Goal: Contribute content: Contribute content

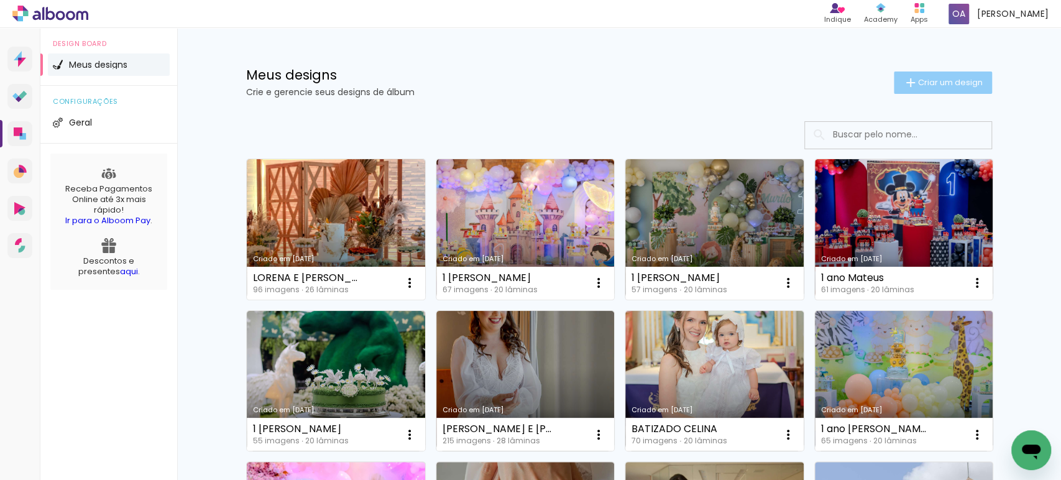
click at [935, 83] on span "Criar um design" at bounding box center [950, 82] width 65 height 8
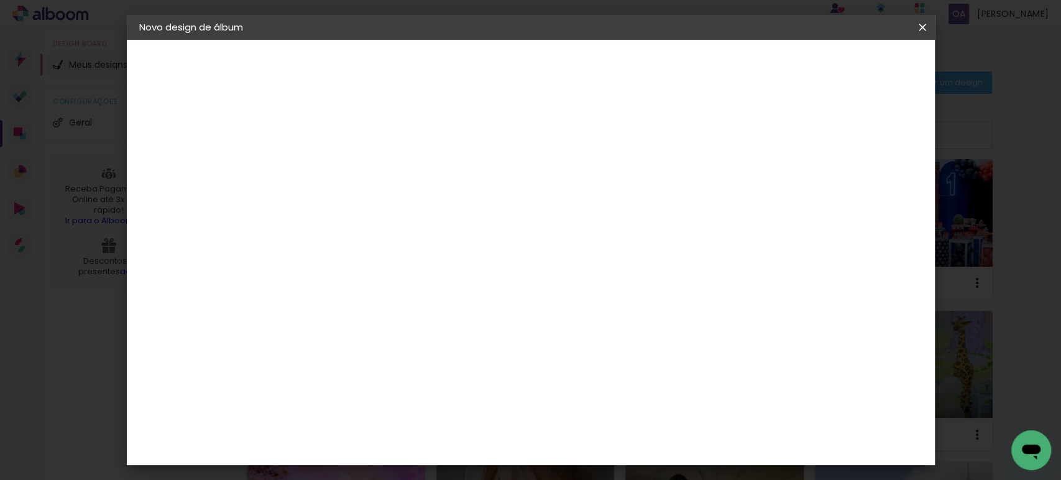
click at [342, 169] on input at bounding box center [342, 166] width 0 height 19
type input "2 anos [PERSON_NAME]"
type paper-input "2 anos [PERSON_NAME]"
click at [0, 0] on slot "Avançar" at bounding box center [0, 0] width 0 height 0
drag, startPoint x: 1058, startPoint y: 88, endPoint x: 989, endPoint y: 162, distance: 101.1
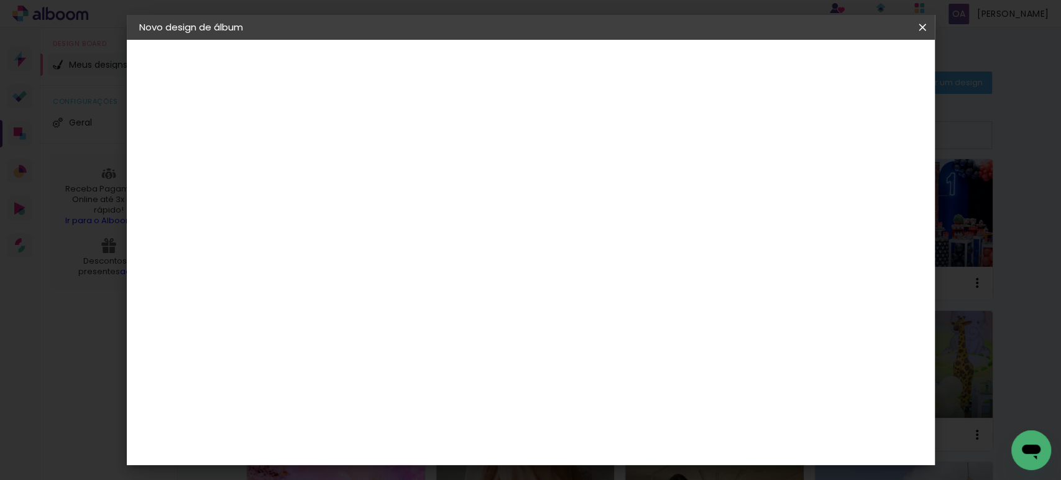
click at [1059, 150] on iron-overlay-backdrop at bounding box center [530, 240] width 1061 height 480
click at [334, 470] on div "Matrix" at bounding box center [349, 475] width 30 height 10
click at [0, 0] on slot "Avançar" at bounding box center [0, 0] width 0 height 0
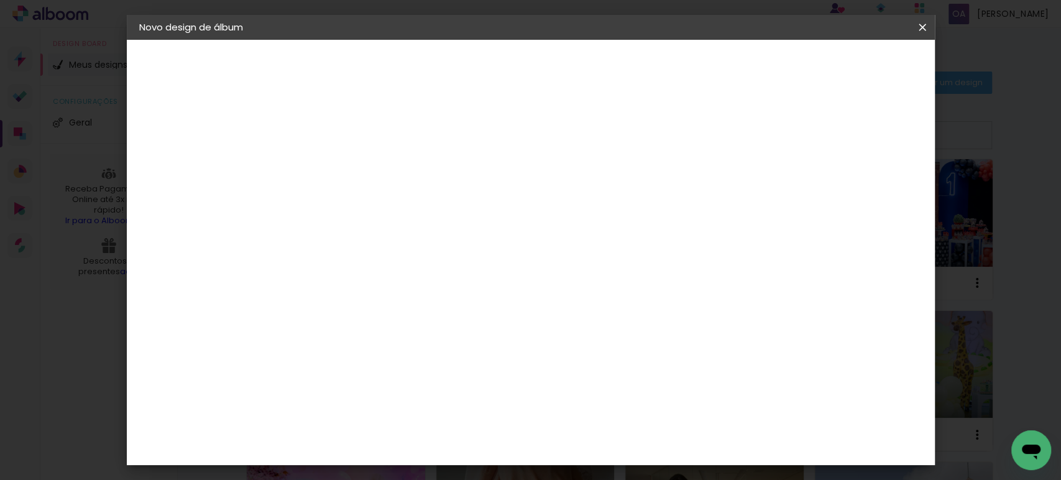
click at [426, 413] on span "20 × 20" at bounding box center [397, 429] width 58 height 33
click at [0, 0] on slot "Avançar" at bounding box center [0, 0] width 0 height 0
click at [734, 62] on span "Iniciar design" at bounding box center [706, 66] width 57 height 9
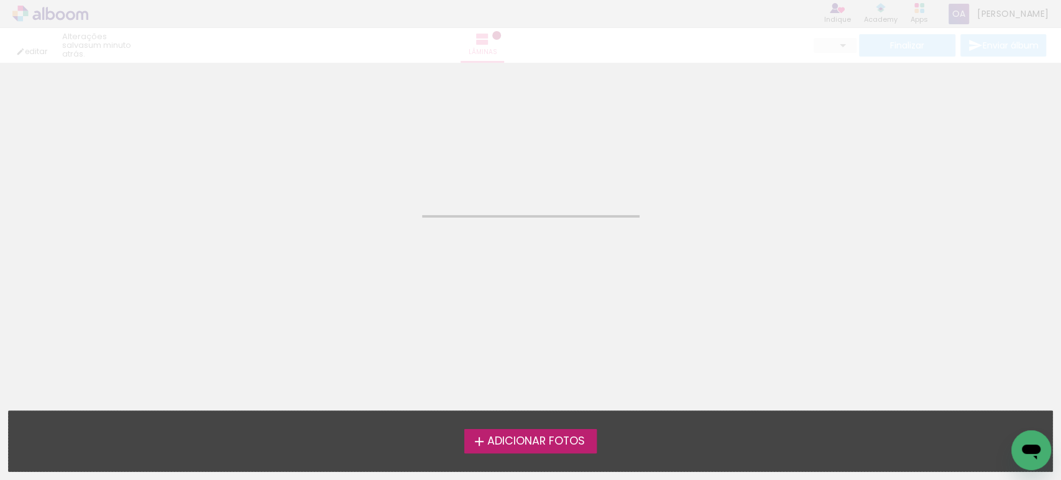
click at [515, 436] on span "Adicionar Fotos" at bounding box center [535, 441] width 98 height 11
click at [0, 0] on input "file" at bounding box center [0, 0] width 0 height 0
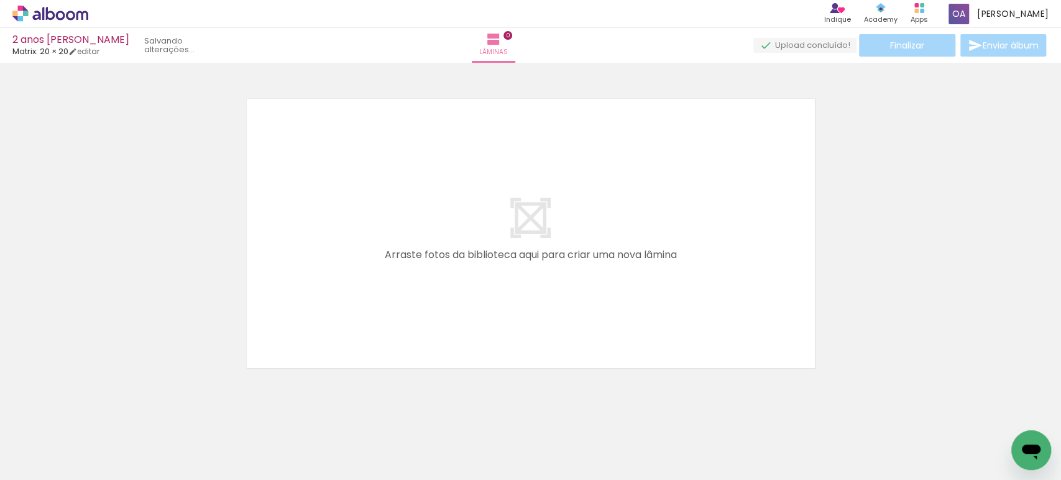
click at [437, 302] on quentale-layouter at bounding box center [531, 233] width 598 height 299
drag, startPoint x: 614, startPoint y: 403, endPoint x: 610, endPoint y: 424, distance: 20.8
click at [610, 424] on quentale-thumb at bounding box center [612, 437] width 70 height 71
drag, startPoint x: 124, startPoint y: 442, endPoint x: 268, endPoint y: 332, distance: 180.8
click at [268, 332] on quentale-workspace at bounding box center [530, 240] width 1061 height 480
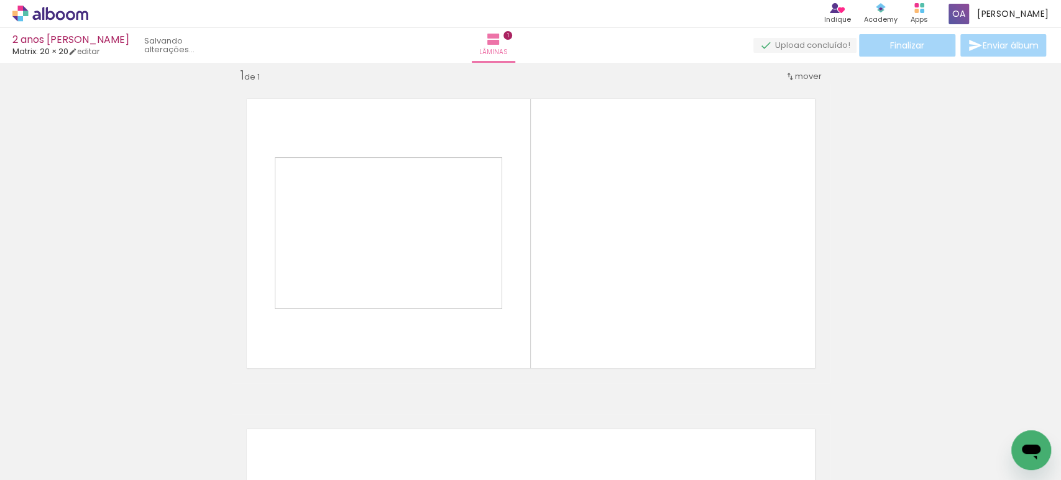
drag, startPoint x: 187, startPoint y: 441, endPoint x: 333, endPoint y: 314, distance: 193.7
click at [333, 314] on quentale-workspace at bounding box center [530, 240] width 1061 height 480
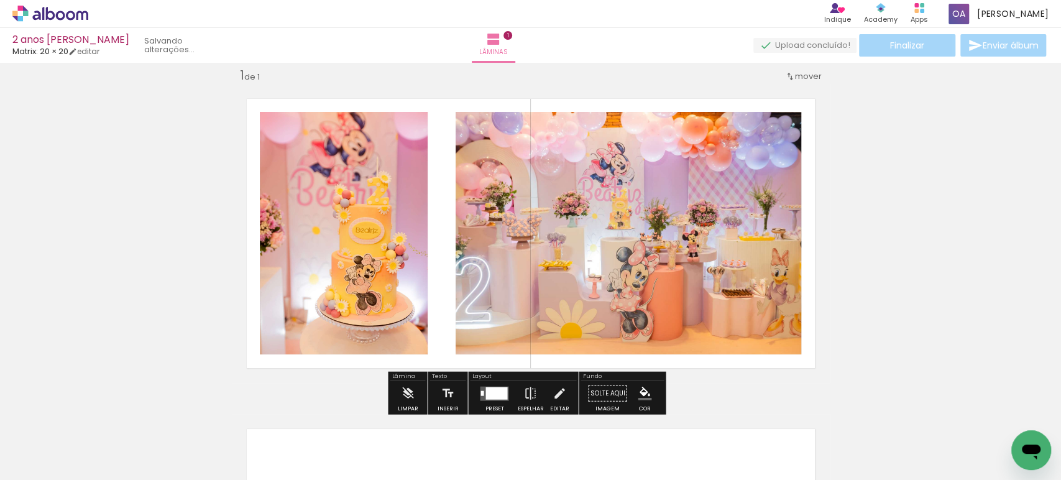
scroll to position [15, 0]
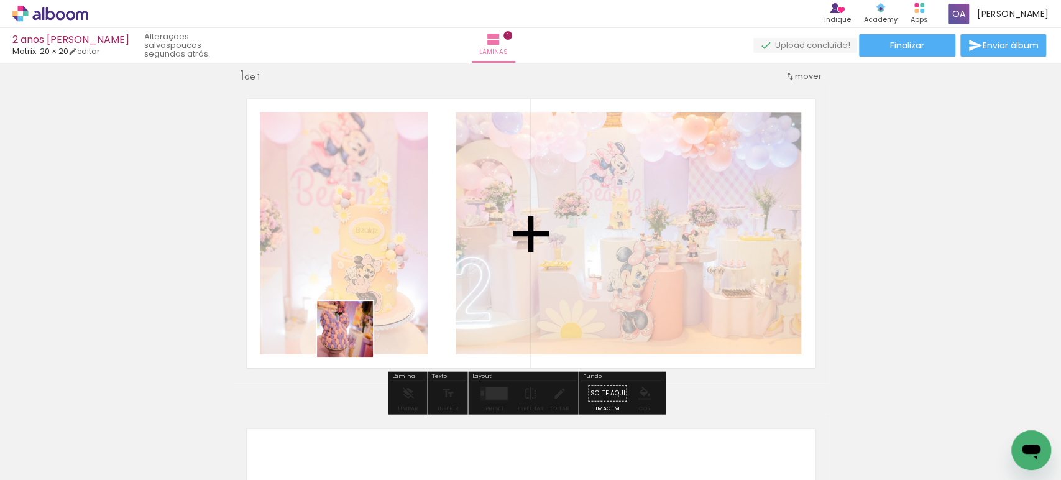
drag, startPoint x: 264, startPoint y: 445, endPoint x: 350, endPoint y: 416, distance: 90.4
click at [370, 316] on quentale-workspace at bounding box center [530, 240] width 1061 height 480
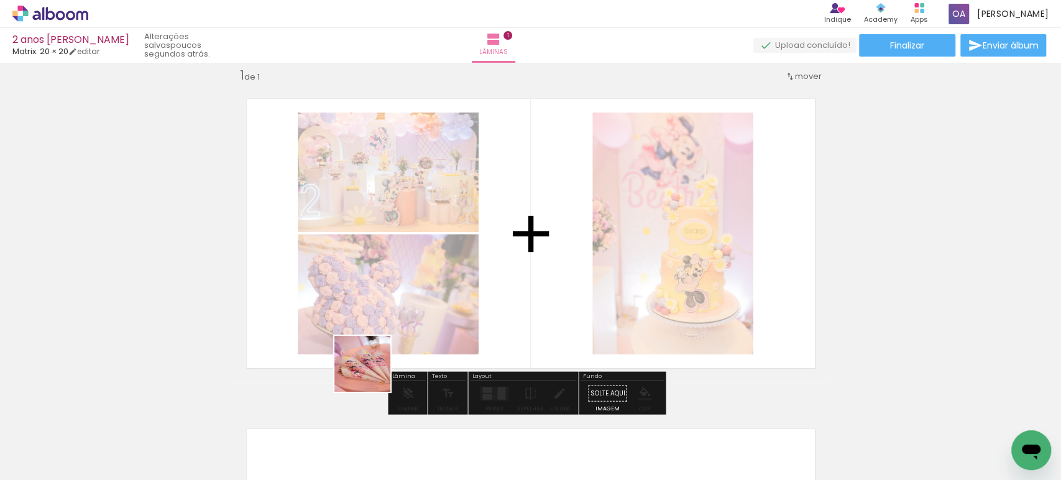
drag, startPoint x: 332, startPoint y: 434, endPoint x: 414, endPoint y: 421, distance: 83.7
click at [396, 327] on quentale-workspace at bounding box center [530, 240] width 1061 height 480
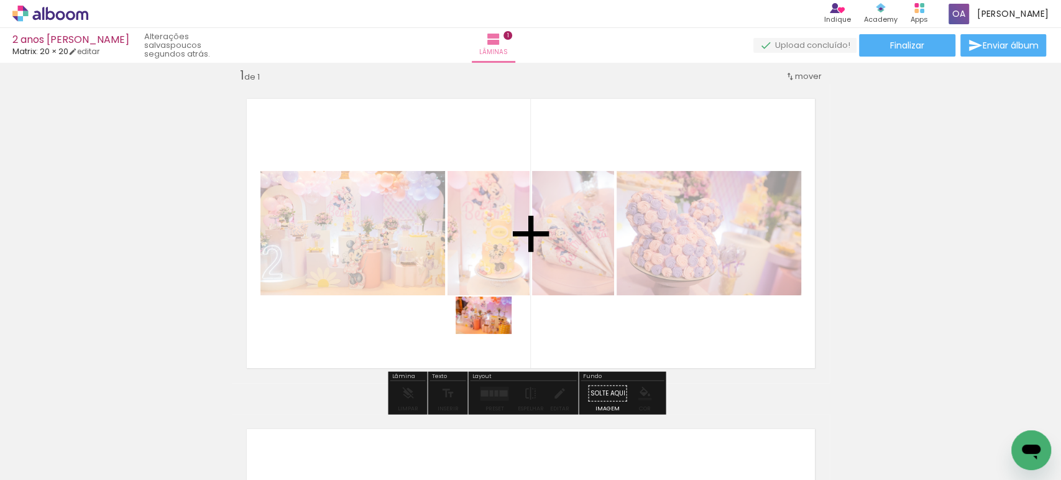
drag, startPoint x: 414, startPoint y: 440, endPoint x: 493, endPoint y: 334, distance: 132.5
click at [493, 334] on quentale-workspace at bounding box center [530, 240] width 1061 height 480
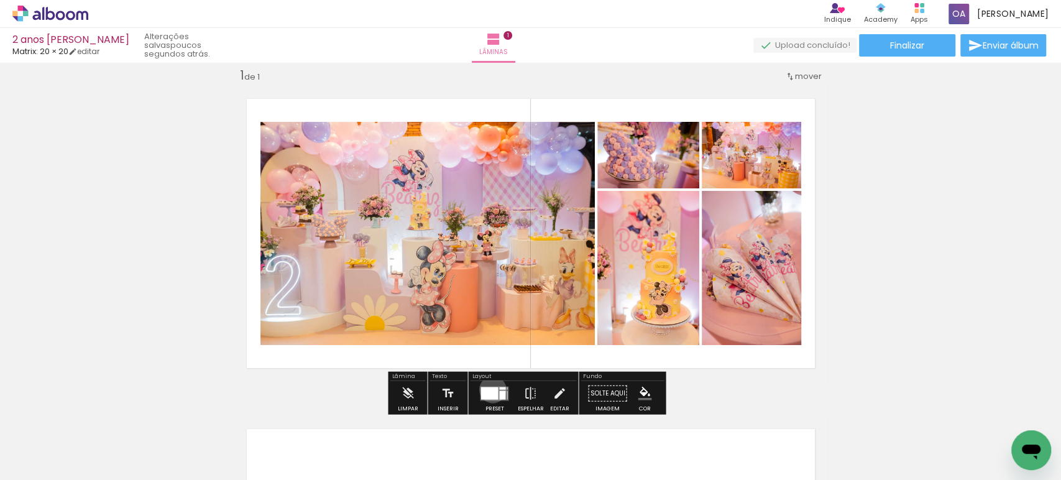
click at [490, 388] on div at bounding box center [488, 392] width 17 height 12
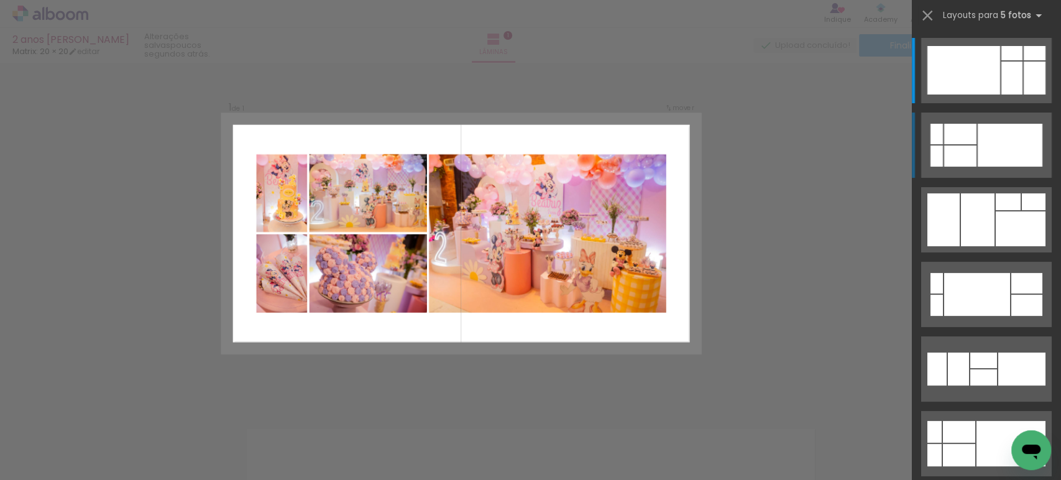
click at [993, 148] on div at bounding box center [1009, 145] width 65 height 43
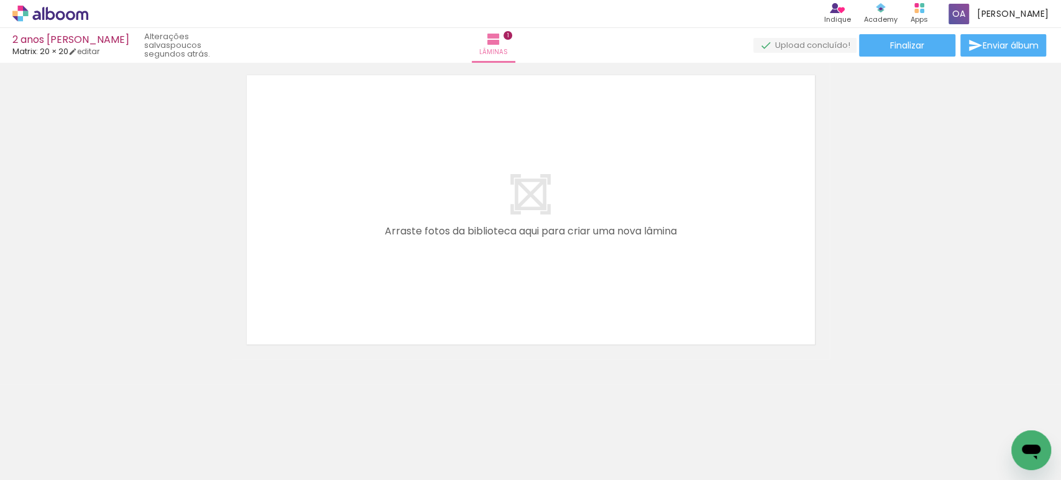
scroll to position [0, 514]
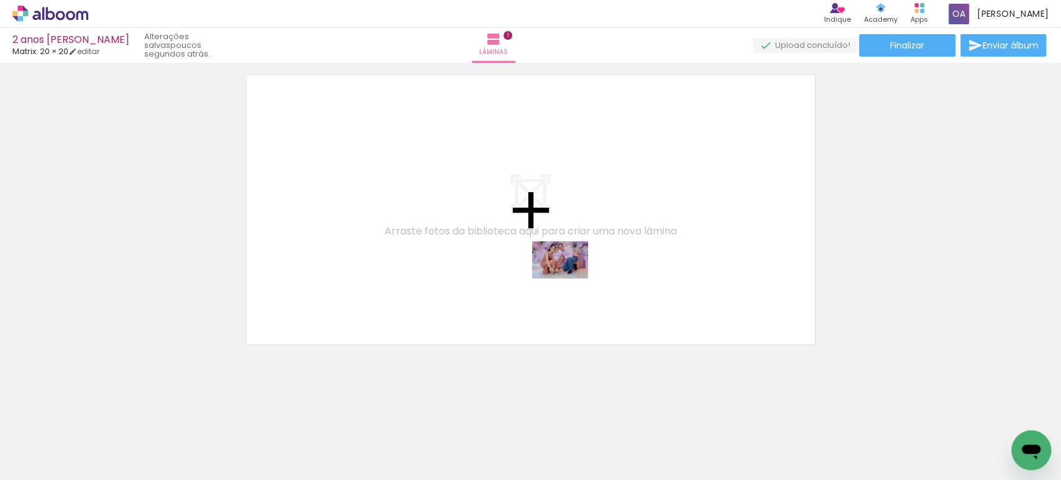
drag, startPoint x: 700, startPoint y: 359, endPoint x: 569, endPoint y: 278, distance: 154.0
click at [569, 278] on quentale-workspace at bounding box center [530, 240] width 1061 height 480
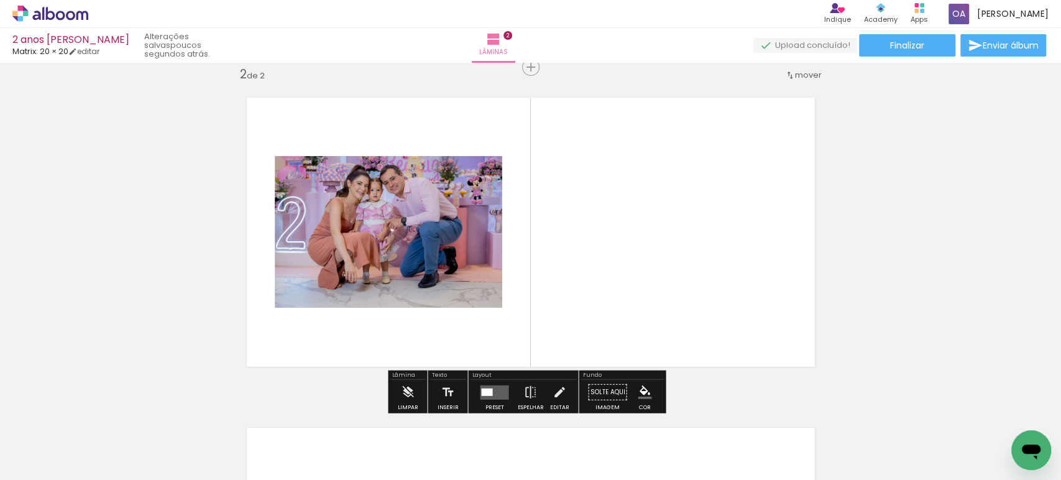
scroll to position [345, 0]
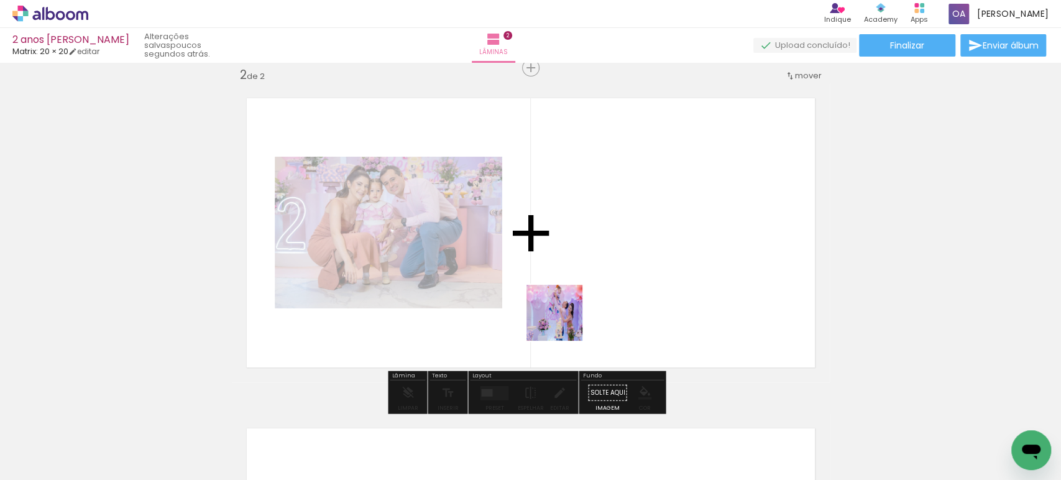
drag, startPoint x: 582, startPoint y: 440, endPoint x: 564, endPoint y: 322, distance: 119.5
click at [564, 322] on quentale-workspace at bounding box center [530, 240] width 1061 height 480
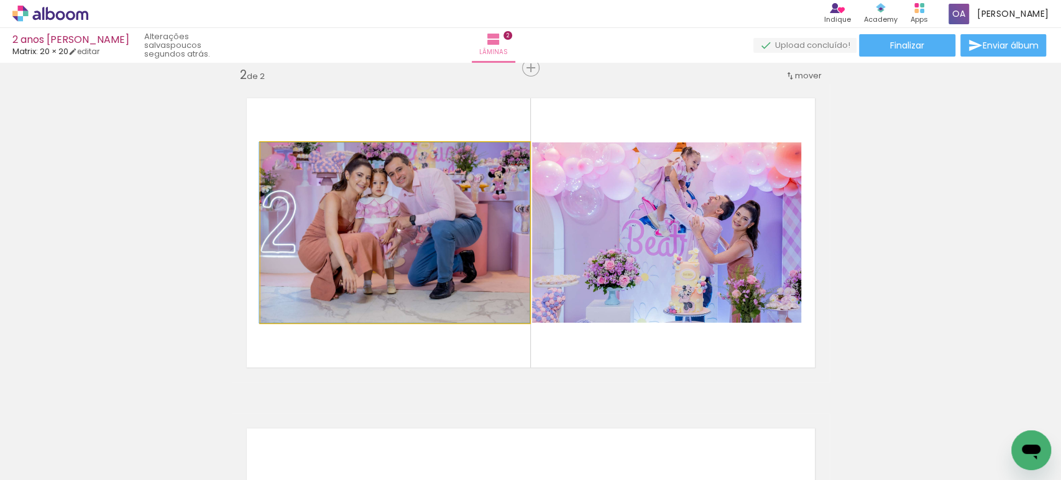
drag, startPoint x: 398, startPoint y: 251, endPoint x: 153, endPoint y: 244, distance: 244.9
click at [153, 244] on div "Inserir lâmina 1 de 2 Inserir lâmina 2 de 2" at bounding box center [530, 217] width 1061 height 990
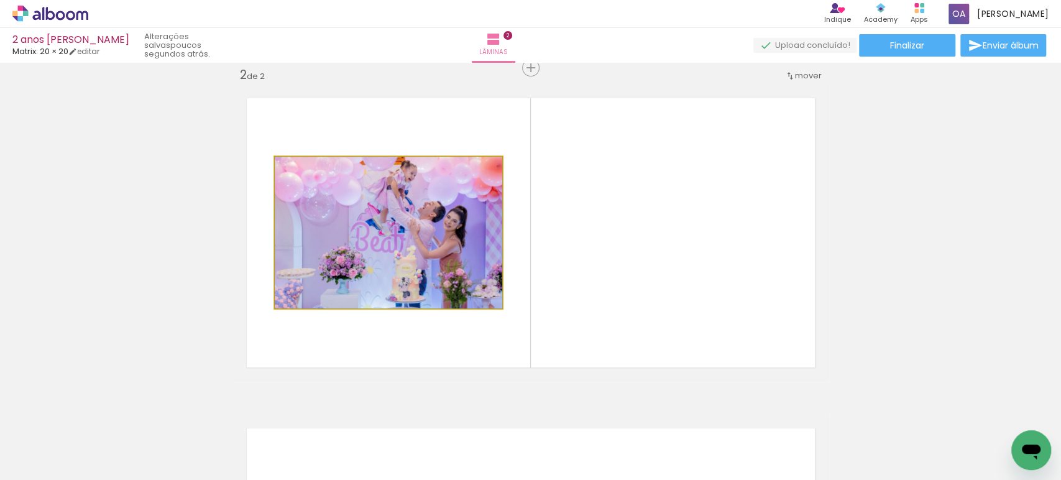
click at [400, 241] on quentale-photo at bounding box center [388, 233] width 227 height 152
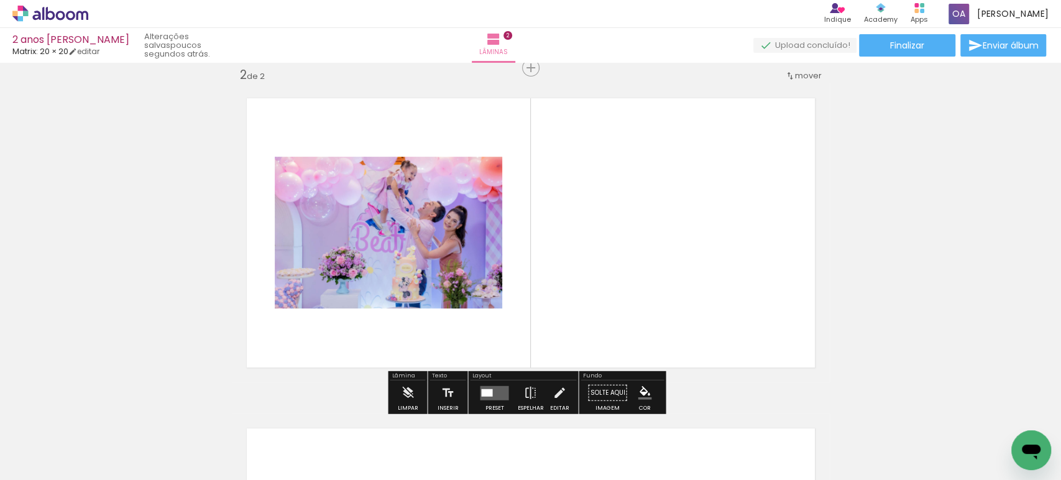
click at [488, 391] on div at bounding box center [486, 391] width 11 height 7
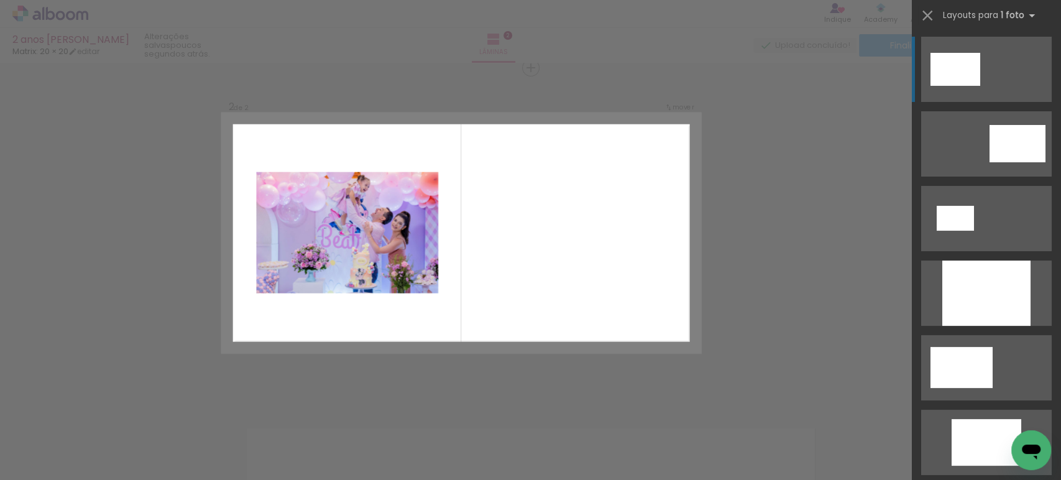
scroll to position [7, 0]
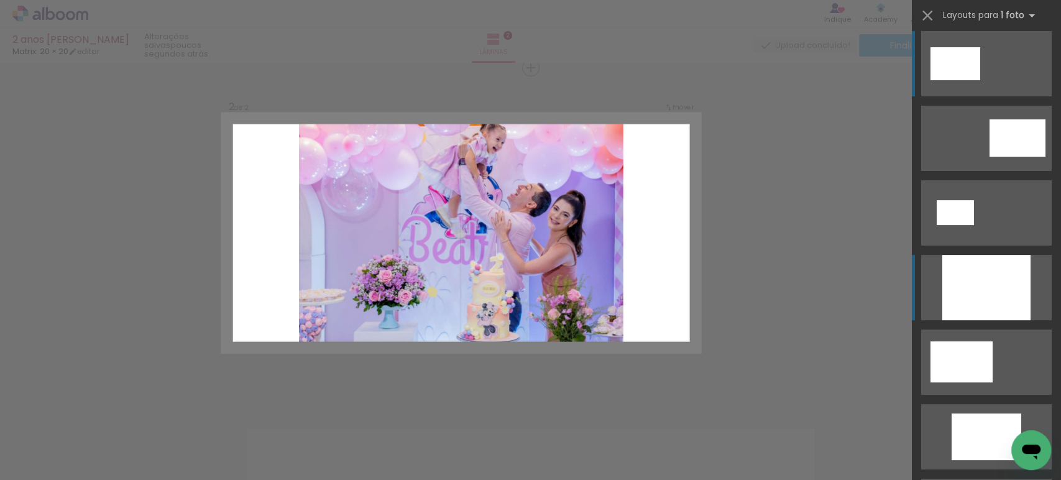
click at [985, 276] on div at bounding box center [986, 287] width 88 height 65
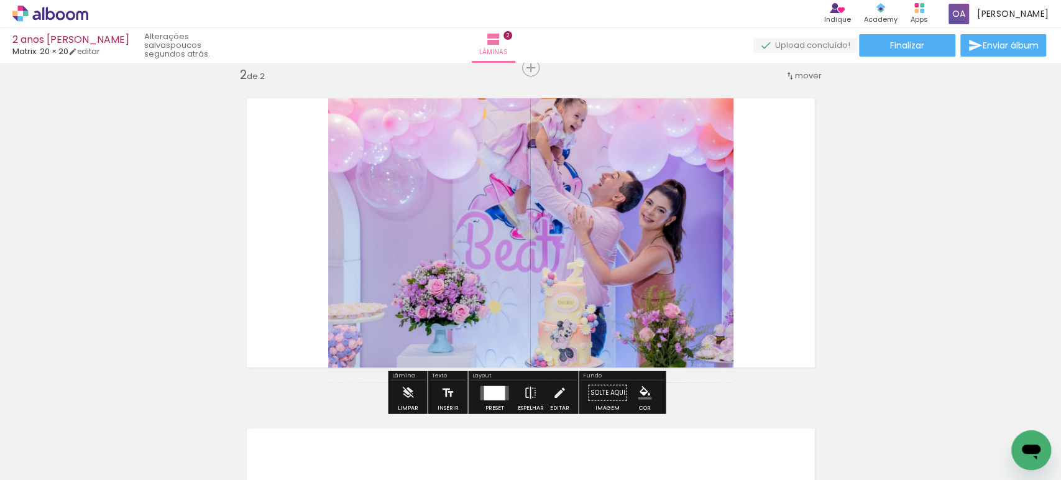
click at [502, 390] on quentale-layouter at bounding box center [494, 392] width 29 height 14
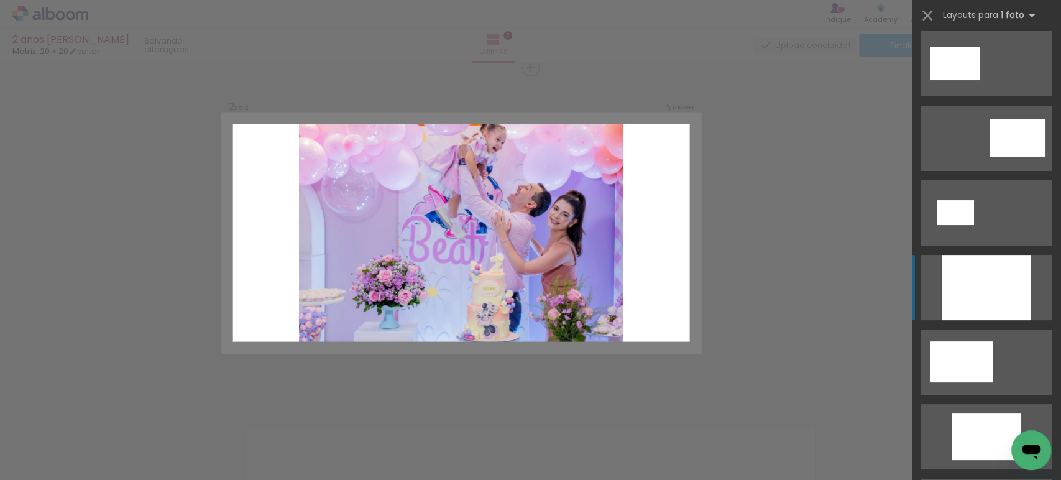
scroll to position [224, 0]
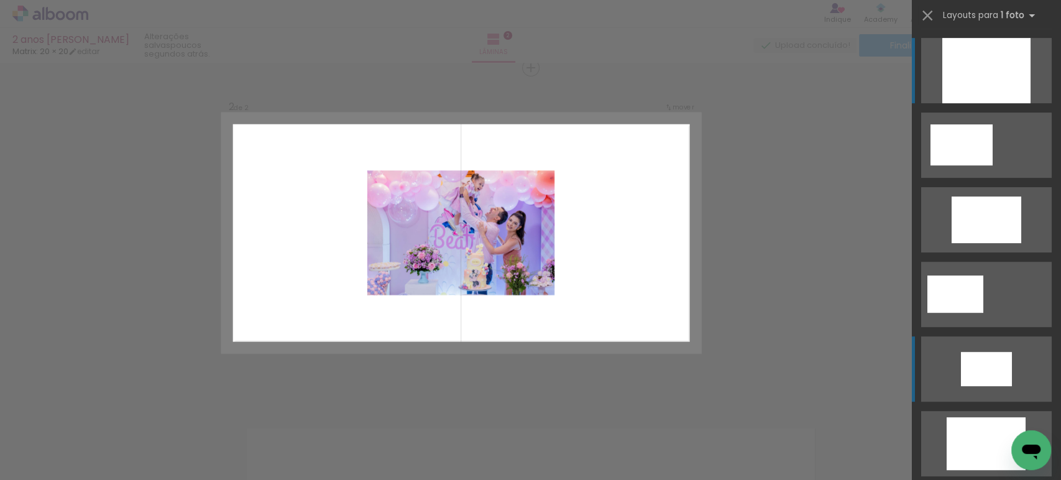
click at [980, 385] on div at bounding box center [986, 369] width 51 height 34
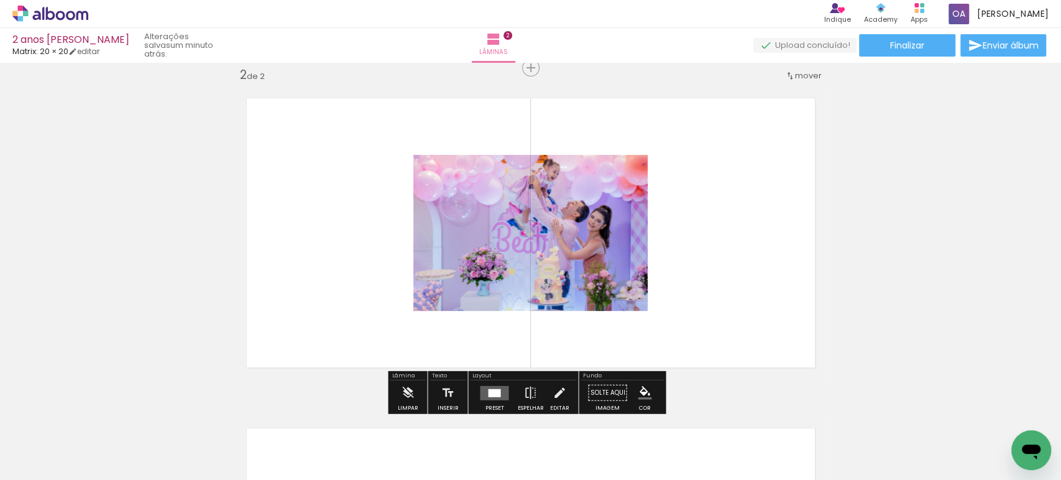
click at [605, 249] on quentale-photo at bounding box center [530, 233] width 234 height 156
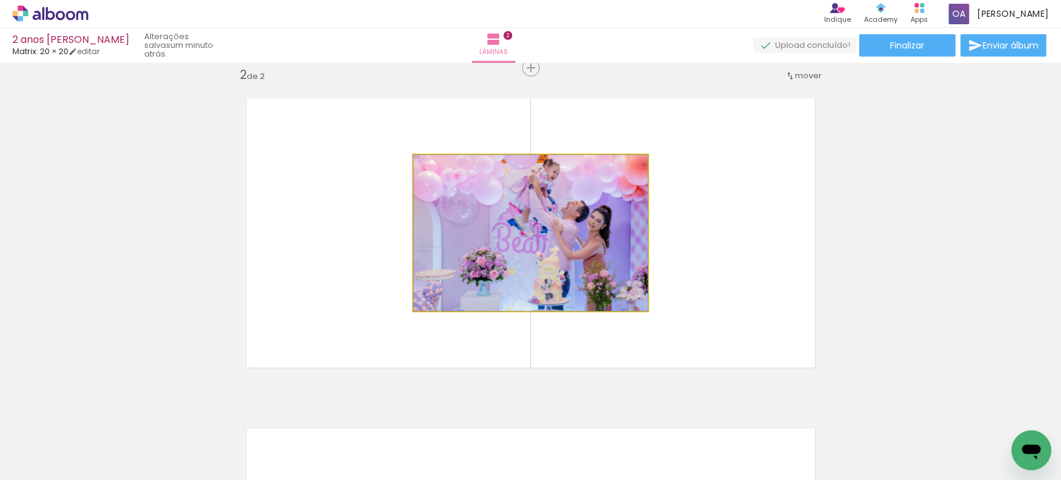
click at [605, 249] on quentale-photo at bounding box center [530, 233] width 234 height 156
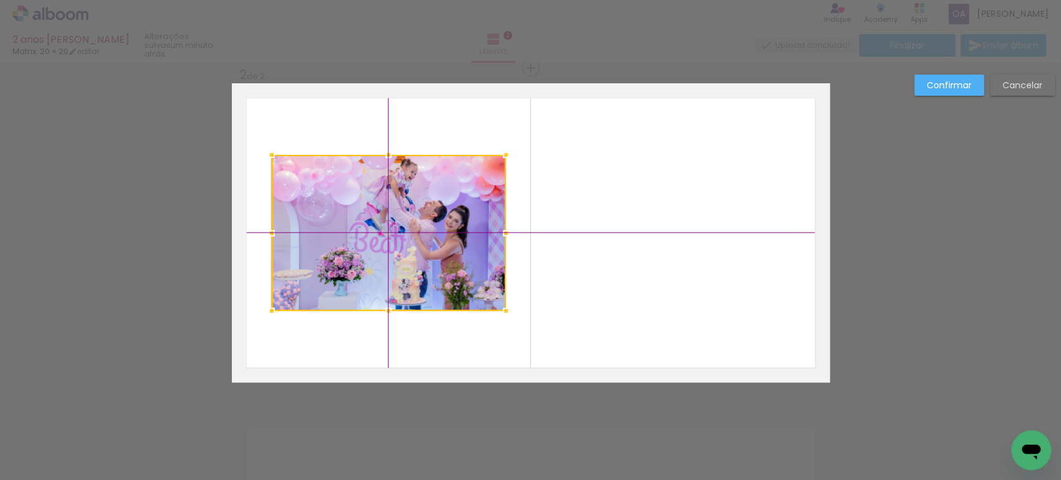
drag, startPoint x: 605, startPoint y: 249, endPoint x: 478, endPoint y: 258, distance: 127.7
click at [478, 258] on div at bounding box center [389, 233] width 234 height 156
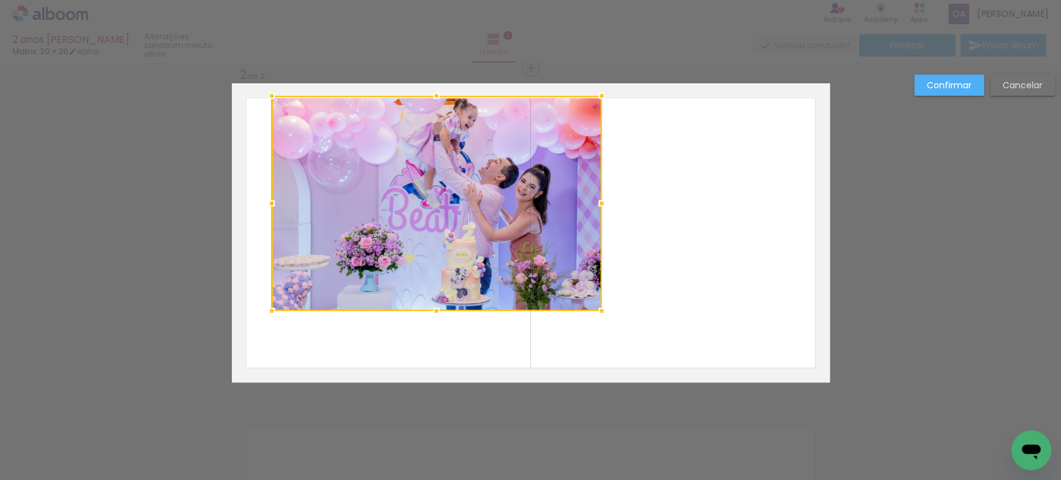
drag, startPoint x: 502, startPoint y: 150, endPoint x: 583, endPoint y: 86, distance: 103.4
click at [583, 86] on album-spread "2 de 2" at bounding box center [531, 232] width 598 height 299
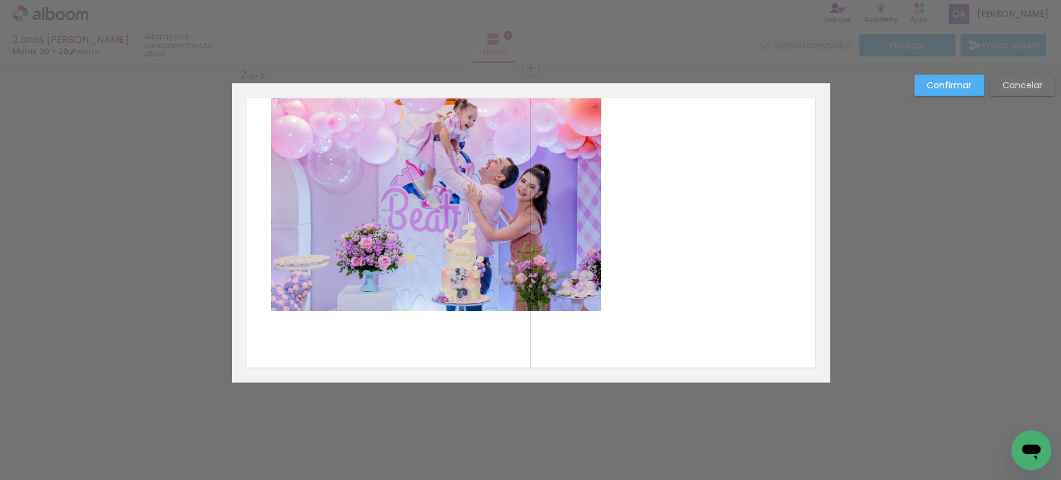
click at [591, 306] on quentale-photo at bounding box center [436, 203] width 330 height 215
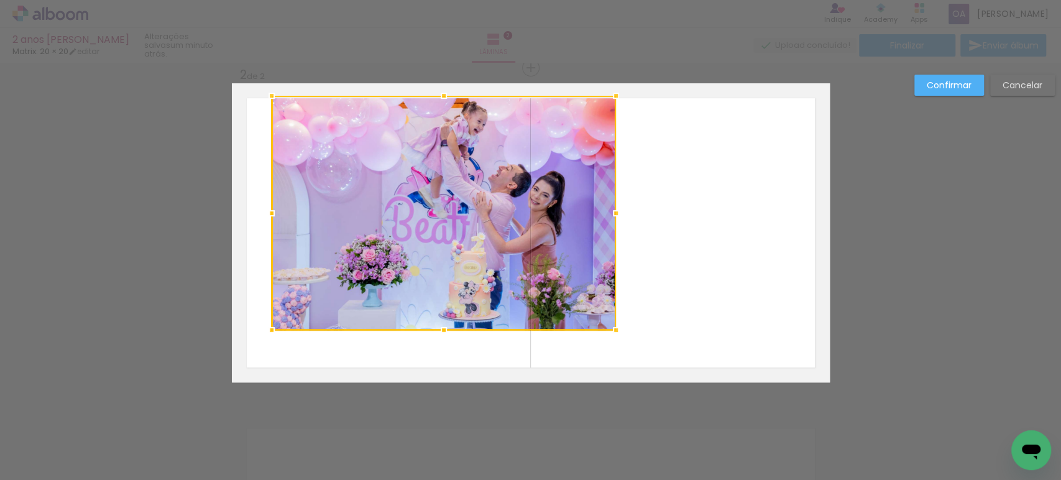
drag, startPoint x: 599, startPoint y: 315, endPoint x: 613, endPoint y: 332, distance: 21.6
click at [613, 332] on div at bounding box center [615, 329] width 25 height 25
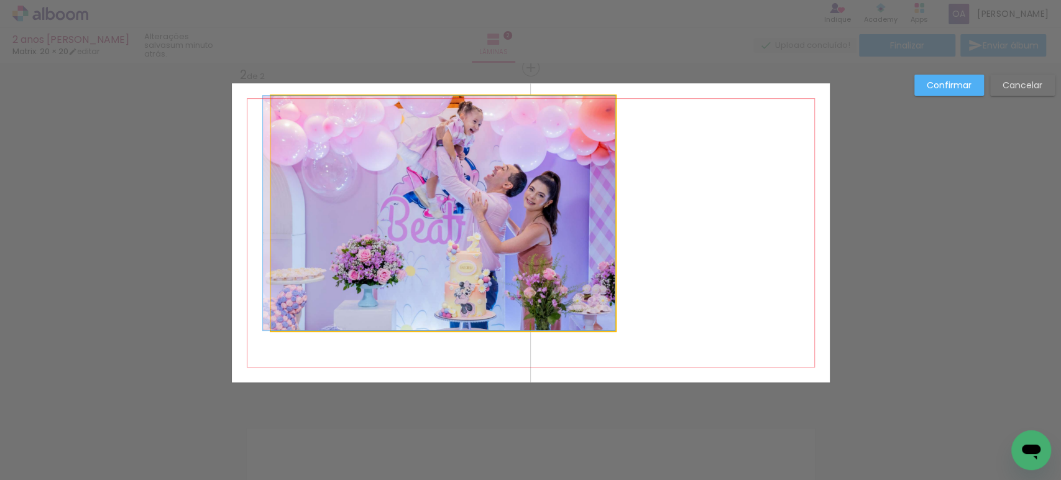
drag, startPoint x: 576, startPoint y: 282, endPoint x: 529, endPoint y: 310, distance: 54.3
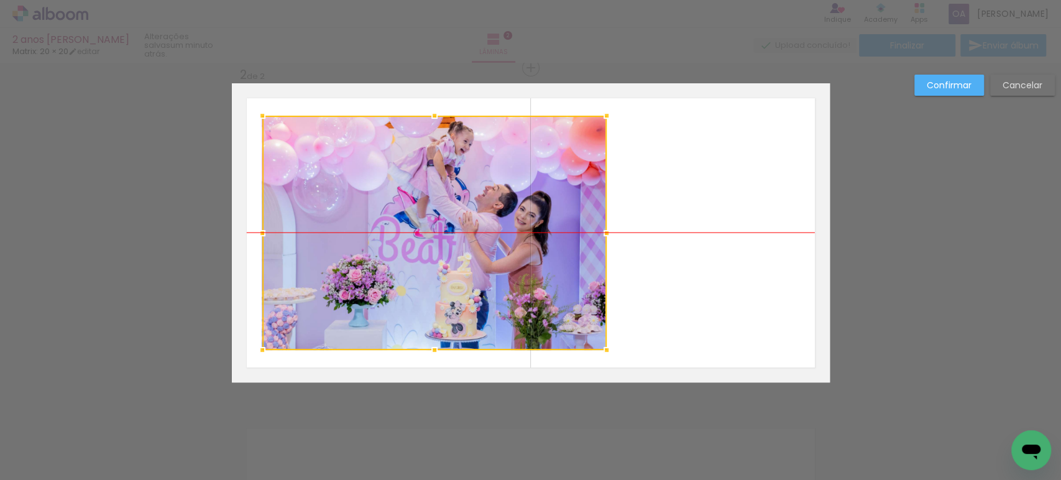
drag, startPoint x: 447, startPoint y: 224, endPoint x: 437, endPoint y: 244, distance: 22.5
click at [437, 244] on div at bounding box center [434, 233] width 344 height 234
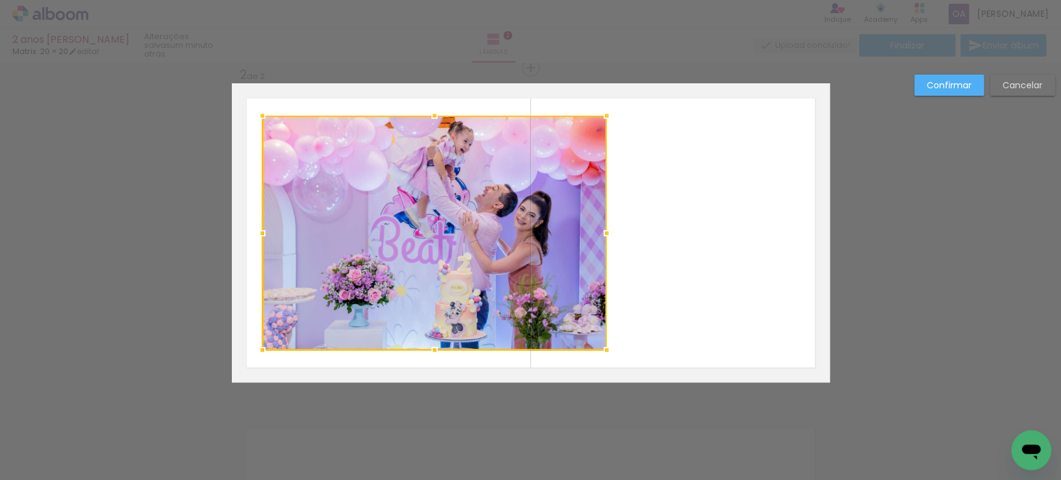
click at [0, 0] on slot "Confirmar" at bounding box center [0, 0] width 0 height 0
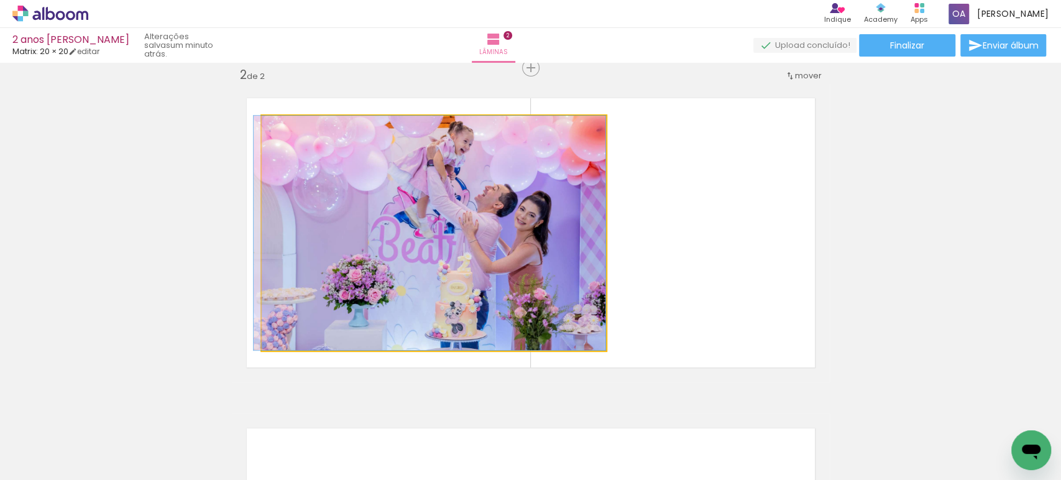
drag, startPoint x: 462, startPoint y: 194, endPoint x: 427, endPoint y: 199, distance: 35.2
click at [449, 212] on quentale-photo at bounding box center [434, 233] width 344 height 234
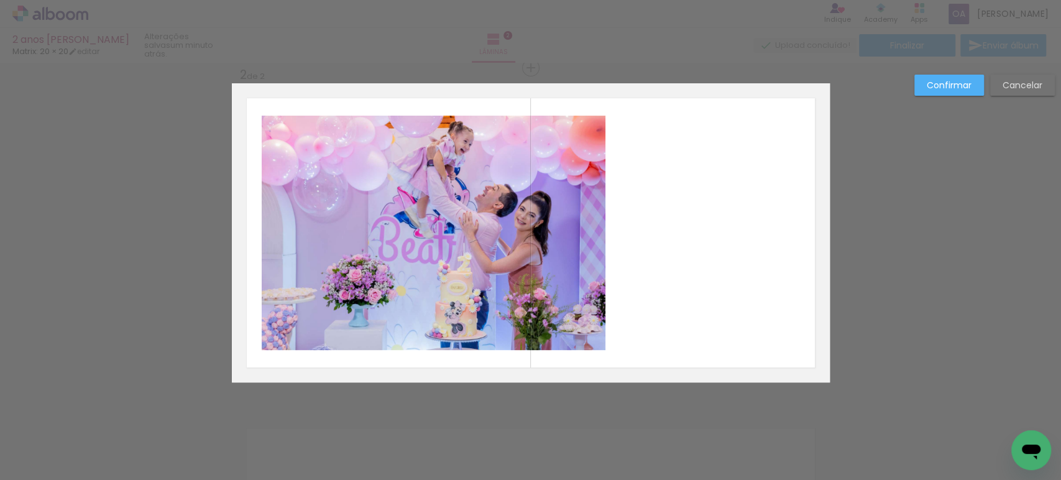
click at [577, 319] on quentale-photo at bounding box center [434, 233] width 344 height 234
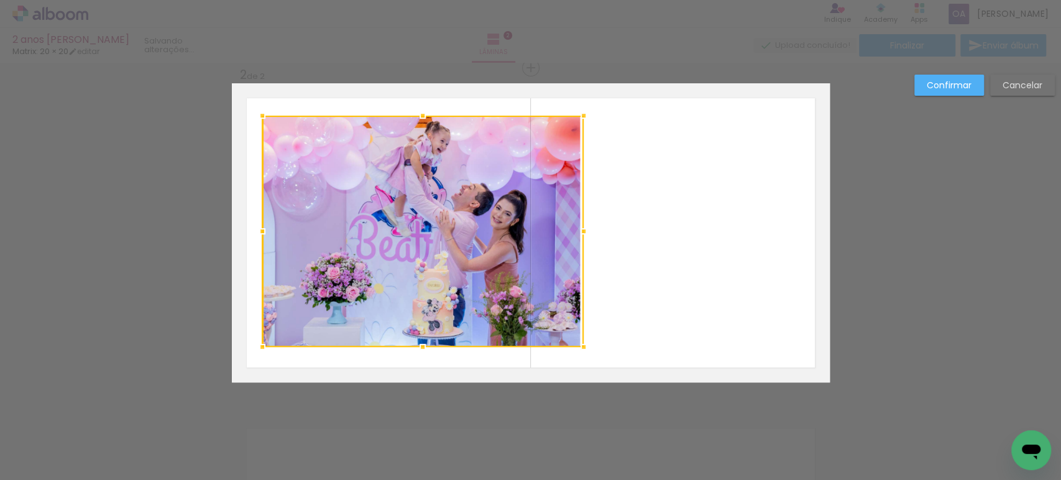
drag, startPoint x: 600, startPoint y: 351, endPoint x: 577, endPoint y: 347, distance: 23.4
click at [577, 347] on div at bounding box center [583, 346] width 25 height 25
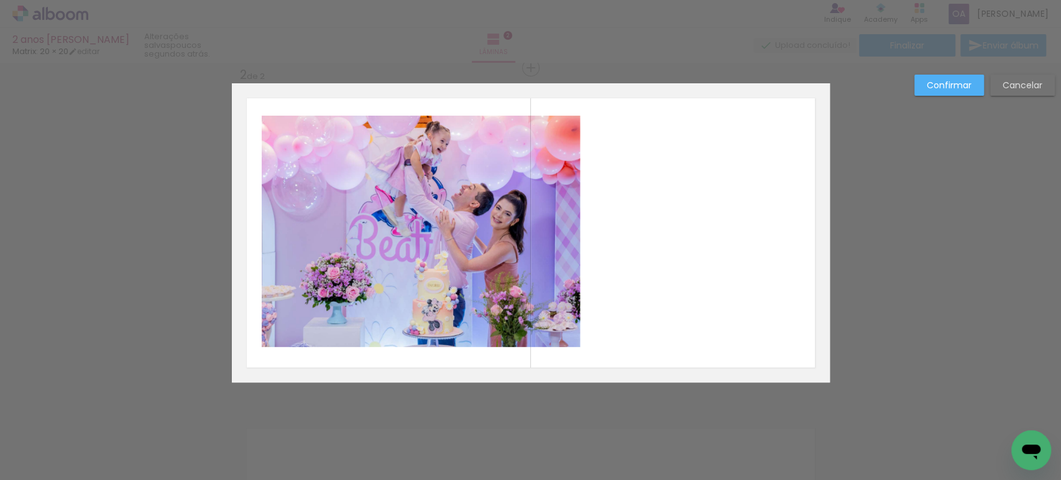
click at [0, 0] on slot "Confirmar" at bounding box center [0, 0] width 0 height 0
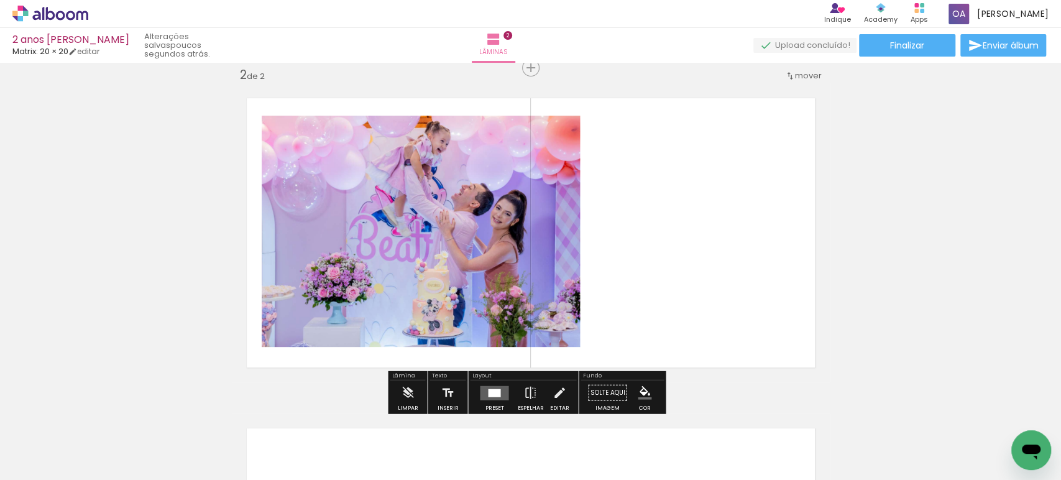
click at [874, 229] on div "Inserir lâmina 1 de 2 Inserir lâmina 2 de 2" at bounding box center [530, 217] width 1061 height 990
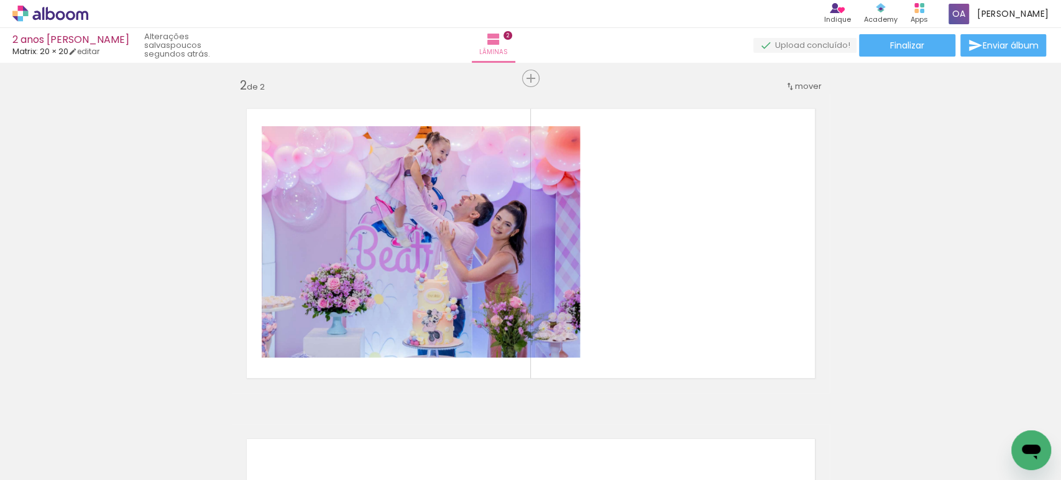
scroll to position [293, 0]
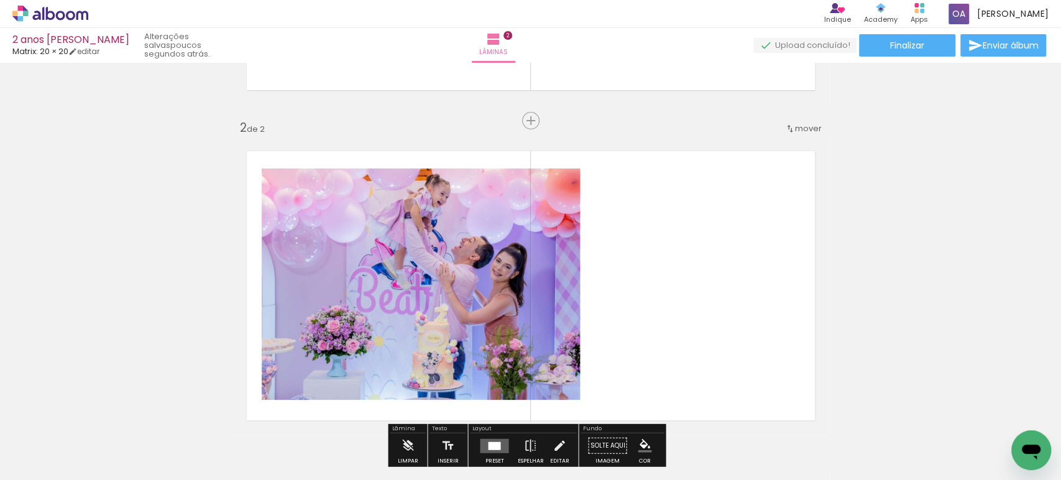
click at [815, 124] on span "mover" at bounding box center [808, 128] width 27 height 12
click at [753, 124] on span "antes da" at bounding box center [751, 126] width 36 height 21
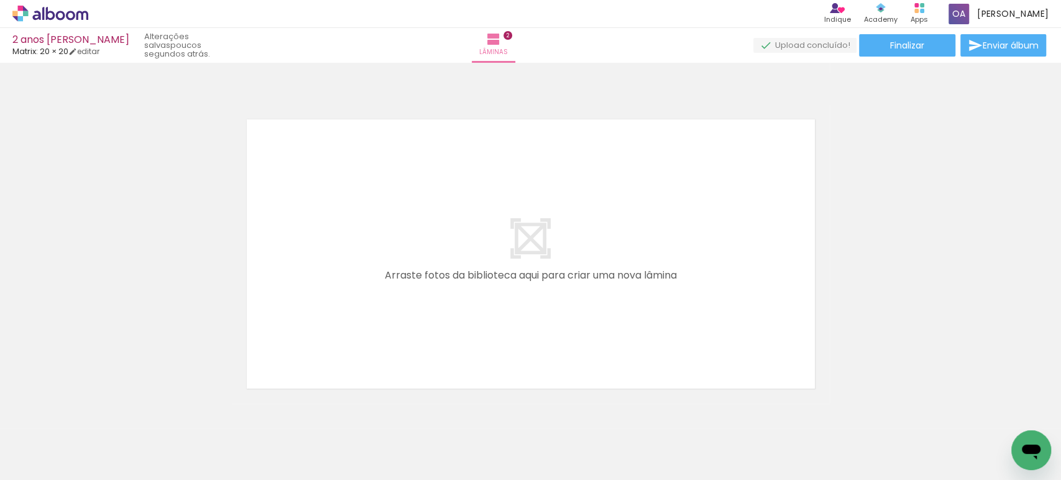
scroll to position [672, 0]
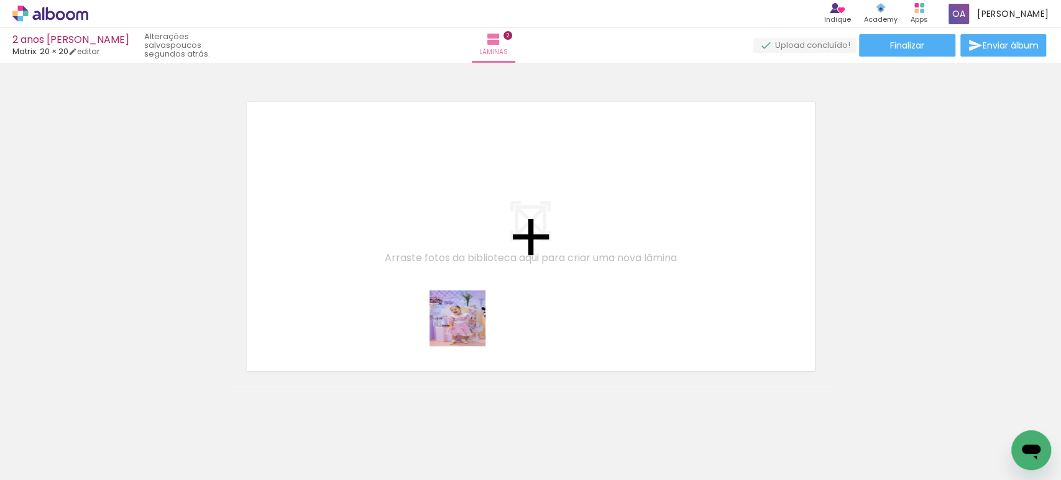
drag, startPoint x: 667, startPoint y: 452, endPoint x: 466, endPoint y: 327, distance: 236.7
click at [466, 327] on quentale-workspace at bounding box center [530, 240] width 1061 height 480
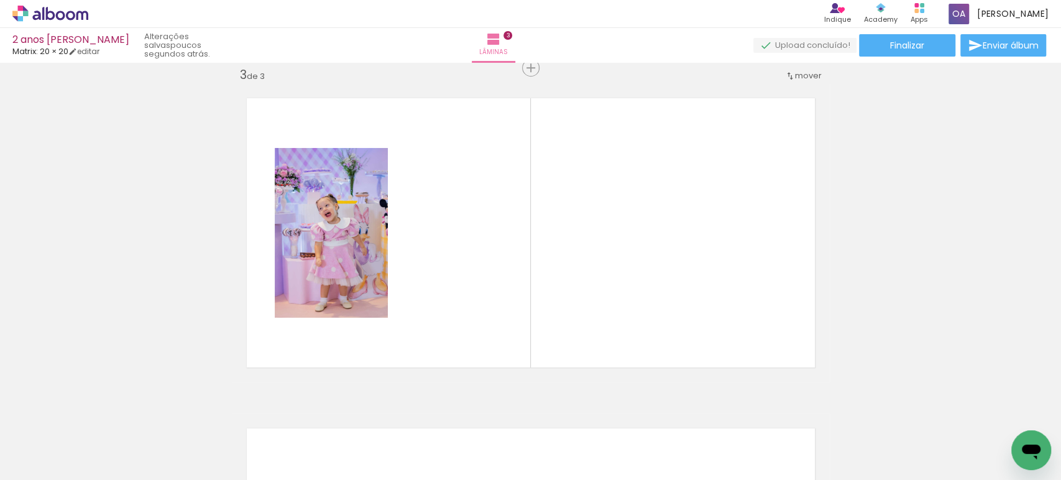
scroll to position [675, 0]
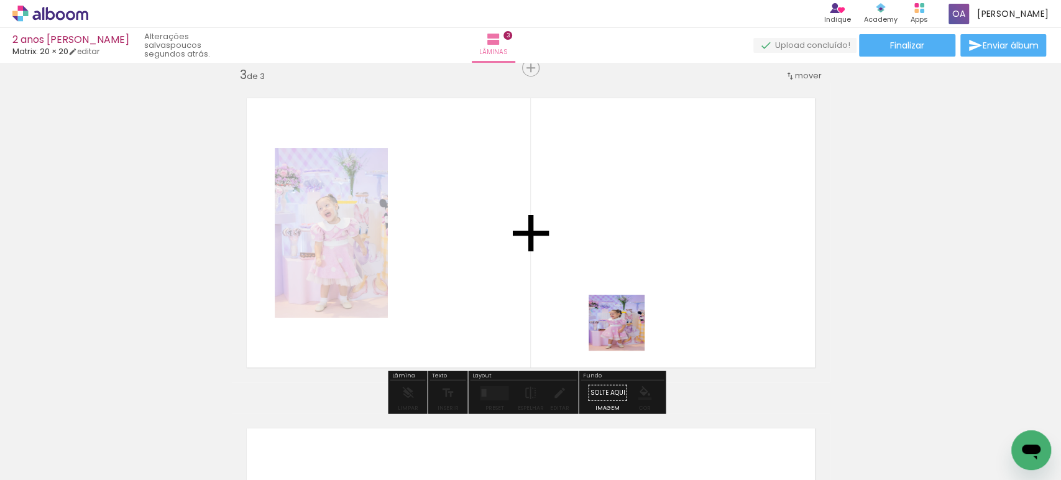
drag, startPoint x: 741, startPoint y: 446, endPoint x: 523, endPoint y: 275, distance: 277.9
click at [523, 275] on quentale-workspace at bounding box center [530, 240] width 1061 height 480
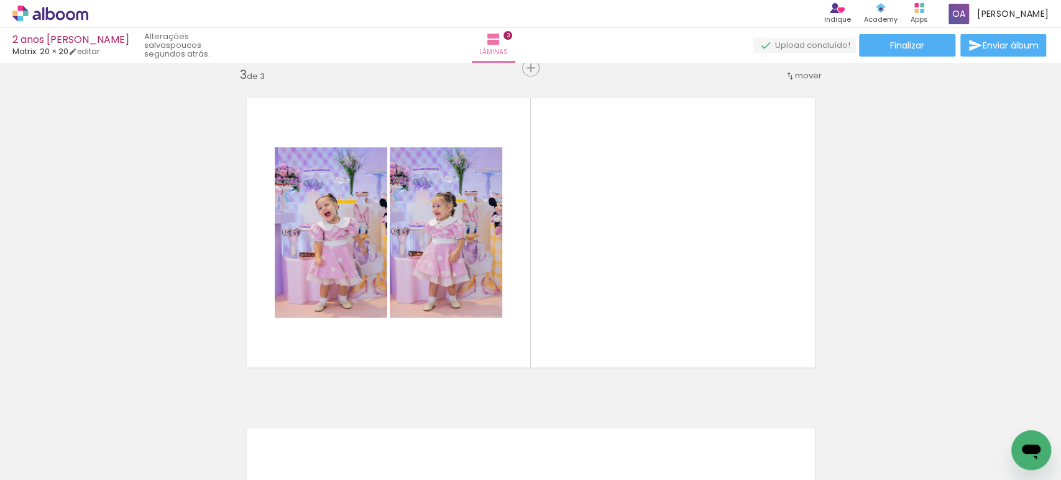
scroll to position [0, 626]
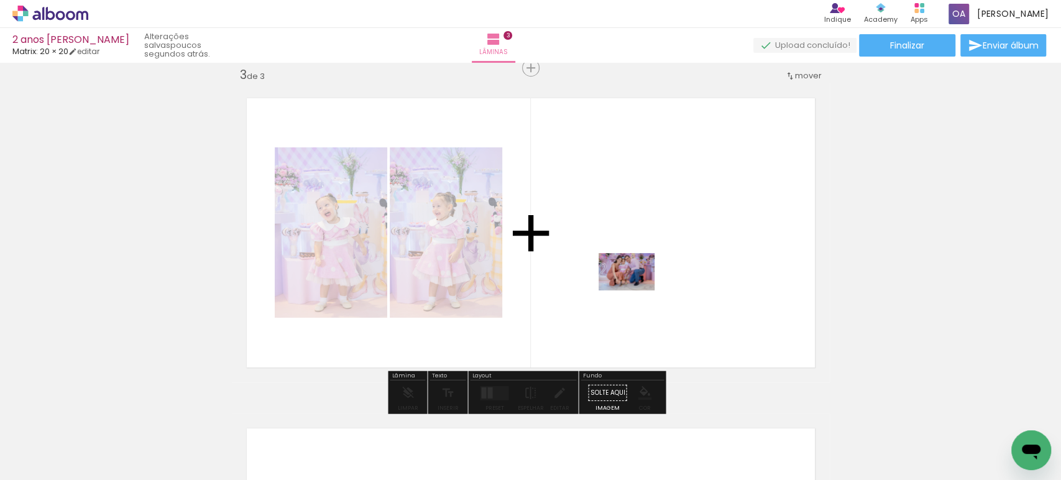
drag, startPoint x: 646, startPoint y: 323, endPoint x: 636, endPoint y: 290, distance: 34.4
click at [636, 290] on quentale-workspace at bounding box center [530, 240] width 1061 height 480
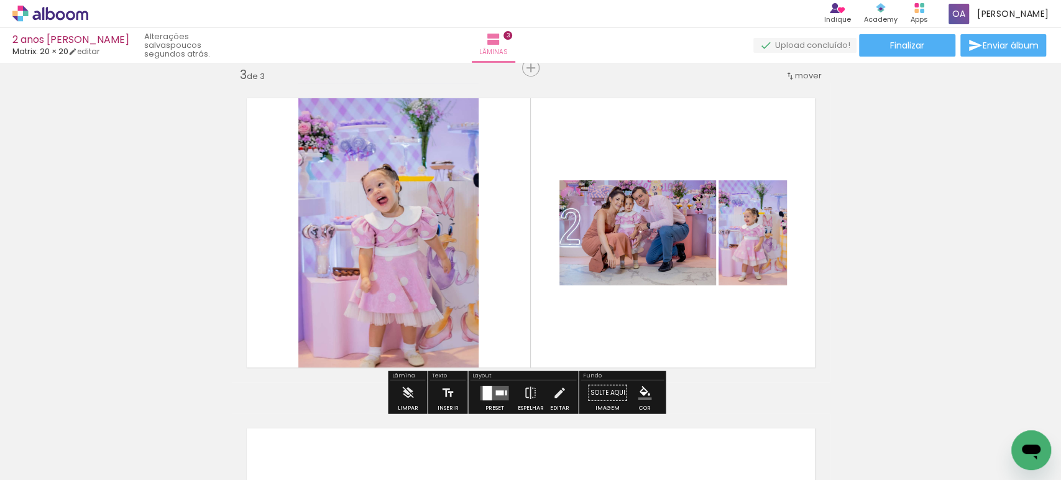
click at [482, 389] on div at bounding box center [486, 392] width 9 height 14
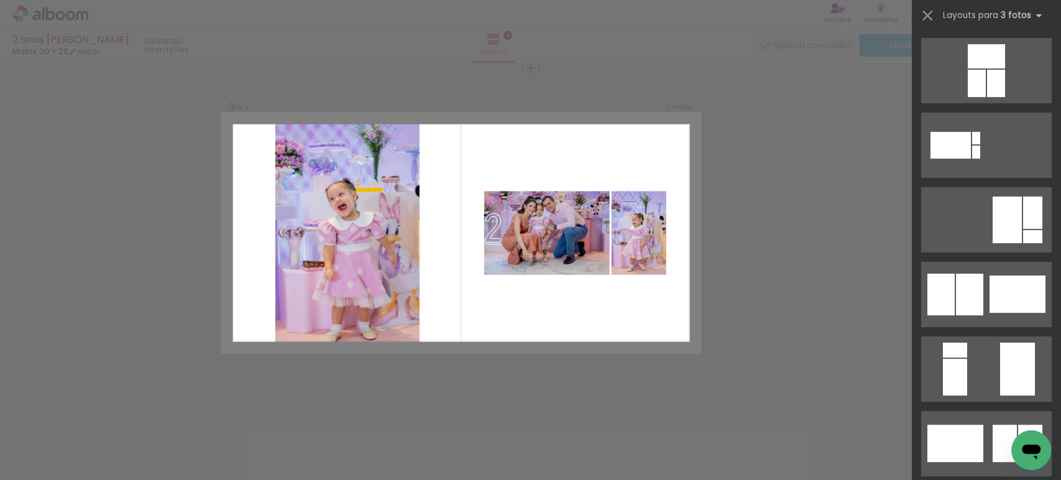
scroll to position [0, 0]
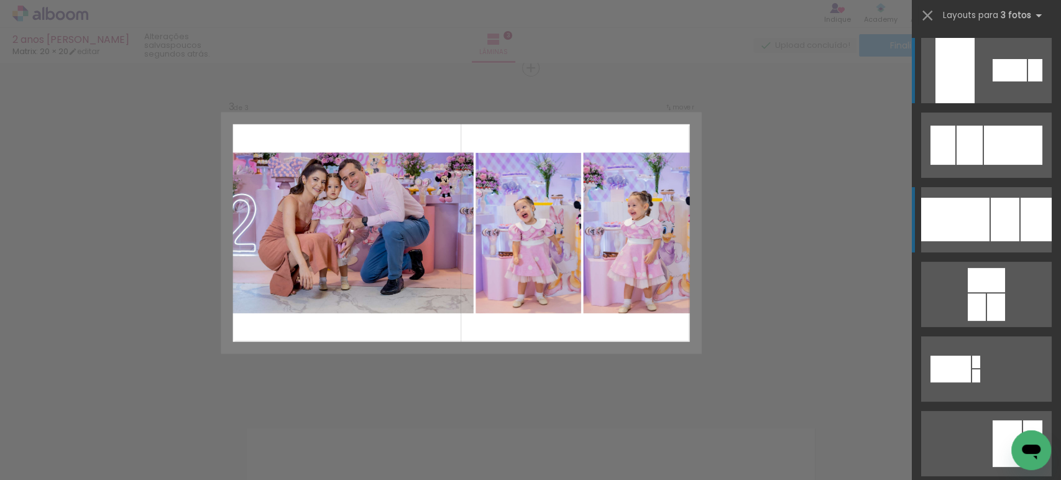
click at [980, 229] on div at bounding box center [955, 219] width 68 height 43
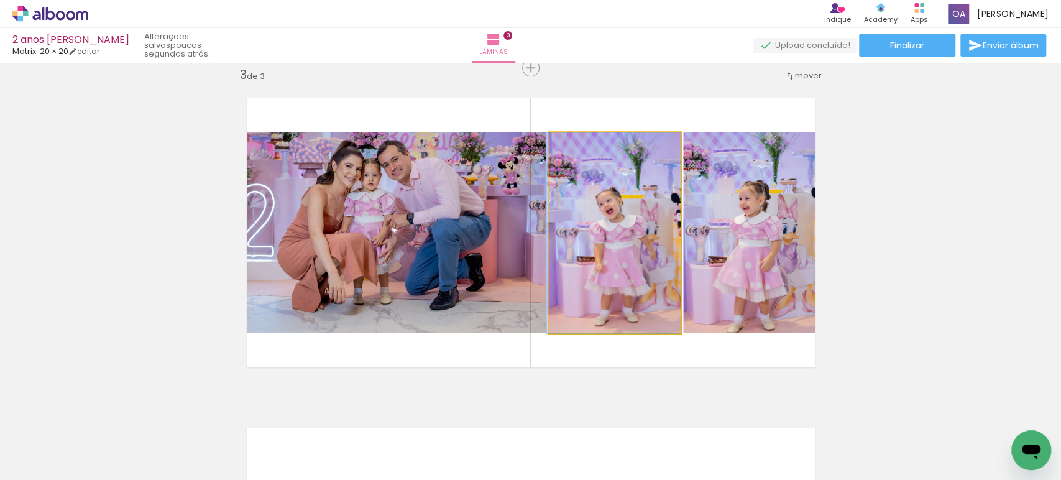
drag, startPoint x: 642, startPoint y: 231, endPoint x: 632, endPoint y: 230, distance: 10.0
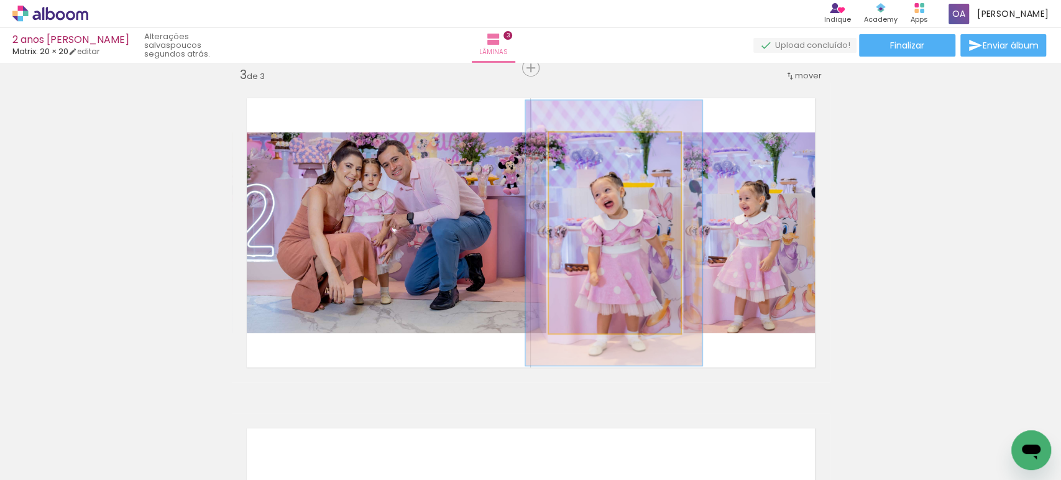
drag, startPoint x: 577, startPoint y: 141, endPoint x: 591, endPoint y: 142, distance: 14.3
type paper-slider "133"
click at [591, 142] on div at bounding box center [592, 145] width 20 height 20
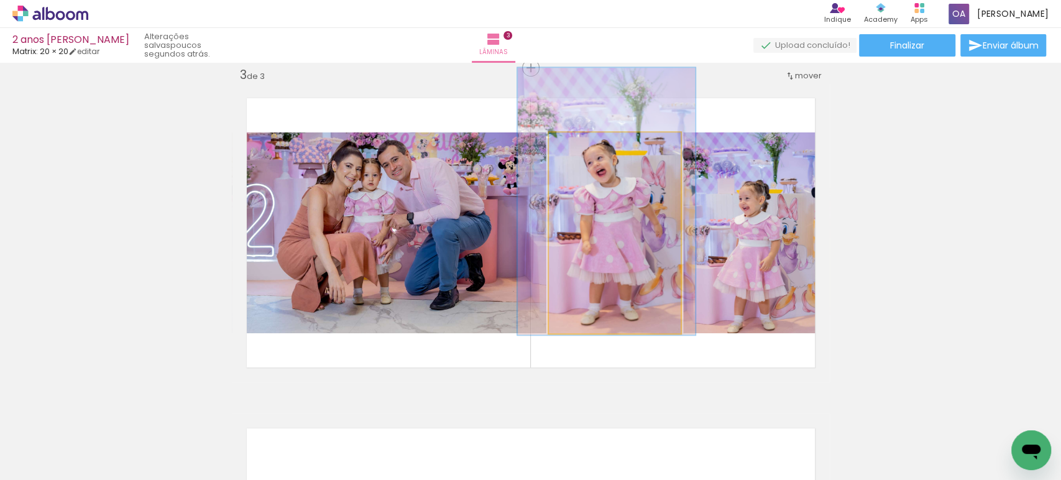
drag, startPoint x: 618, startPoint y: 232, endPoint x: 610, endPoint y: 201, distance: 32.6
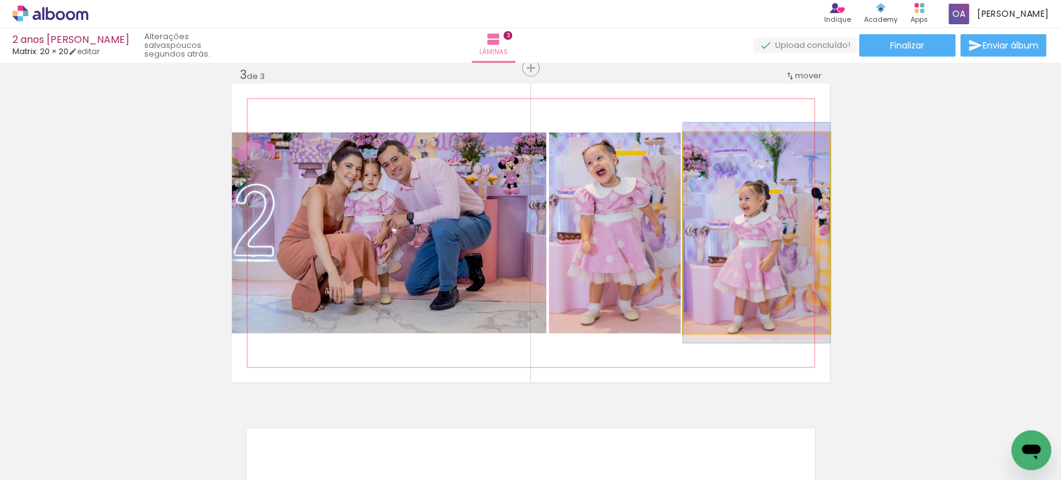
click at [755, 215] on quentale-photo at bounding box center [756, 232] width 147 height 201
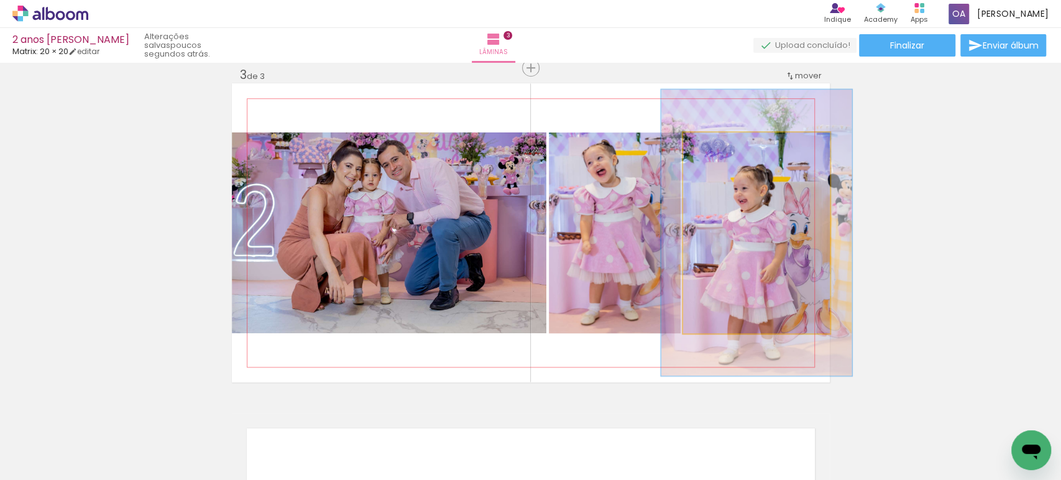
drag, startPoint x: 713, startPoint y: 147, endPoint x: 725, endPoint y: 148, distance: 12.5
click at [725, 148] on div at bounding box center [725, 145] width 20 height 20
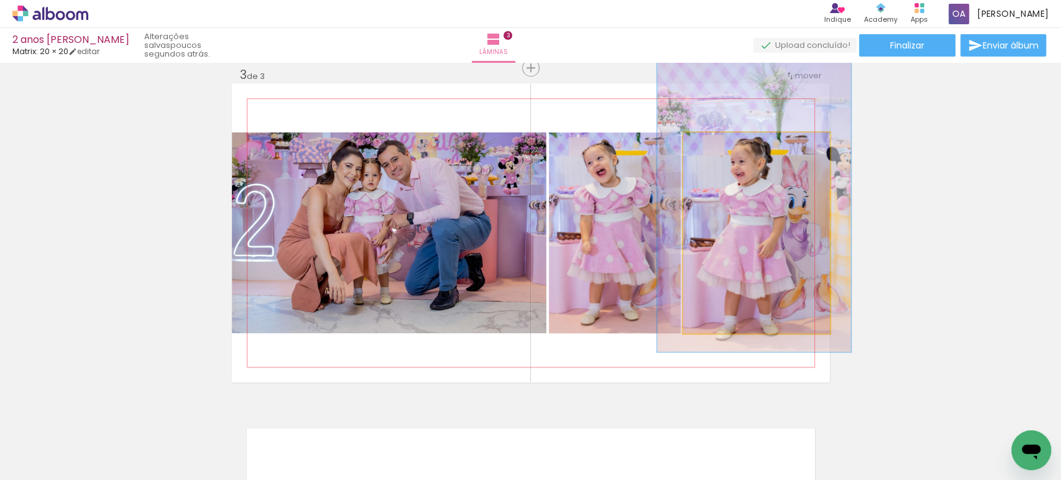
drag, startPoint x: 731, startPoint y: 235, endPoint x: 728, endPoint y: 209, distance: 26.2
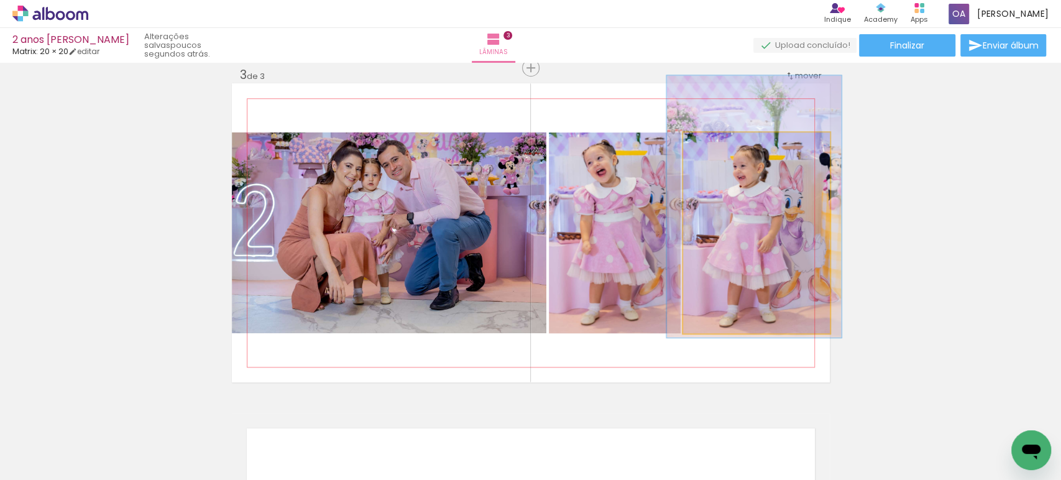
type paper-slider "119"
click at [716, 146] on div at bounding box center [720, 145] width 11 height 11
click at [731, 209] on quentale-photo at bounding box center [756, 232] width 147 height 201
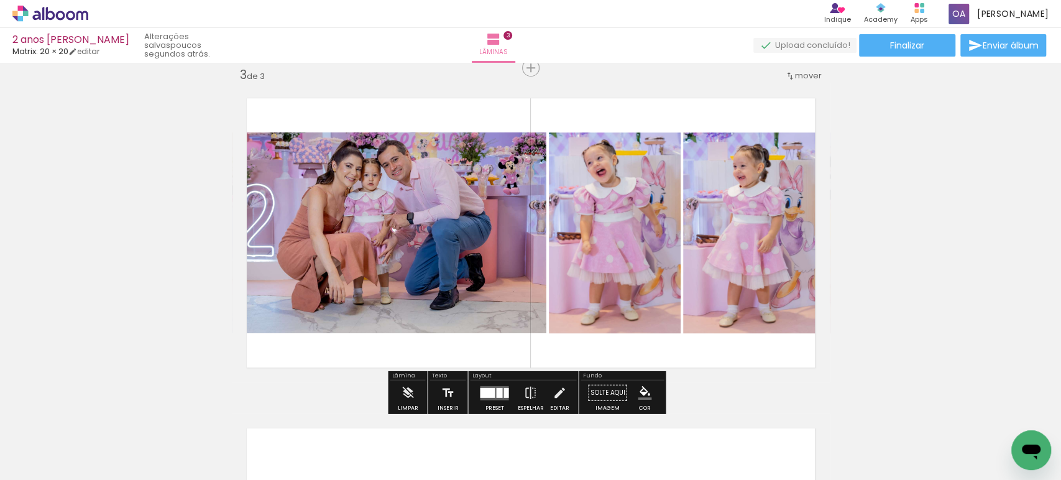
click at [944, 224] on div "Inserir lâmina 1 de 3 Inserir lâmina 2 de 3 Inserir lâmina 3 de 3" at bounding box center [530, 52] width 1061 height 1320
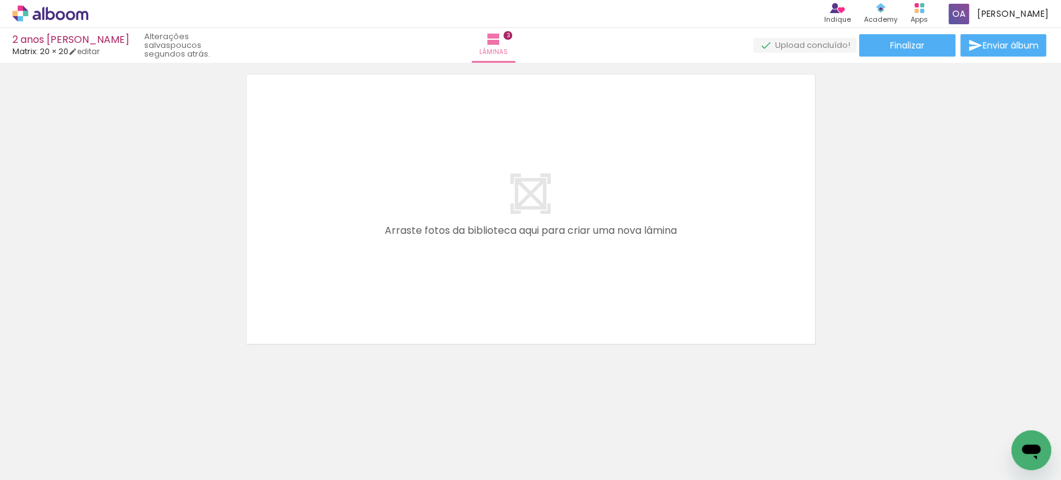
scroll to position [0, 308]
drag, startPoint x: 724, startPoint y: 437, endPoint x: 446, endPoint y: 313, distance: 304.2
click at [446, 313] on quentale-workspace at bounding box center [530, 240] width 1061 height 480
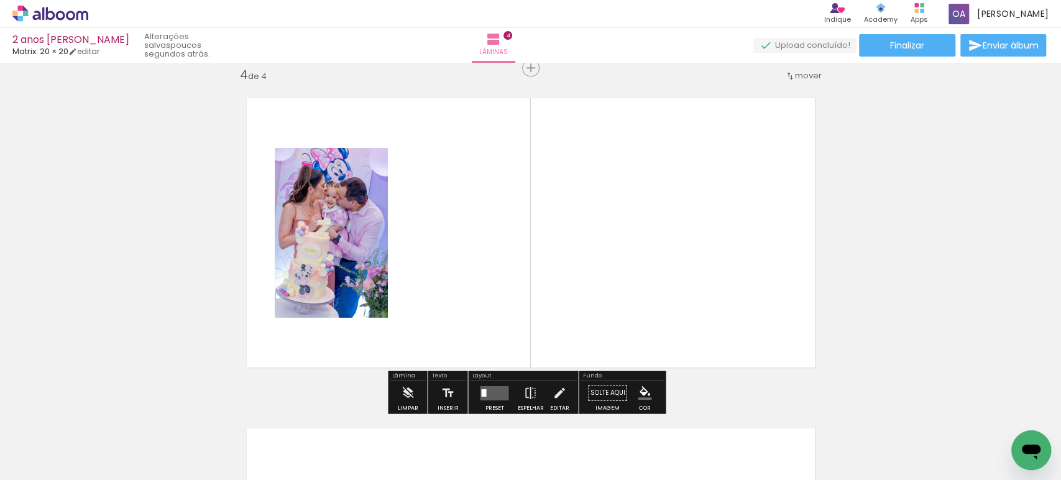
scroll to position [1005, 0]
drag, startPoint x: 464, startPoint y: 448, endPoint x: 464, endPoint y: 463, distance: 15.5
click at [464, 459] on div at bounding box center [443, 438] width 62 height 41
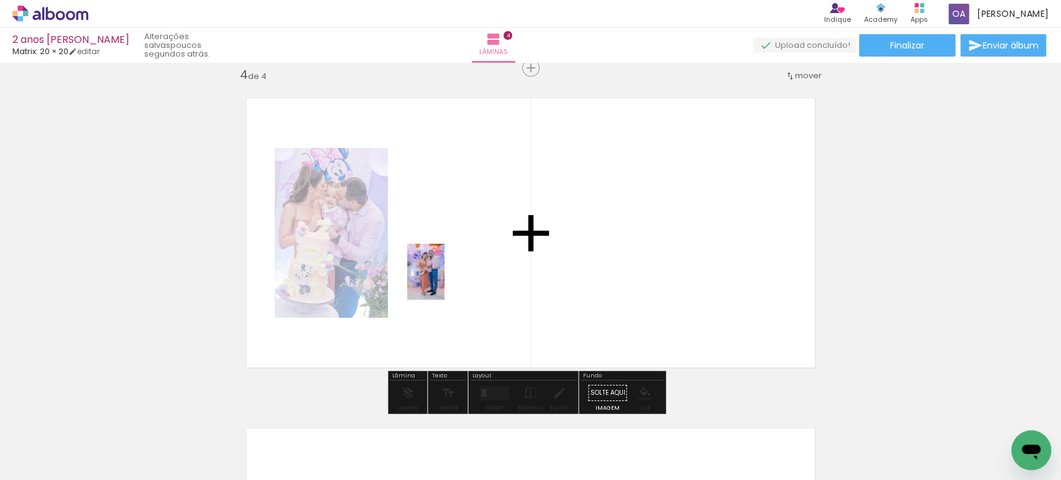
drag, startPoint x: 655, startPoint y: 444, endPoint x: 442, endPoint y: 275, distance: 272.4
click at [442, 275] on quentale-workspace at bounding box center [530, 240] width 1061 height 480
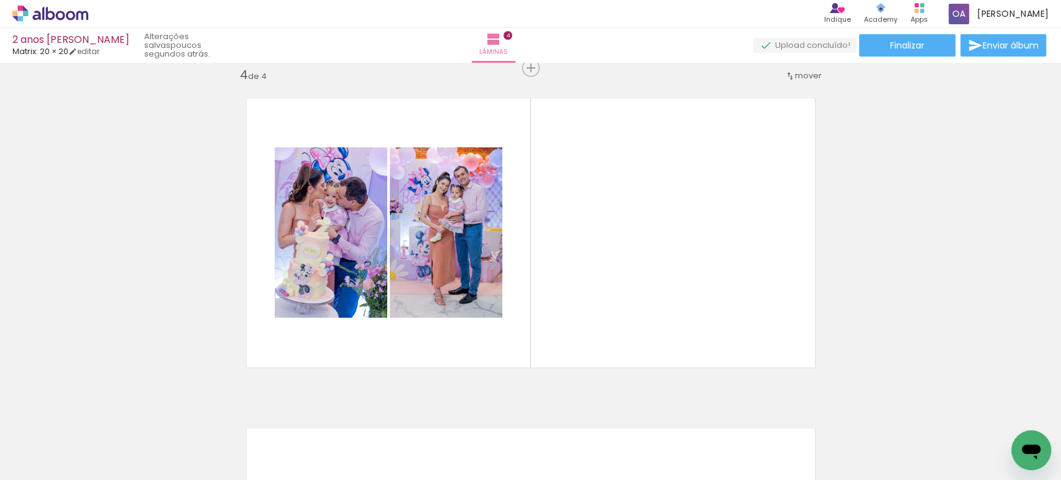
scroll to position [0, 2345]
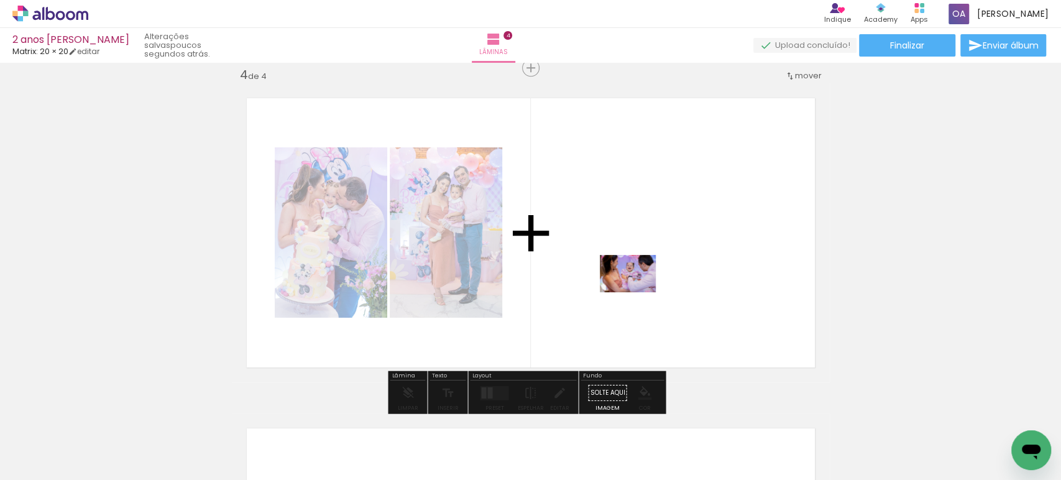
drag, startPoint x: 570, startPoint y: 433, endPoint x: 637, endPoint y: 292, distance: 156.2
click at [637, 292] on quentale-workspace at bounding box center [530, 240] width 1061 height 480
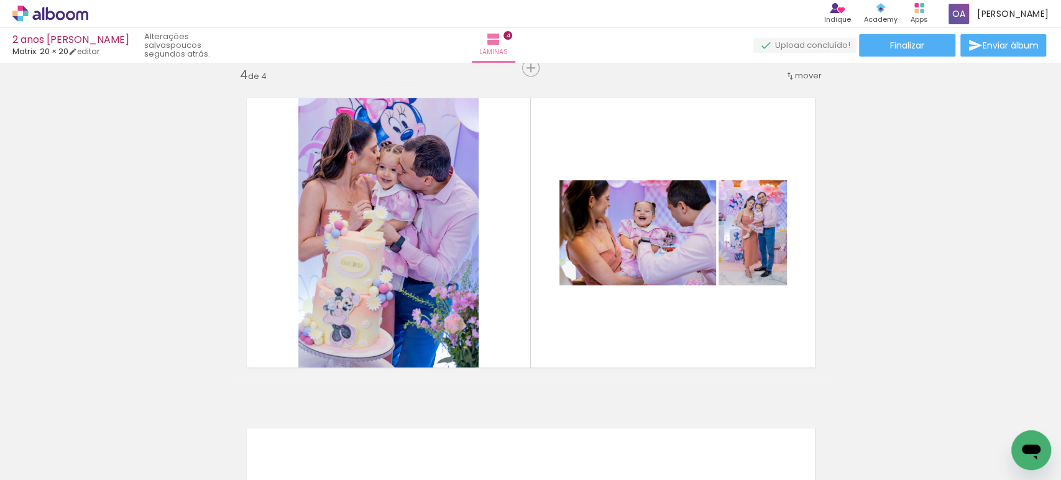
scroll to position [0, 2463]
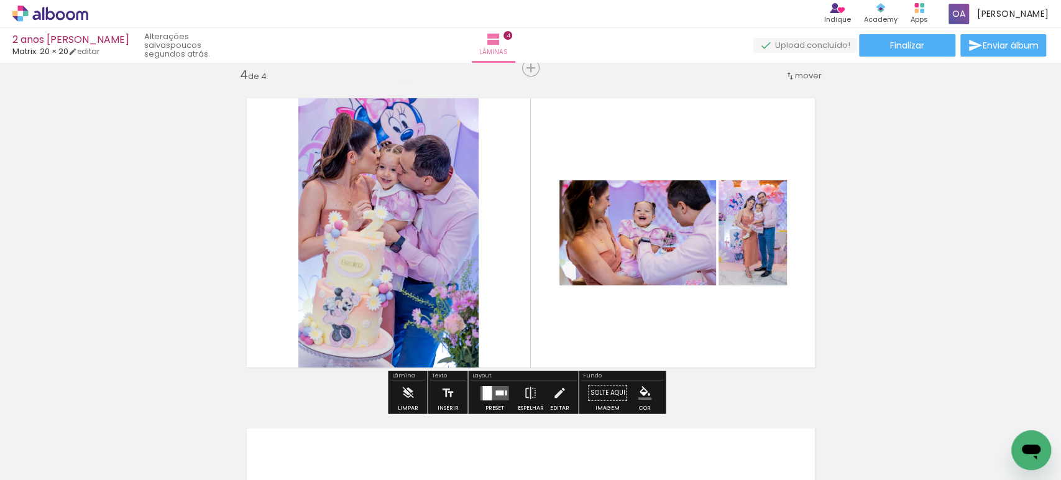
click at [495, 391] on div at bounding box center [499, 392] width 8 height 5
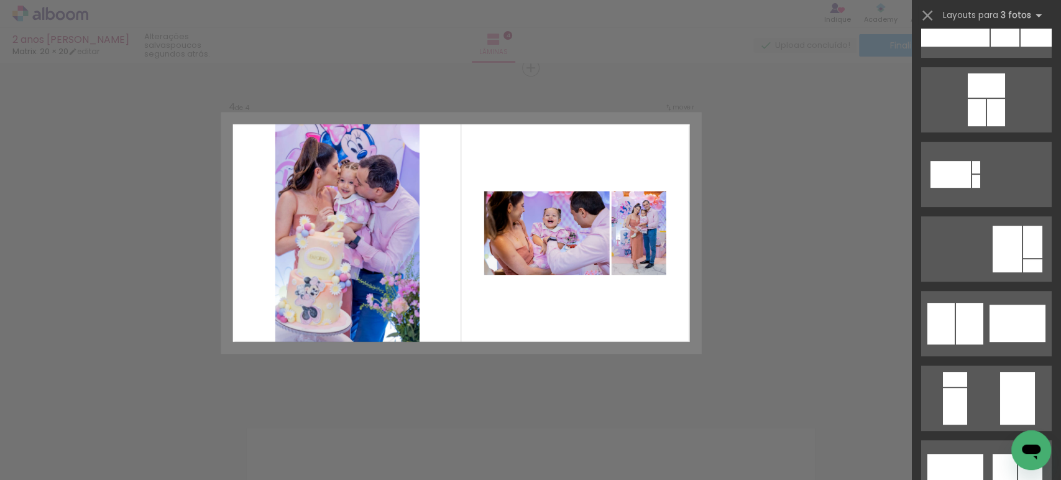
scroll to position [447, 0]
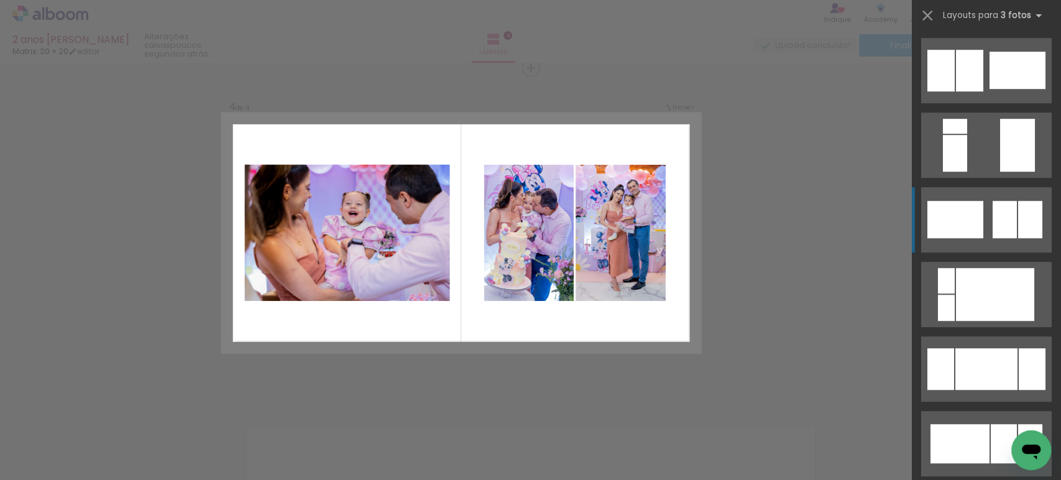
click at [992, 213] on div at bounding box center [1004, 219] width 24 height 37
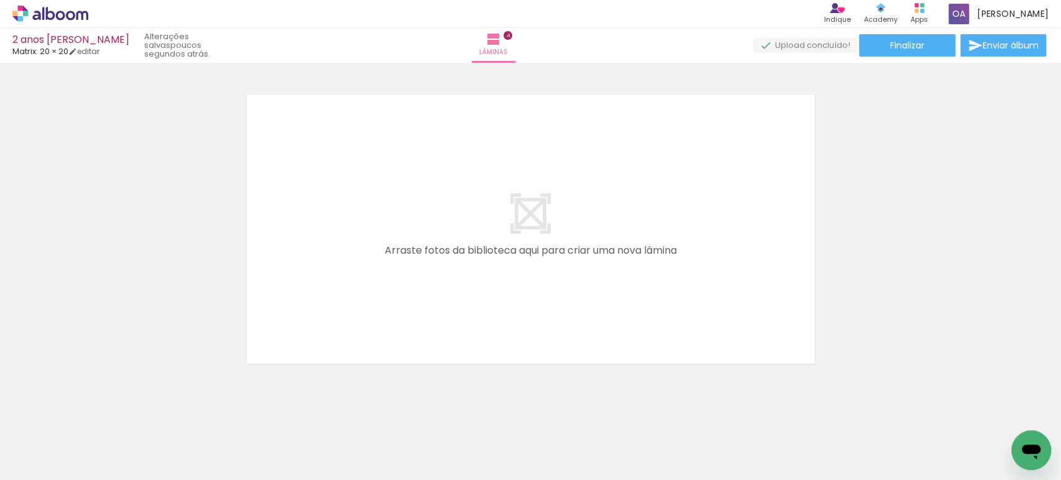
scroll to position [0, 312]
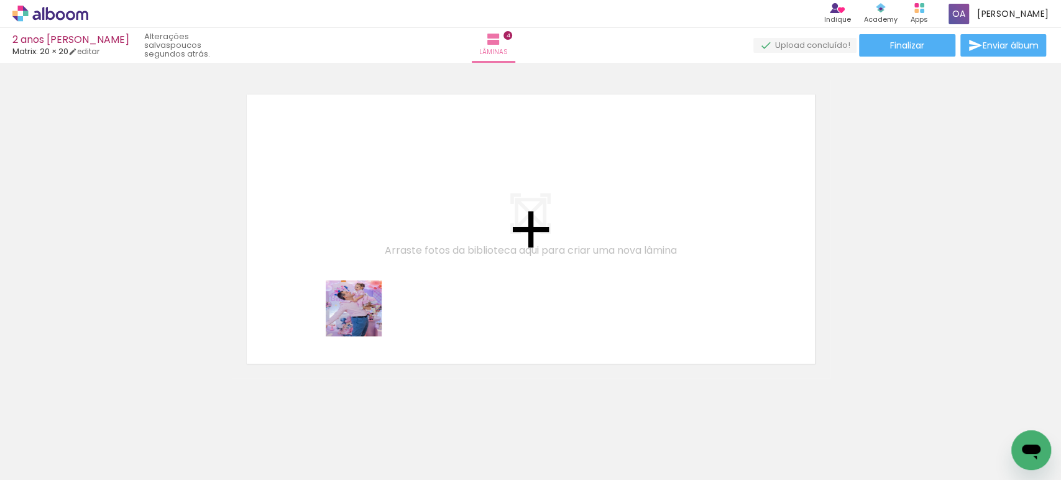
drag, startPoint x: 379, startPoint y: 436, endPoint x: 363, endPoint y: 317, distance: 120.4
click at [363, 317] on quentale-workspace at bounding box center [530, 240] width 1061 height 480
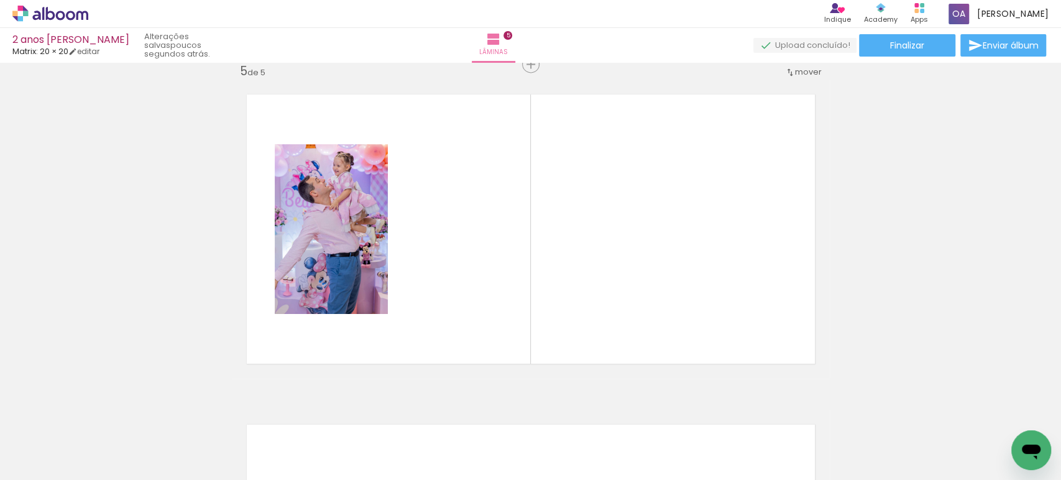
scroll to position [1335, 0]
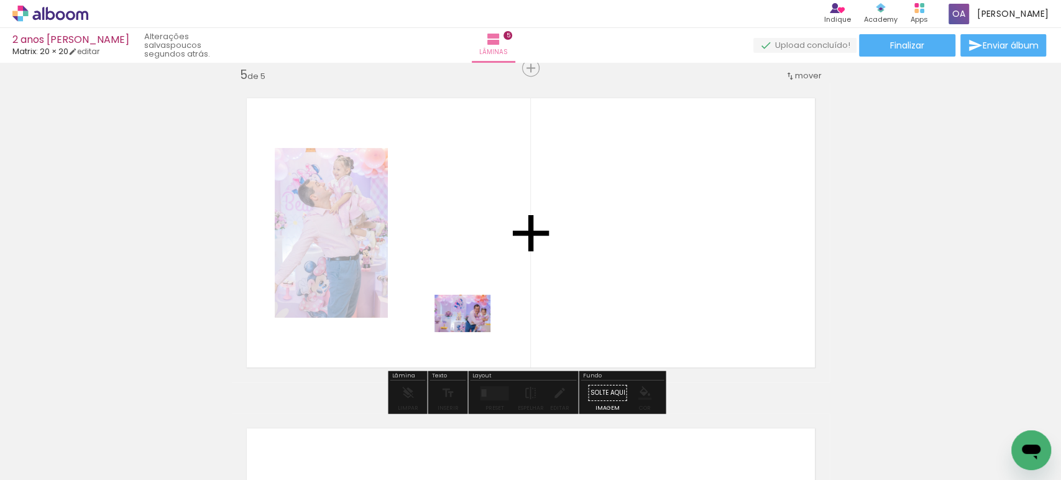
drag, startPoint x: 456, startPoint y: 439, endPoint x: 472, endPoint y: 332, distance: 108.6
click at [472, 332] on quentale-workspace at bounding box center [530, 240] width 1061 height 480
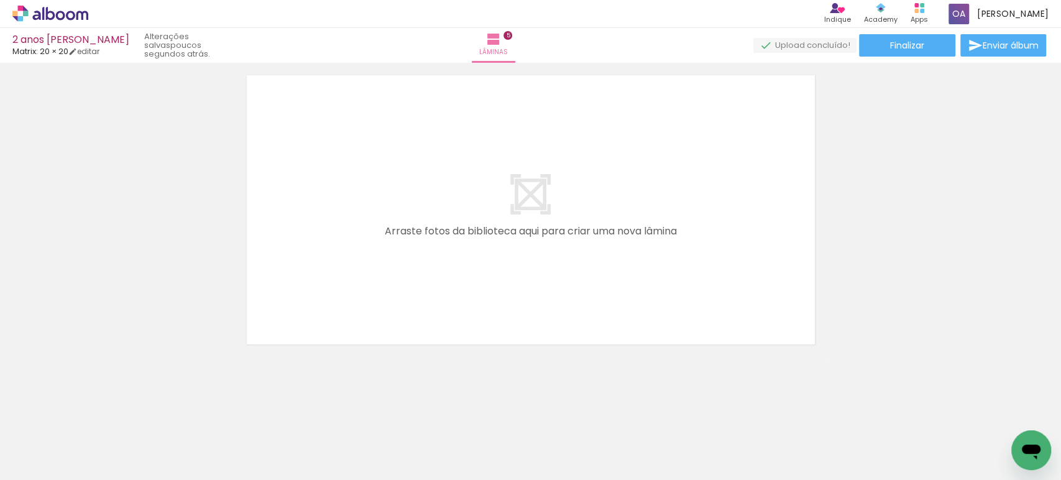
scroll to position [0, 1489]
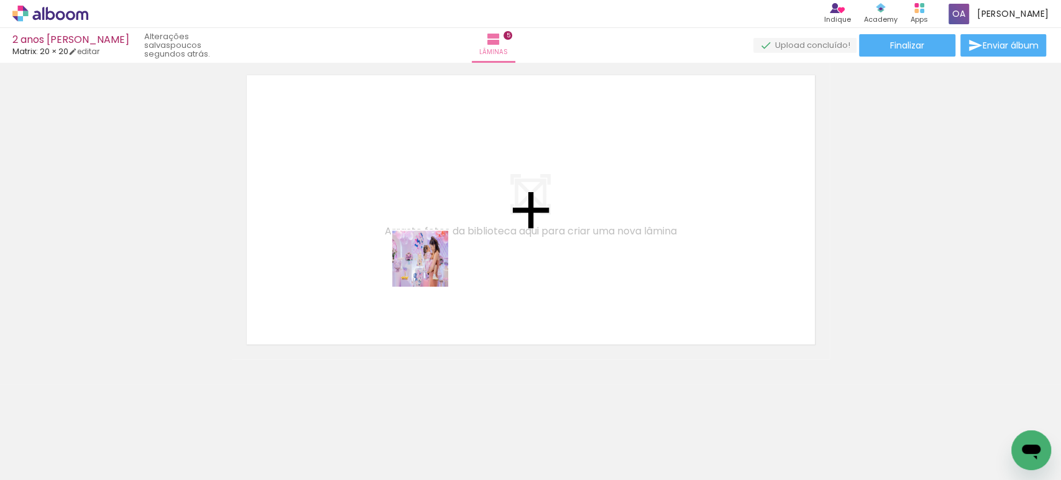
drag, startPoint x: 584, startPoint y: 442, endPoint x: 399, endPoint y: 243, distance: 271.7
click at [399, 243] on quentale-workspace at bounding box center [530, 240] width 1061 height 480
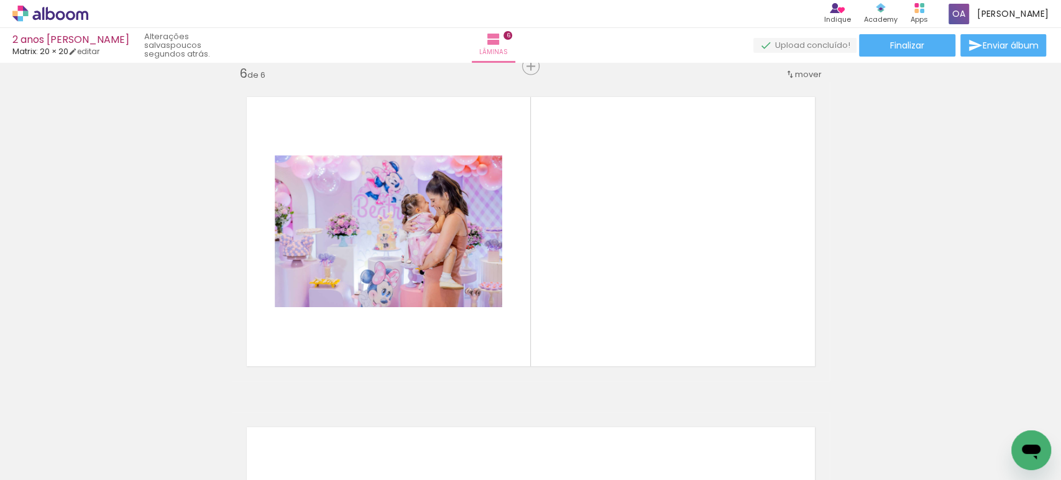
scroll to position [1665, 0]
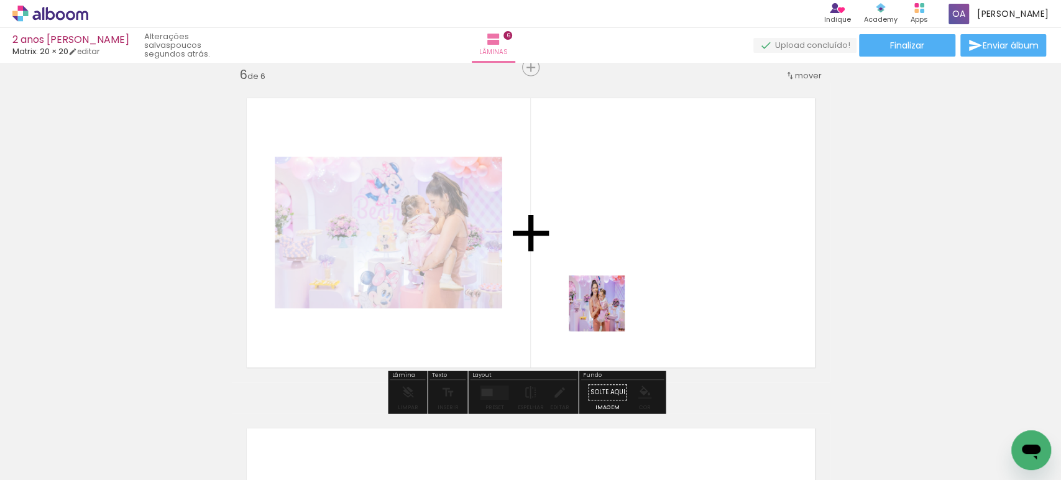
drag, startPoint x: 462, startPoint y: 446, endPoint x: 613, endPoint y: 305, distance: 206.1
click at [613, 305] on quentale-workspace at bounding box center [530, 240] width 1061 height 480
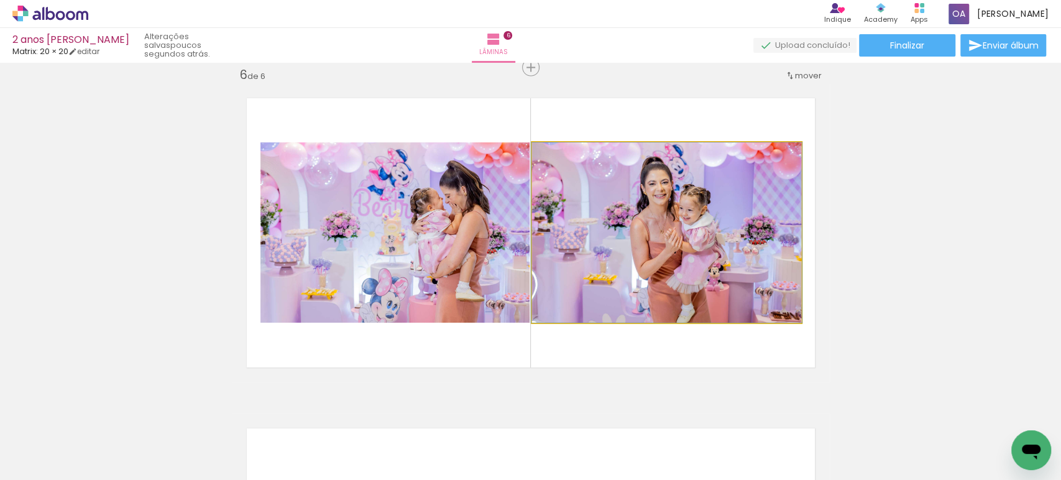
drag, startPoint x: 611, startPoint y: 250, endPoint x: 466, endPoint y: 258, distance: 145.0
click at [0, 0] on slot at bounding box center [0, 0] width 0 height 0
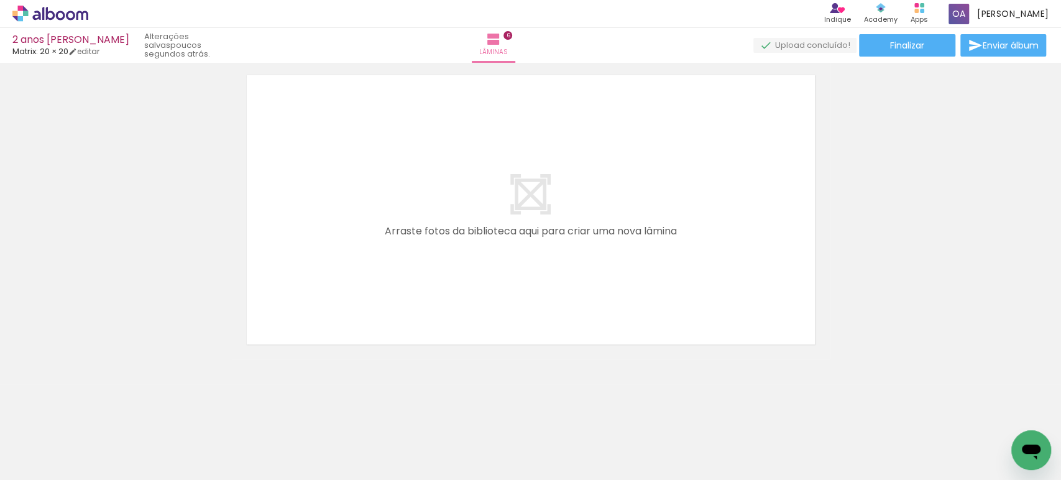
scroll to position [0, 1672]
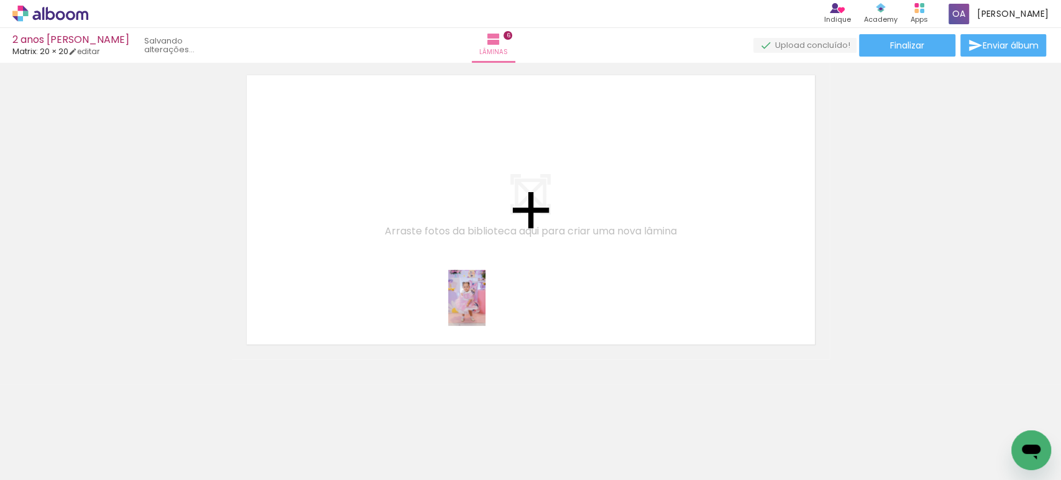
drag, startPoint x: 588, startPoint y: 439, endPoint x: 485, endPoint y: 307, distance: 167.8
click at [485, 307] on quentale-workspace at bounding box center [530, 240] width 1061 height 480
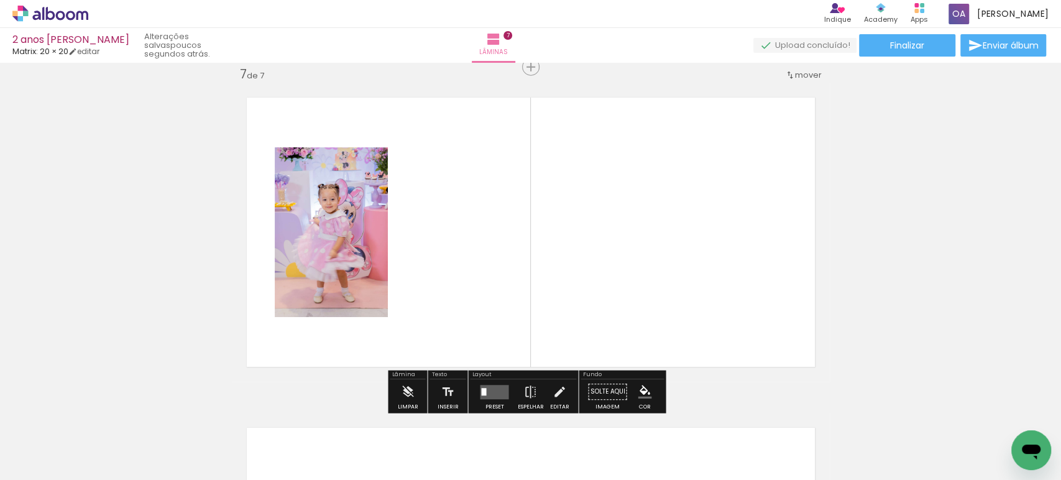
scroll to position [1995, 0]
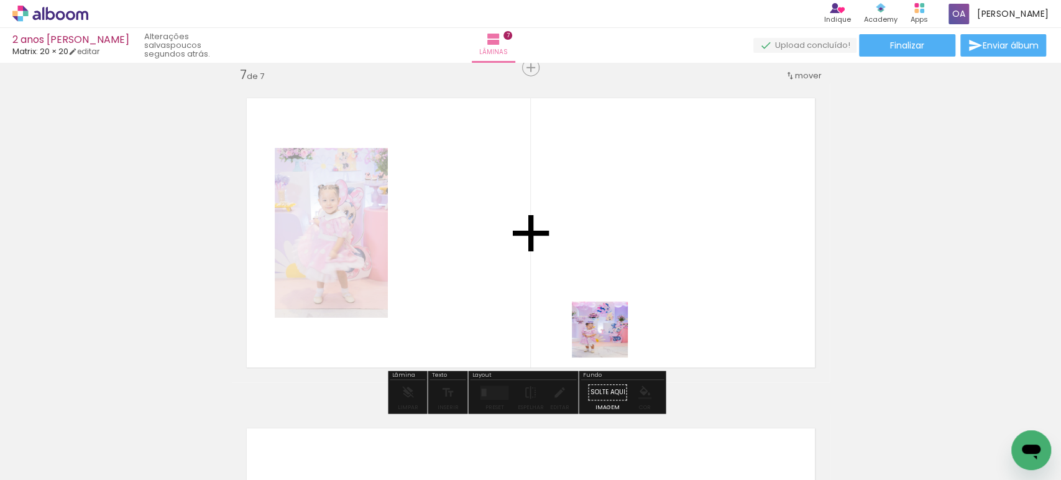
drag, startPoint x: 644, startPoint y: 441, endPoint x: 601, endPoint y: 322, distance: 126.0
click at [601, 322] on quentale-workspace at bounding box center [530, 240] width 1061 height 480
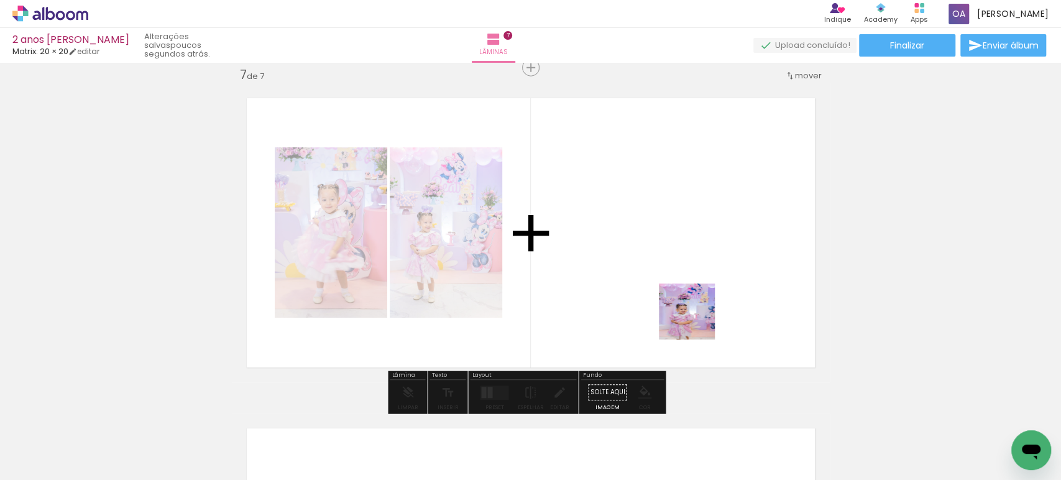
drag, startPoint x: 708, startPoint y: 433, endPoint x: 696, endPoint y: 320, distance: 113.7
click at [696, 320] on quentale-workspace at bounding box center [530, 240] width 1061 height 480
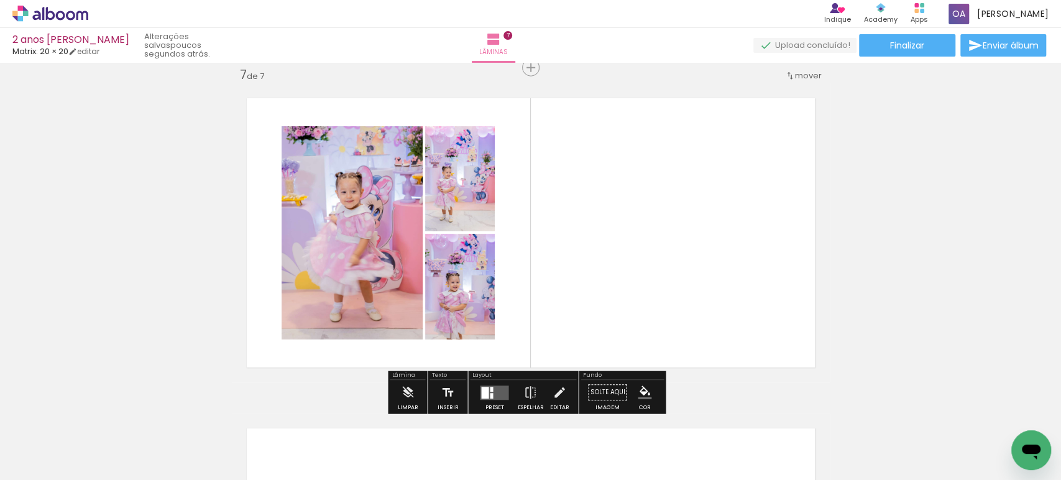
click at [495, 391] on quentale-layouter at bounding box center [494, 392] width 29 height 14
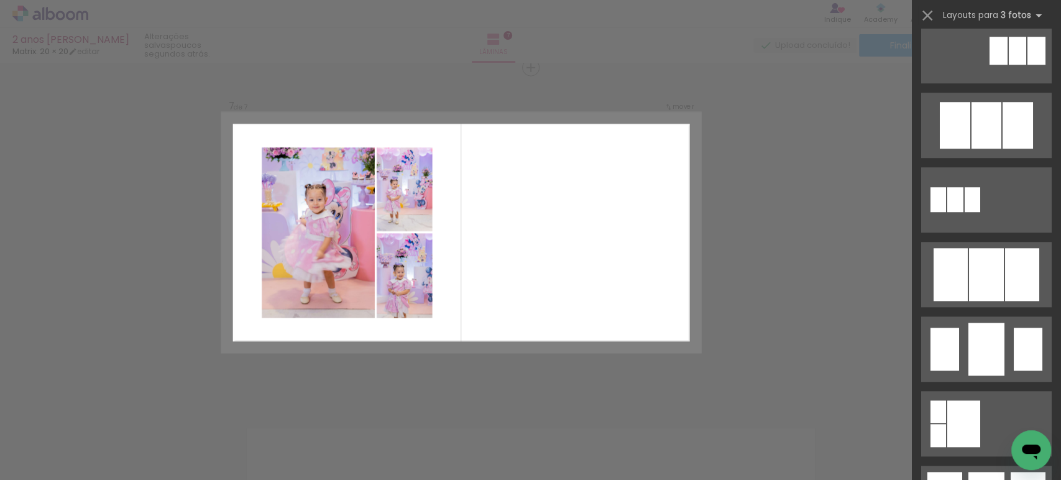
scroll to position [805, 0]
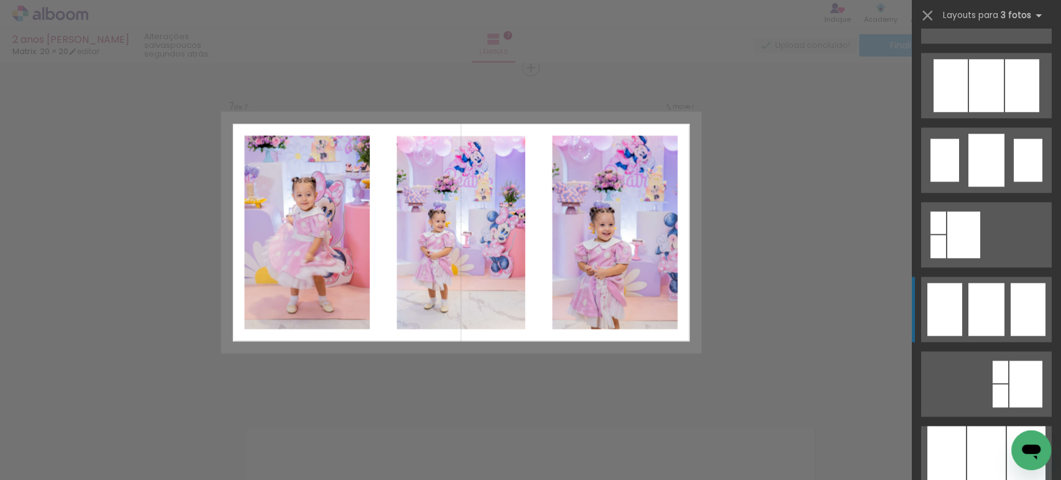
click at [986, 298] on div at bounding box center [986, 309] width 36 height 53
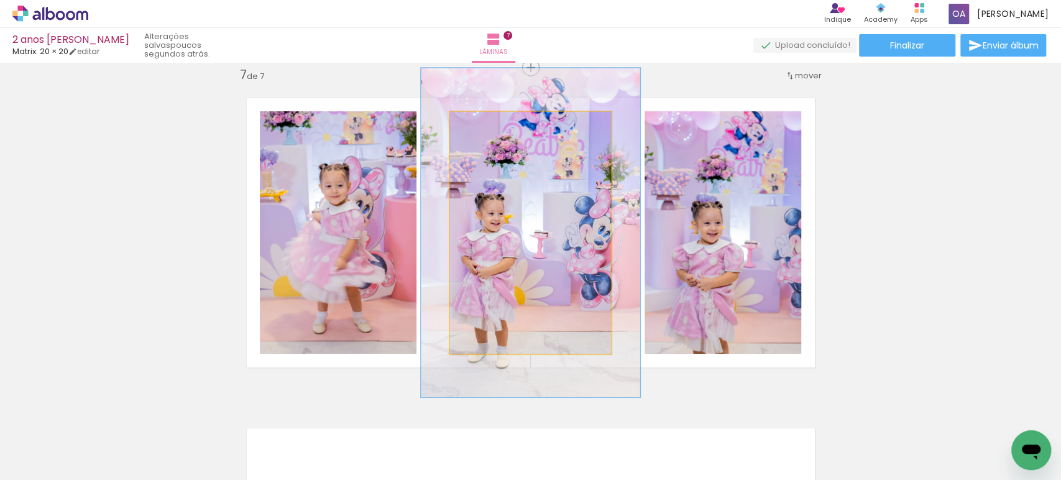
drag, startPoint x: 478, startPoint y: 126, endPoint x: 494, endPoint y: 127, distance: 15.6
click at [494, 127] on div at bounding box center [495, 125] width 20 height 20
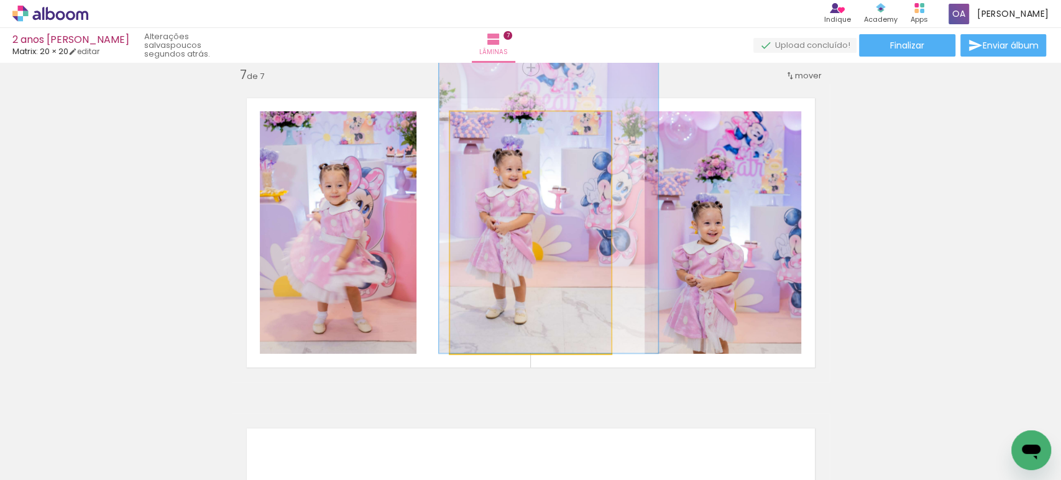
drag, startPoint x: 500, startPoint y: 262, endPoint x: 516, endPoint y: 220, distance: 45.2
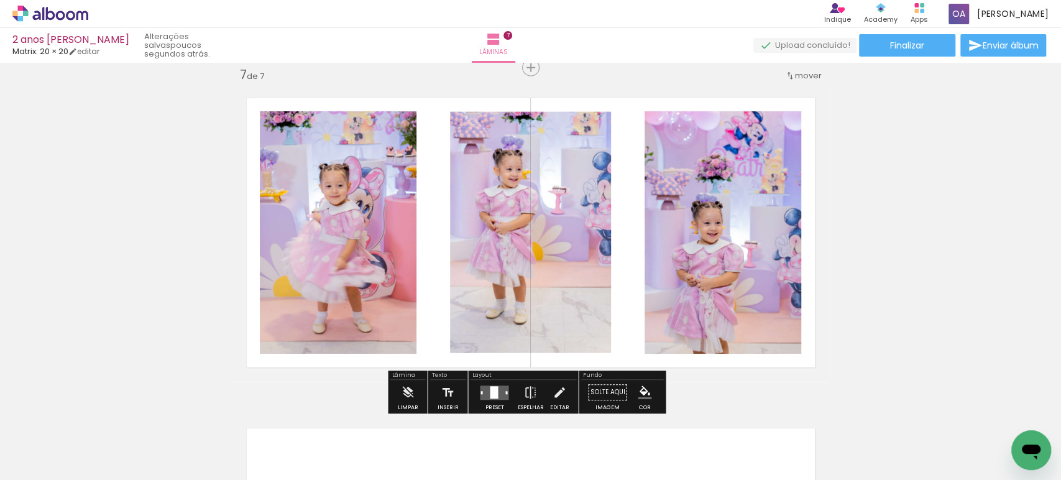
click at [715, 265] on quentale-photo at bounding box center [722, 232] width 157 height 242
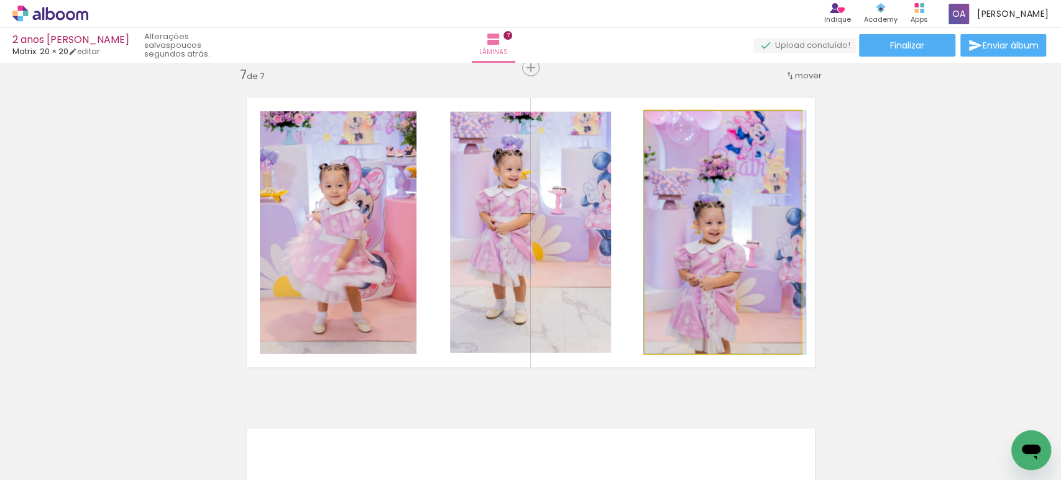
drag, startPoint x: 704, startPoint y: 289, endPoint x: 706, endPoint y: 265, distance: 24.3
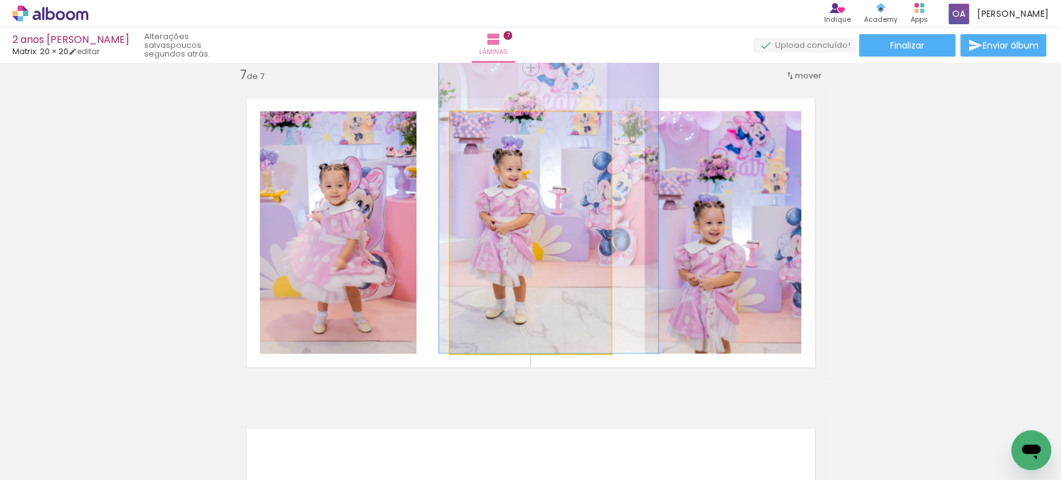
click at [472, 217] on quentale-photo at bounding box center [530, 233] width 161 height 242
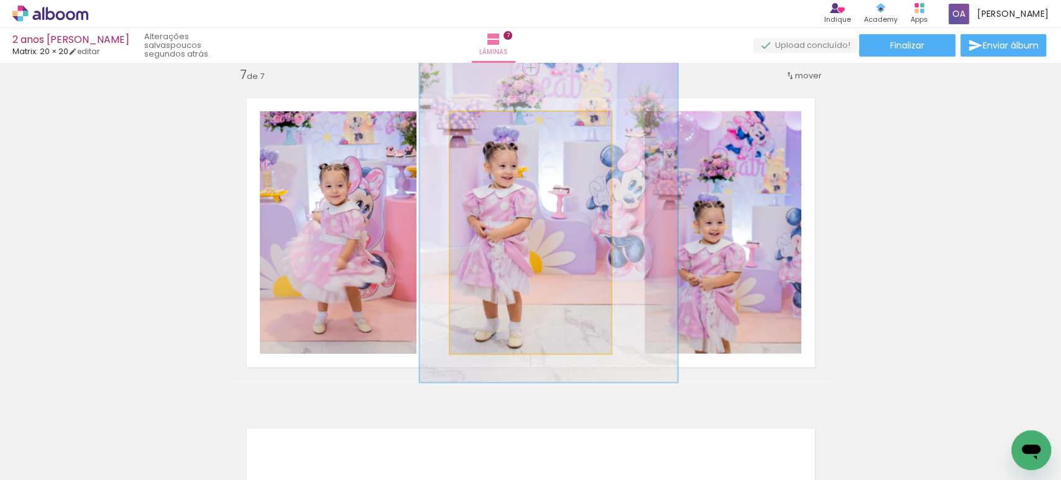
drag, startPoint x: 494, startPoint y: 121, endPoint x: 506, endPoint y: 122, distance: 11.8
type paper-slider "160"
click at [506, 122] on div at bounding box center [508, 125] width 20 height 20
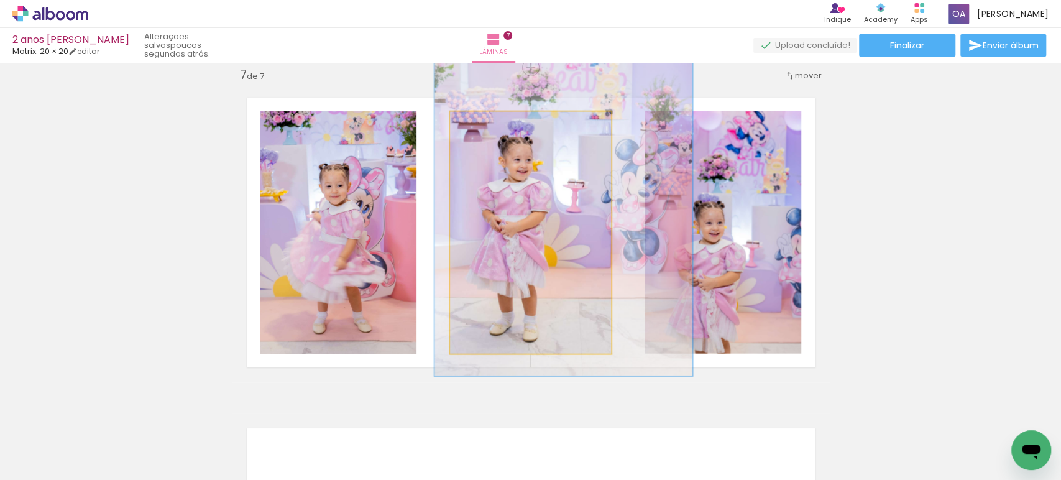
drag, startPoint x: 506, startPoint y: 222, endPoint x: 521, endPoint y: 216, distance: 16.2
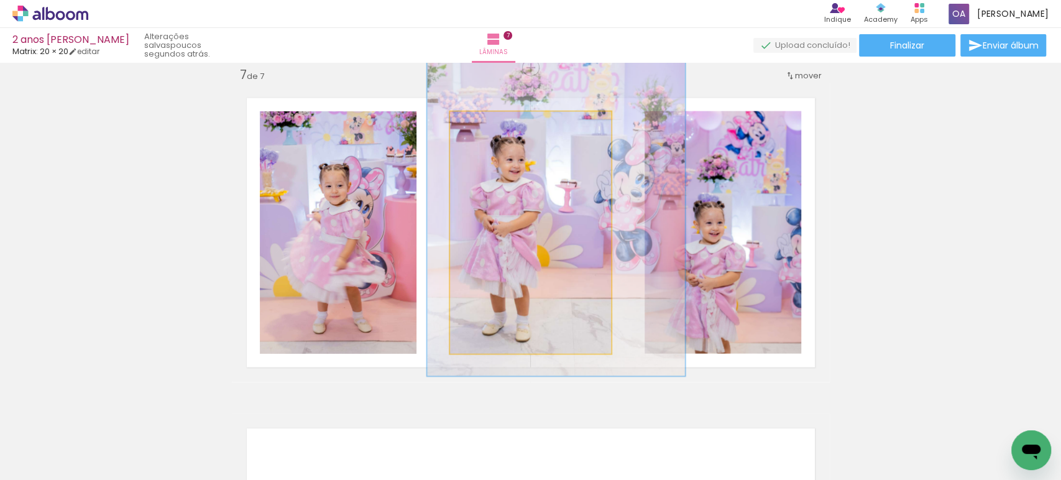
drag, startPoint x: 521, startPoint y: 216, endPoint x: 513, endPoint y: 216, distance: 8.1
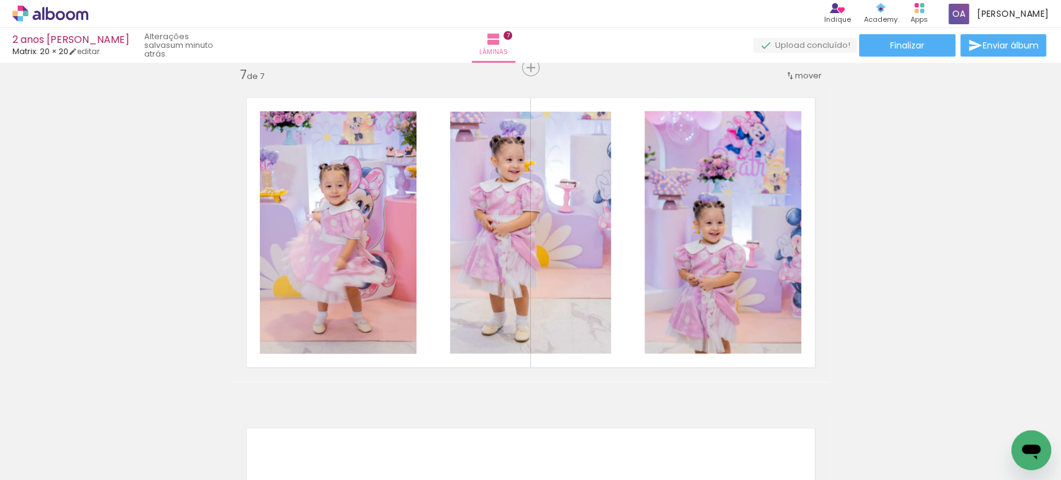
scroll to position [0, 999]
click at [568, 462] on quentale-thumb at bounding box center [587, 437] width 70 height 71
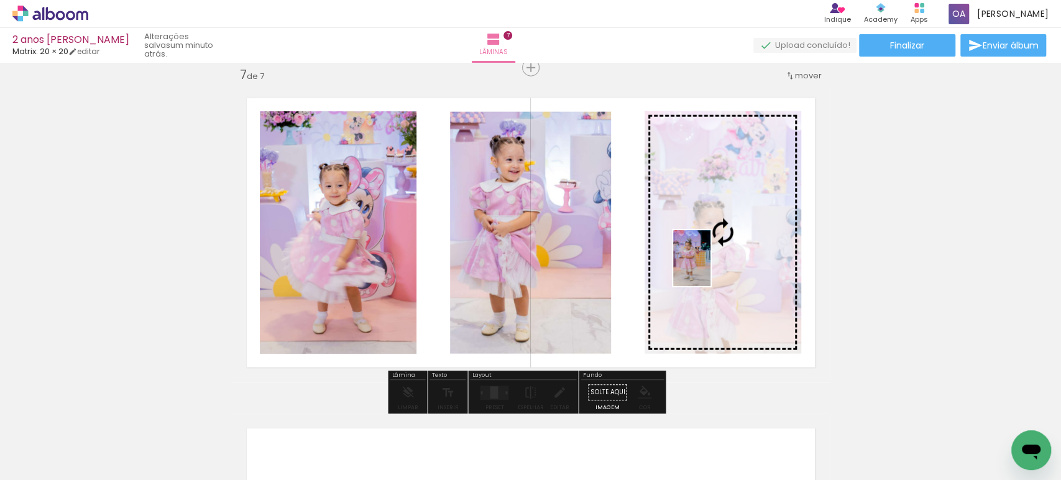
drag, startPoint x: 383, startPoint y: 434, endPoint x: 710, endPoint y: 267, distance: 367.6
click at [710, 267] on quentale-workspace at bounding box center [530, 240] width 1061 height 480
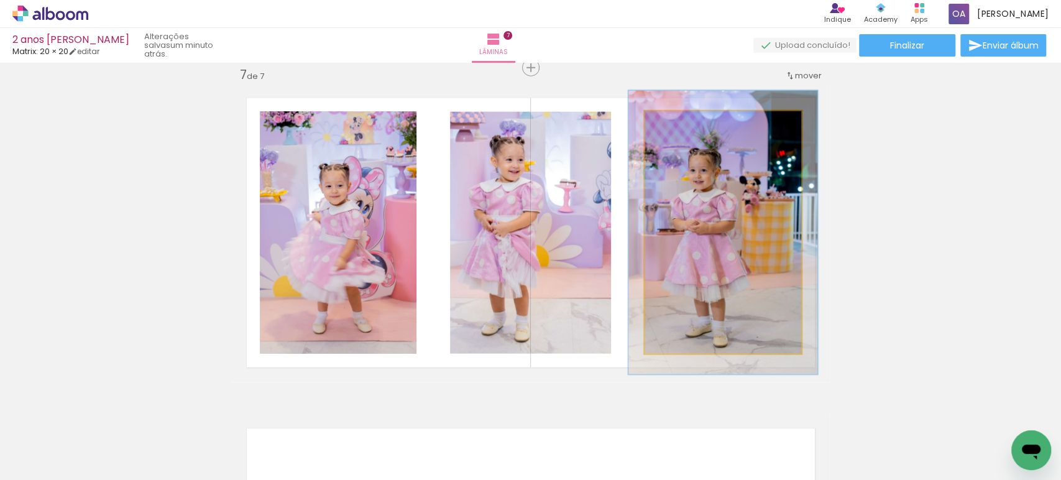
drag, startPoint x: 669, startPoint y: 123, endPoint x: 677, endPoint y: 123, distance: 7.5
type paper-slider "117"
click at [677, 123] on div at bounding box center [680, 124] width 11 height 11
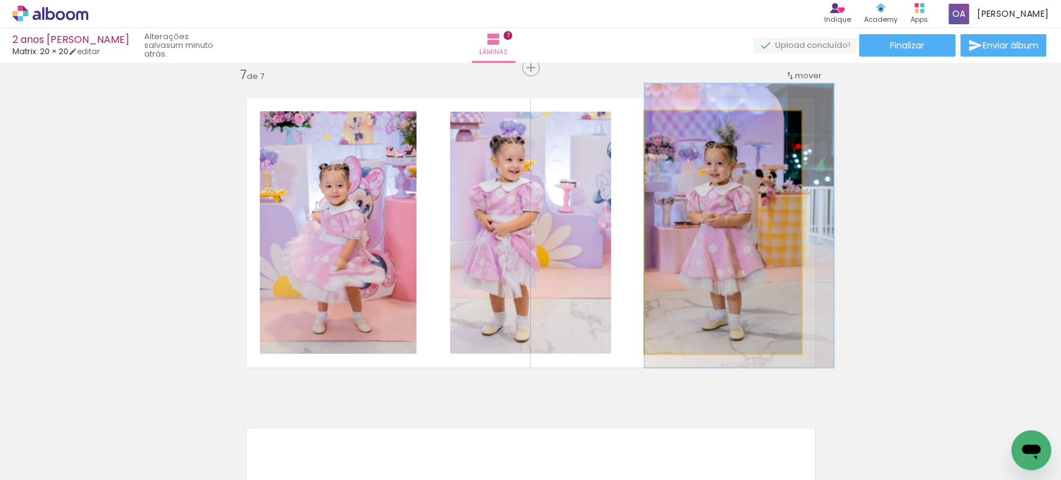
drag, startPoint x: 691, startPoint y: 226, endPoint x: 706, endPoint y: 219, distance: 16.4
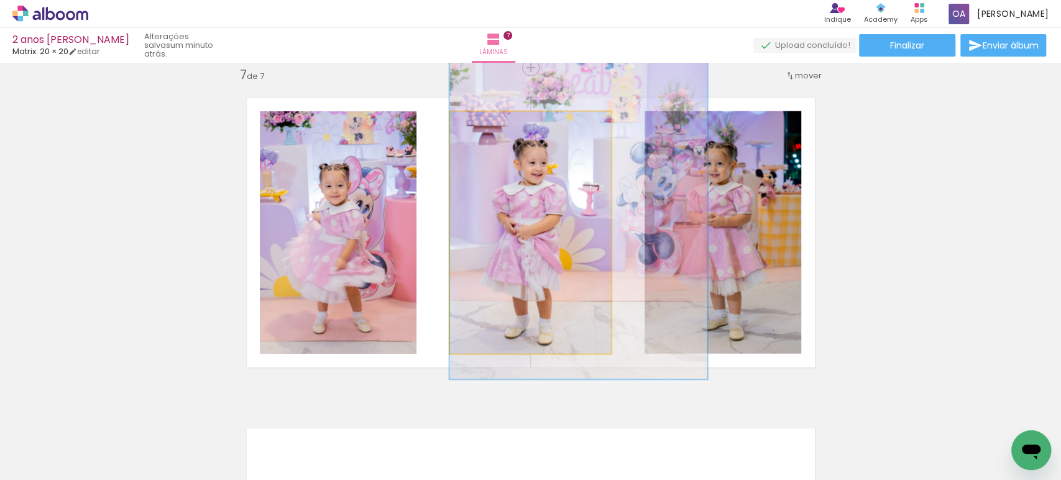
drag, startPoint x: 507, startPoint y: 233, endPoint x: 532, endPoint y: 236, distance: 25.7
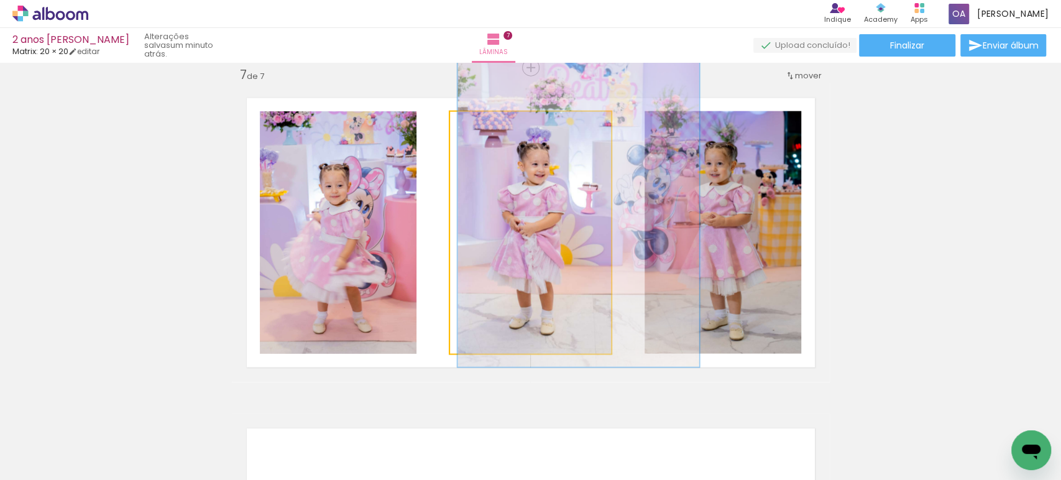
type paper-slider "150"
click at [494, 129] on div at bounding box center [503, 125] width 20 height 20
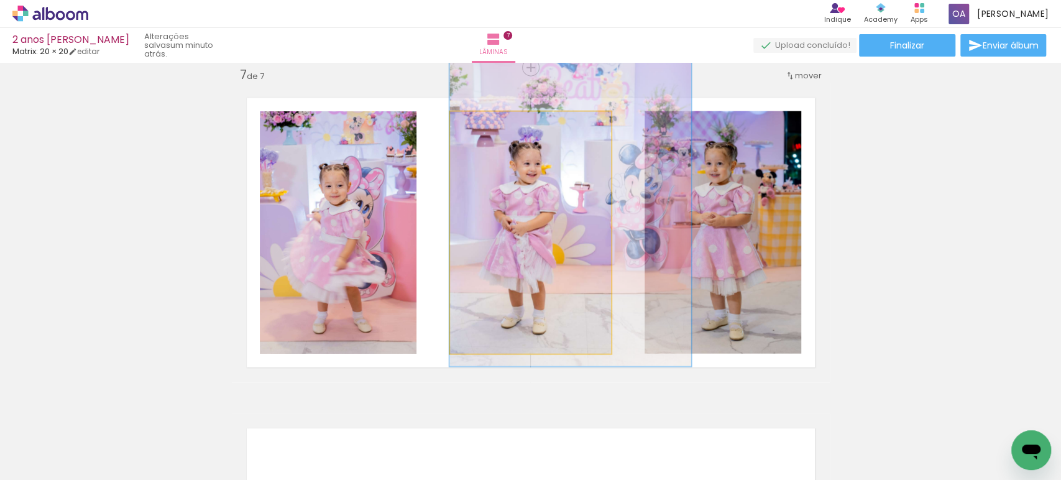
drag, startPoint x: 527, startPoint y: 228, endPoint x: 542, endPoint y: 228, distance: 14.9
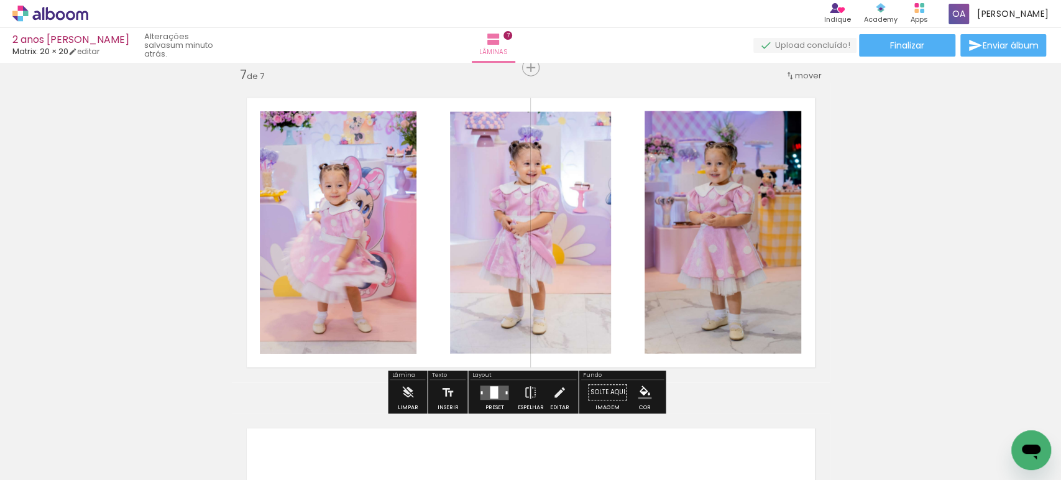
click at [372, 232] on quentale-photo at bounding box center [338, 232] width 157 height 242
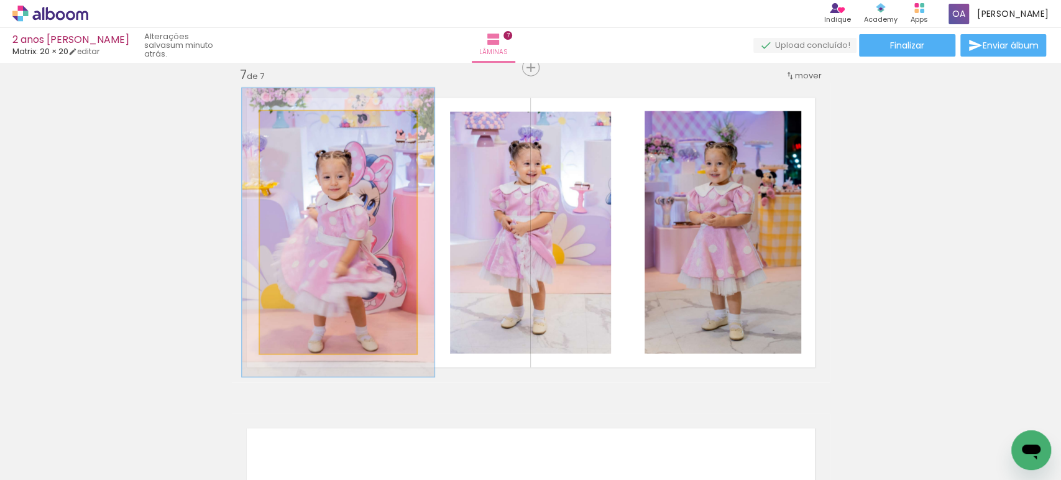
drag, startPoint x: 286, startPoint y: 125, endPoint x: 294, endPoint y: 127, distance: 8.3
type paper-slider "119"
click at [294, 127] on div at bounding box center [296, 124] width 11 height 11
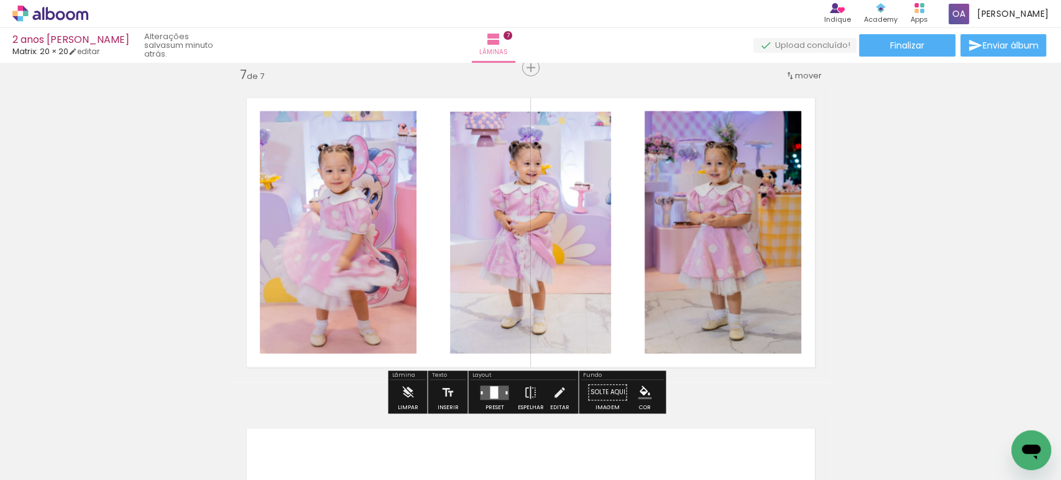
click at [734, 227] on quentale-photo at bounding box center [722, 232] width 157 height 242
click at [731, 285] on quentale-photo at bounding box center [722, 232] width 157 height 242
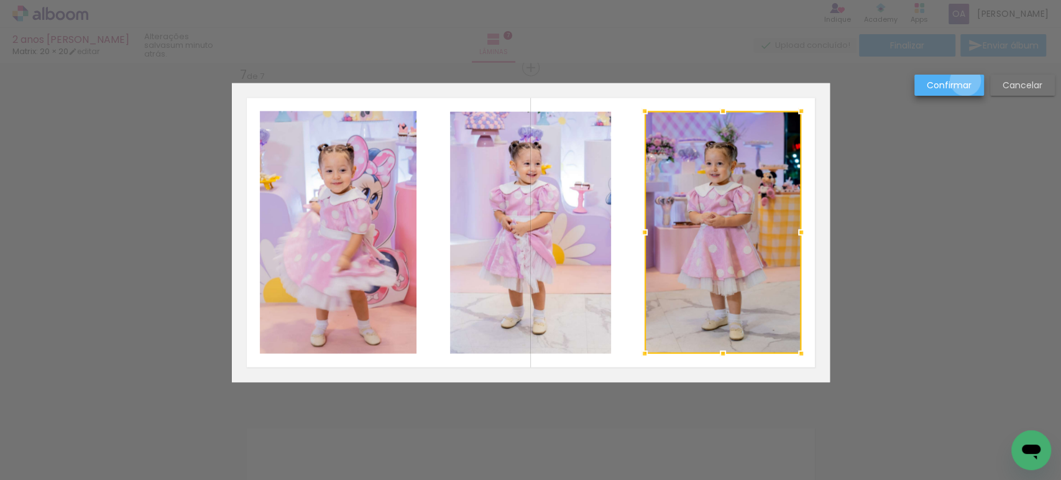
click at [0, 0] on slot "Confirmar" at bounding box center [0, 0] width 0 height 0
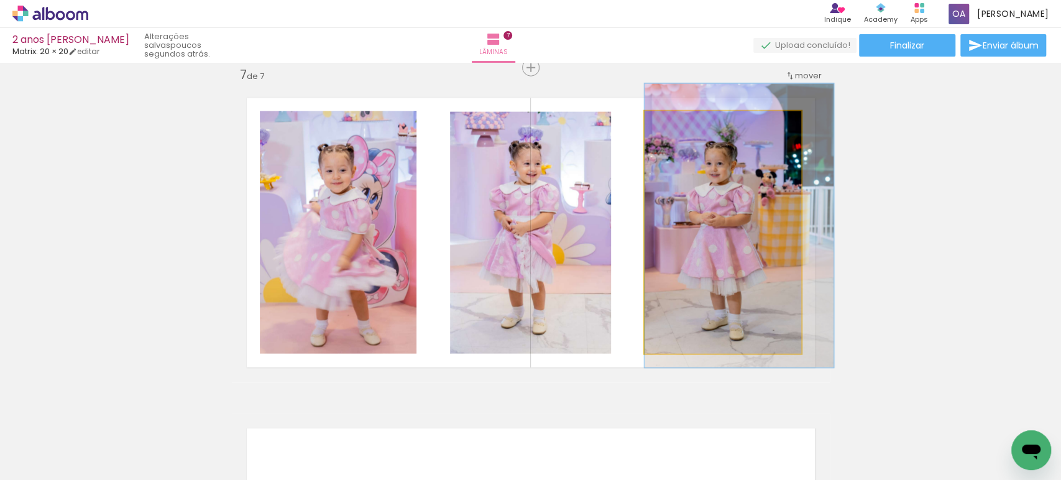
click at [659, 267] on quentale-photo at bounding box center [722, 232] width 157 height 242
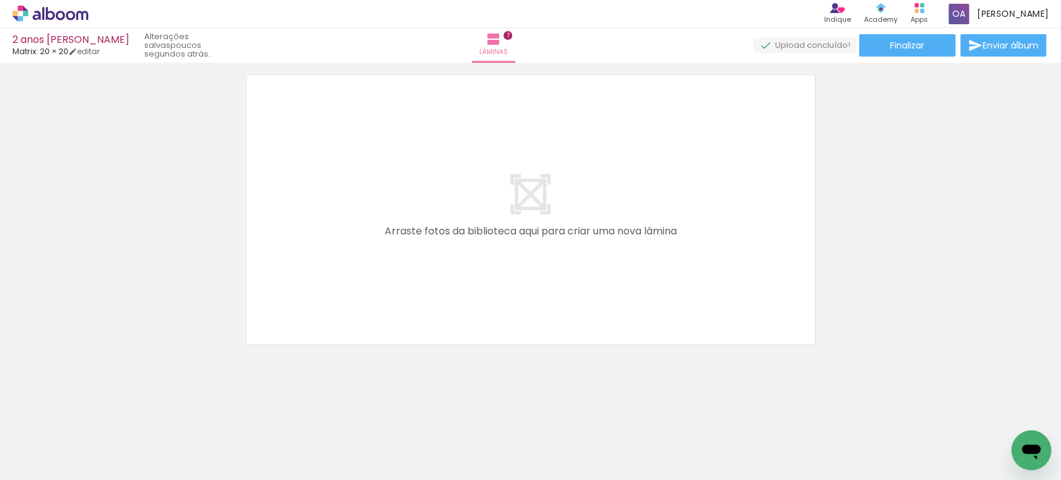
scroll to position [0, 134]
drag, startPoint x: 347, startPoint y: 434, endPoint x: 329, endPoint y: 298, distance: 137.3
click at [329, 298] on quentale-workspace at bounding box center [530, 240] width 1061 height 480
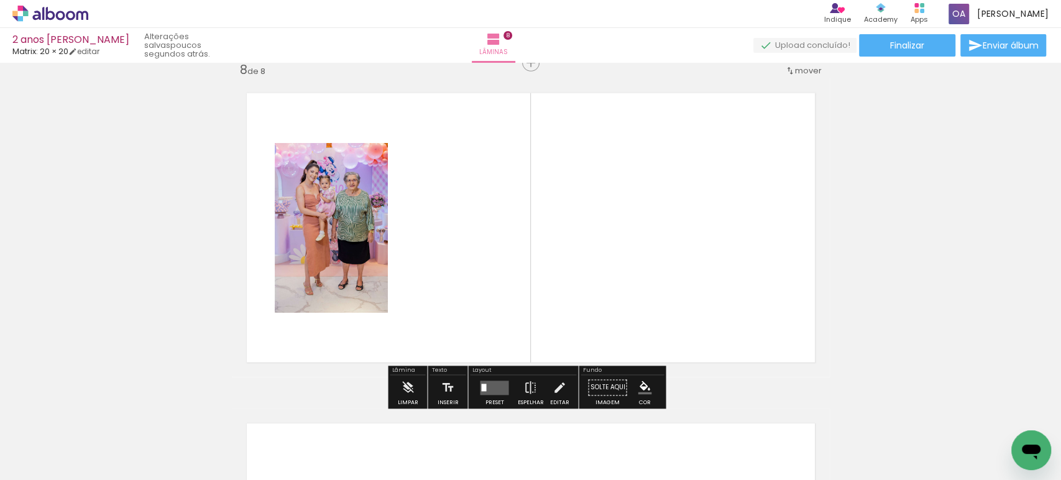
scroll to position [2325, 0]
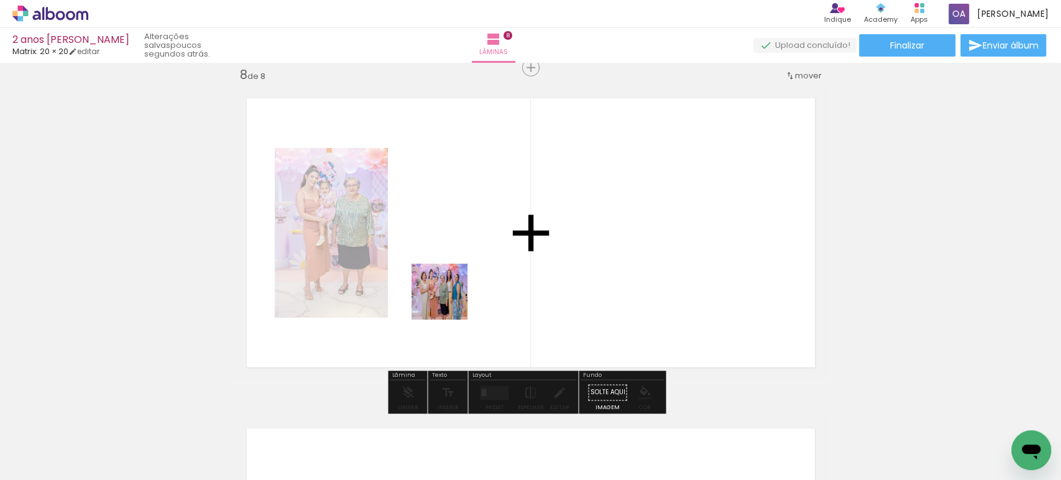
drag, startPoint x: 416, startPoint y: 439, endPoint x: 449, endPoint y: 301, distance: 142.4
click at [449, 301] on quentale-workspace at bounding box center [530, 240] width 1061 height 480
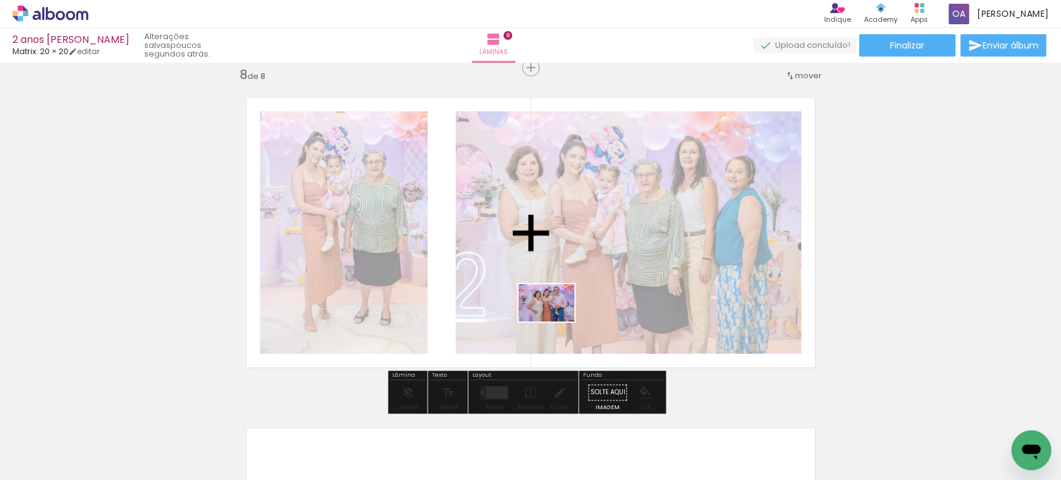
drag, startPoint x: 482, startPoint y: 445, endPoint x: 555, endPoint y: 321, distance: 144.3
click at [555, 321] on quentale-workspace at bounding box center [530, 240] width 1061 height 480
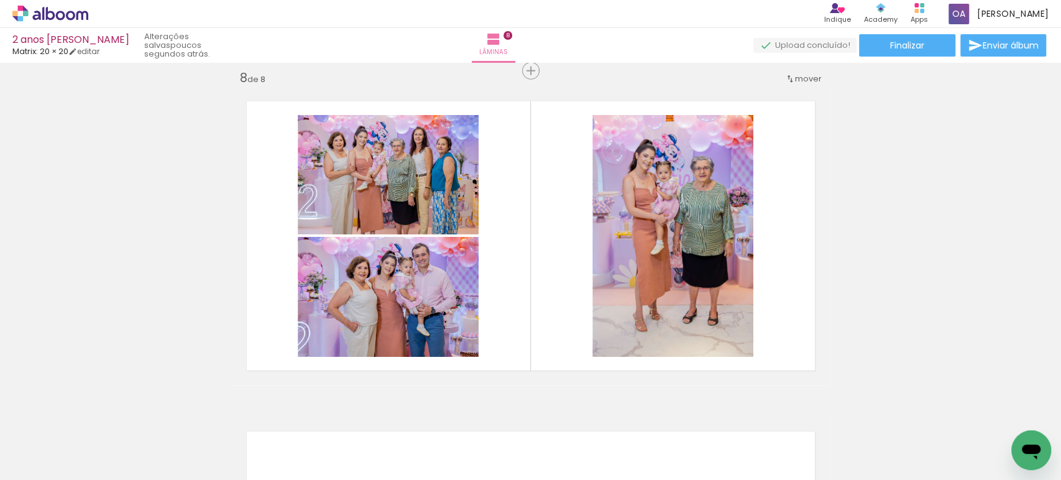
scroll to position [2310, 0]
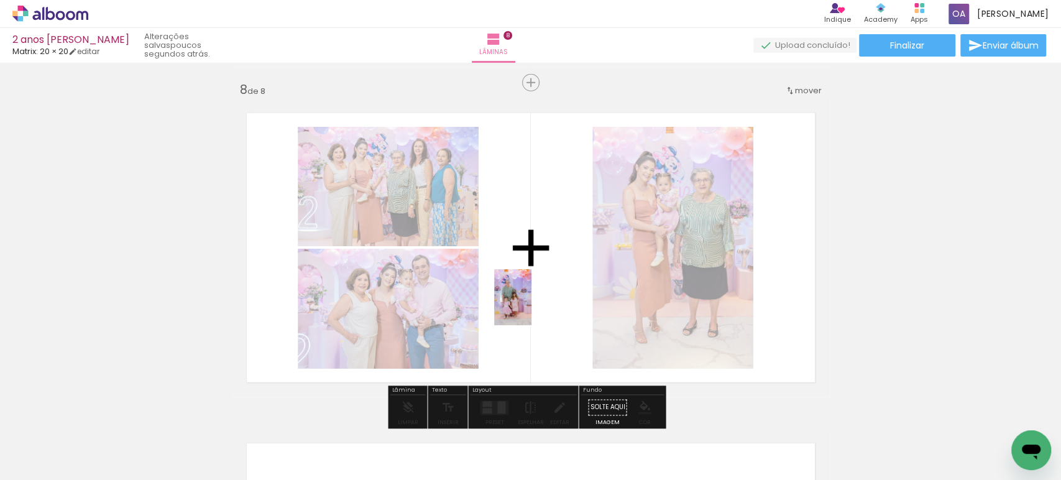
drag, startPoint x: 366, startPoint y: 458, endPoint x: 531, endPoint y: 306, distance: 224.3
click at [531, 306] on quentale-workspace at bounding box center [530, 240] width 1061 height 480
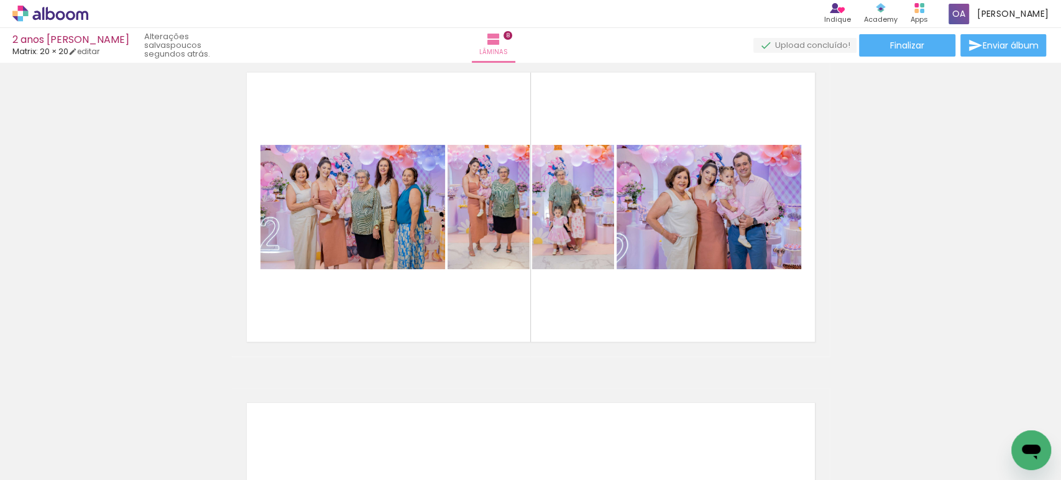
scroll to position [2324, 0]
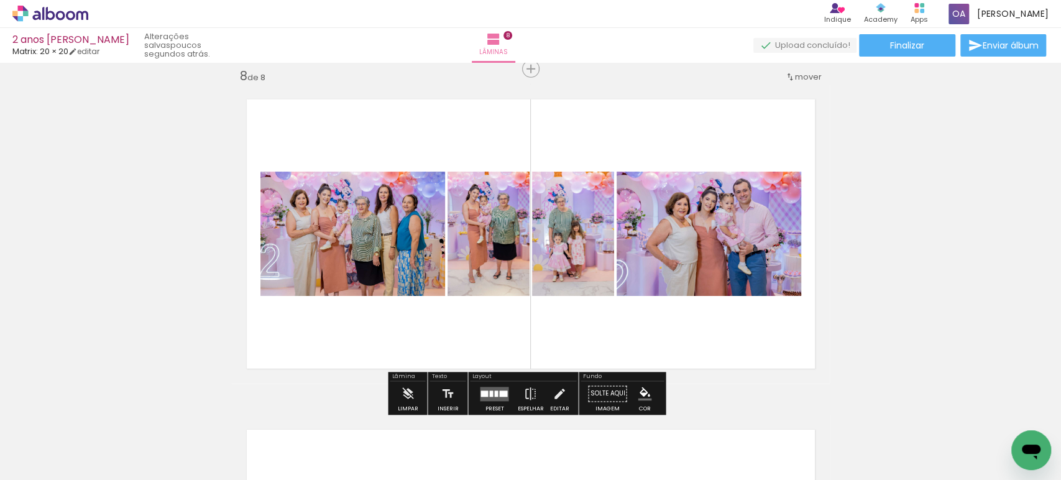
click at [554, 317] on quentale-layouter at bounding box center [531, 233] width 598 height 299
click at [499, 391] on div at bounding box center [503, 393] width 8 height 6
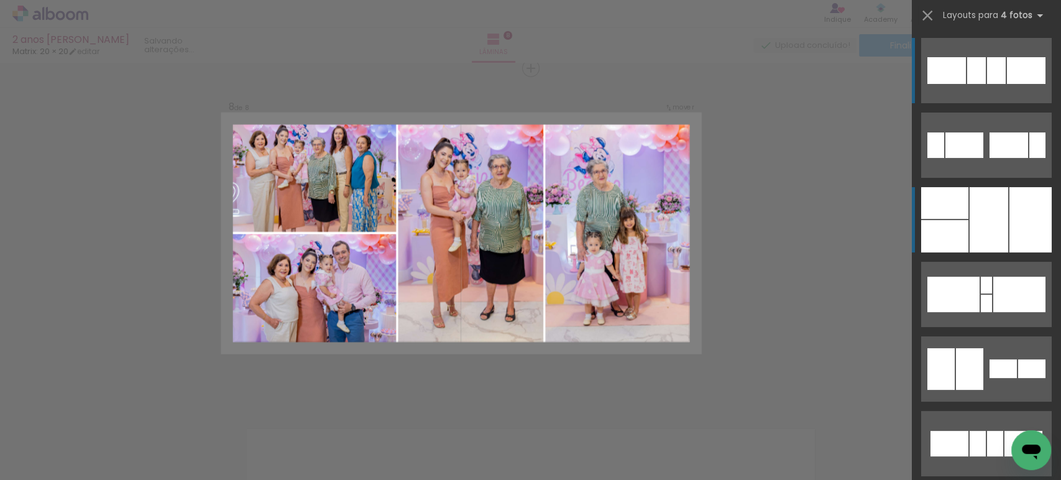
scroll to position [2325, 0]
click at [1001, 212] on div at bounding box center [988, 219] width 39 height 65
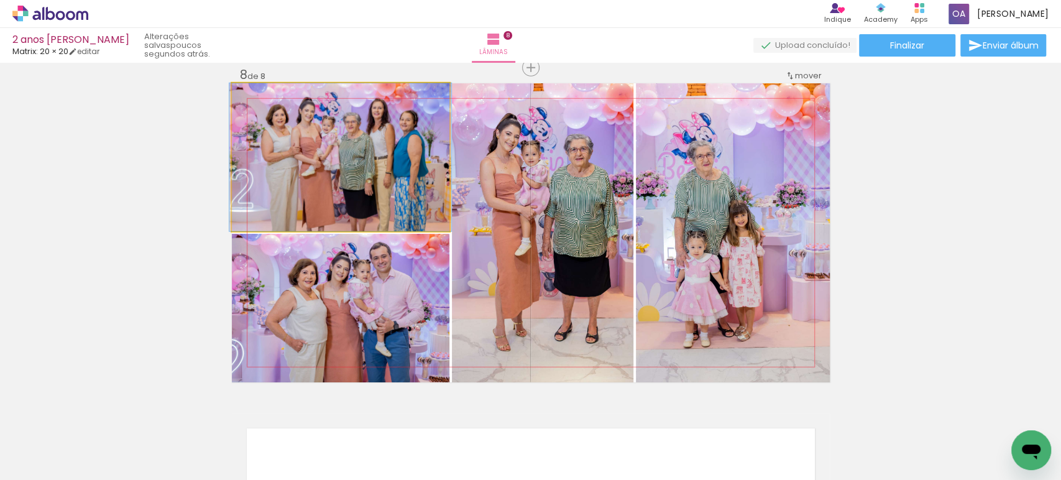
drag, startPoint x: 396, startPoint y: 160, endPoint x: 386, endPoint y: 238, distance: 78.3
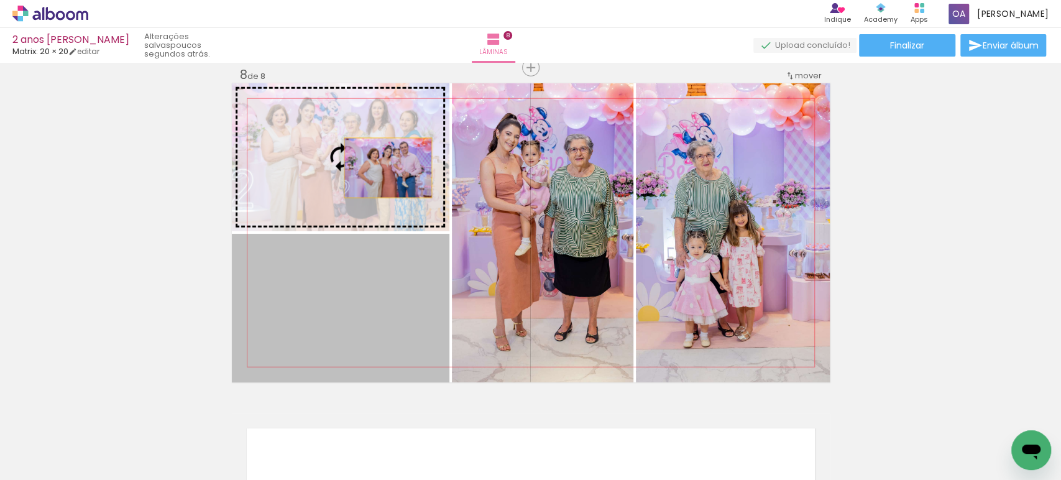
drag, startPoint x: 376, startPoint y: 322, endPoint x: 382, endPoint y: 163, distance: 159.2
click at [0, 0] on slot at bounding box center [0, 0] width 0 height 0
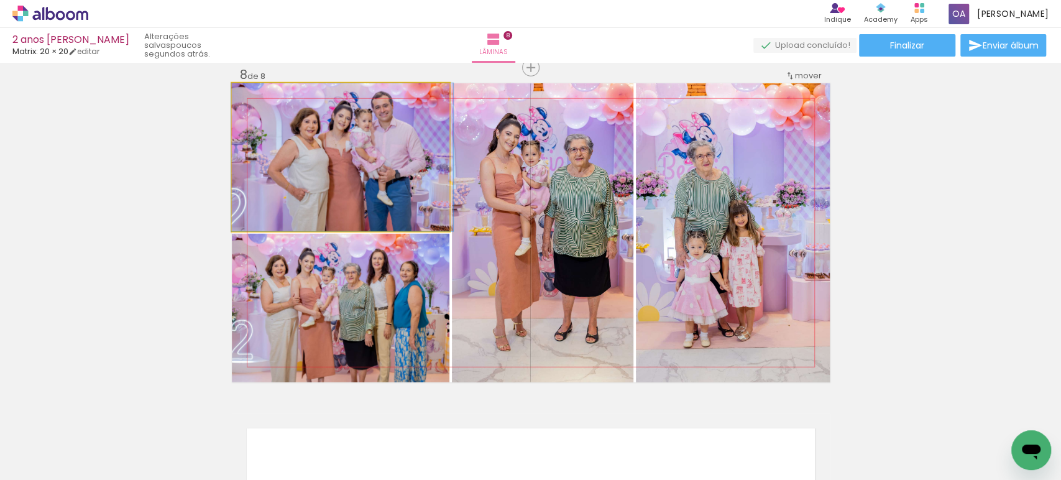
drag, startPoint x: 370, startPoint y: 148, endPoint x: 367, endPoint y: 191, distance: 43.0
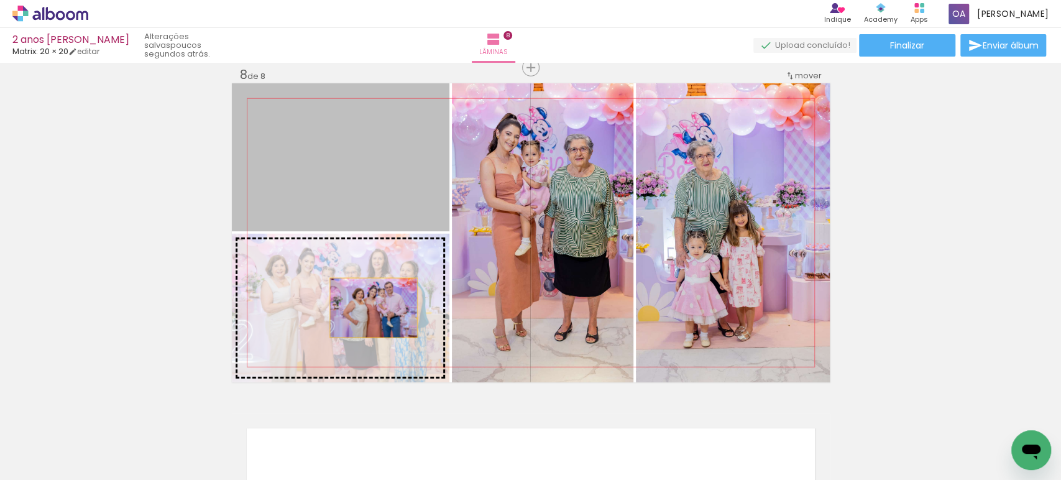
drag, startPoint x: 367, startPoint y: 191, endPoint x: 368, endPoint y: 319, distance: 128.0
click at [0, 0] on slot at bounding box center [0, 0] width 0 height 0
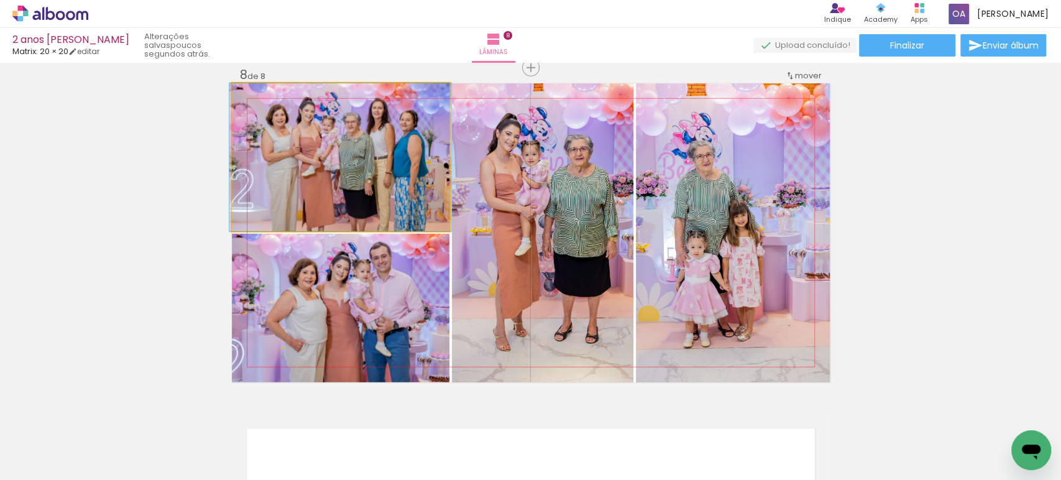
drag, startPoint x: 378, startPoint y: 178, endPoint x: 378, endPoint y: 198, distance: 20.5
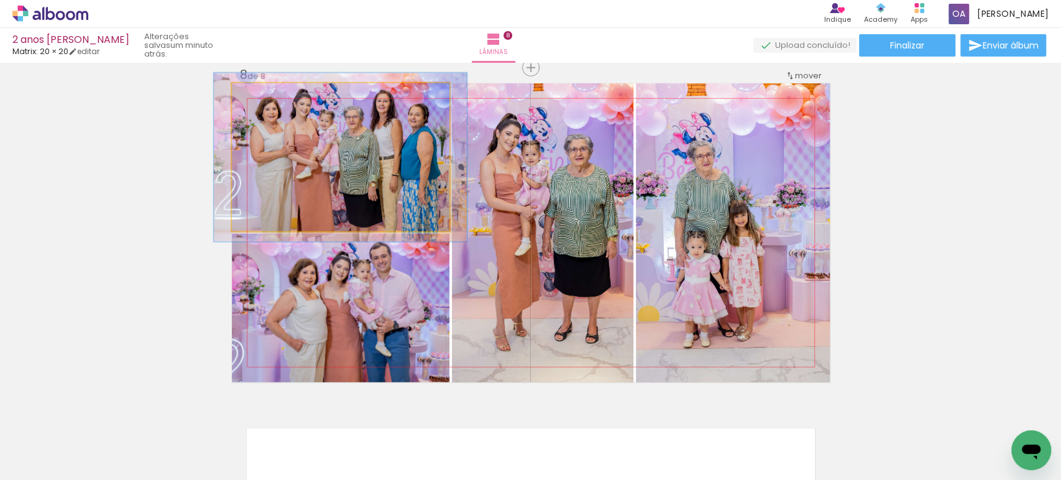
drag, startPoint x: 257, startPoint y: 98, endPoint x: 263, endPoint y: 99, distance: 6.3
type paper-slider "114"
click at [263, 99] on div at bounding box center [266, 96] width 11 height 11
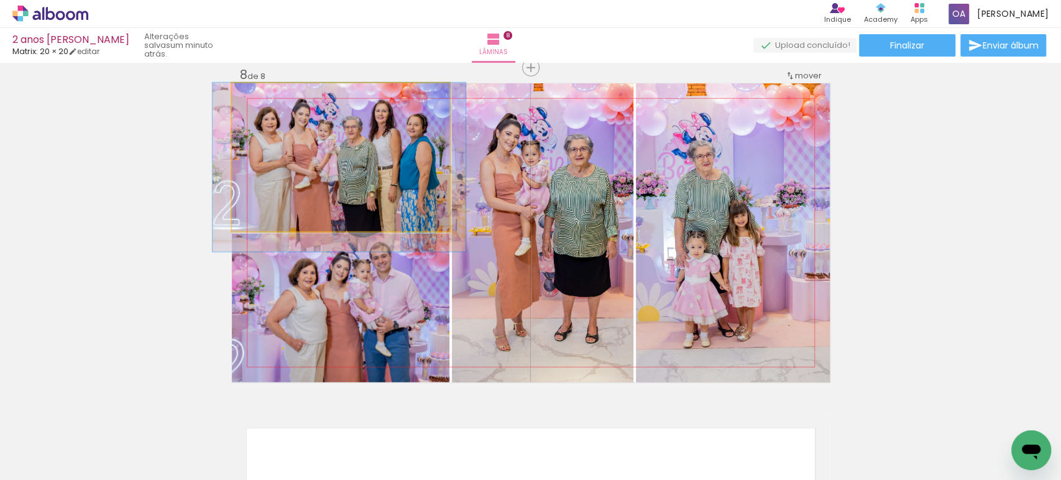
drag, startPoint x: 322, startPoint y: 145, endPoint x: 321, endPoint y: 178, distance: 33.0
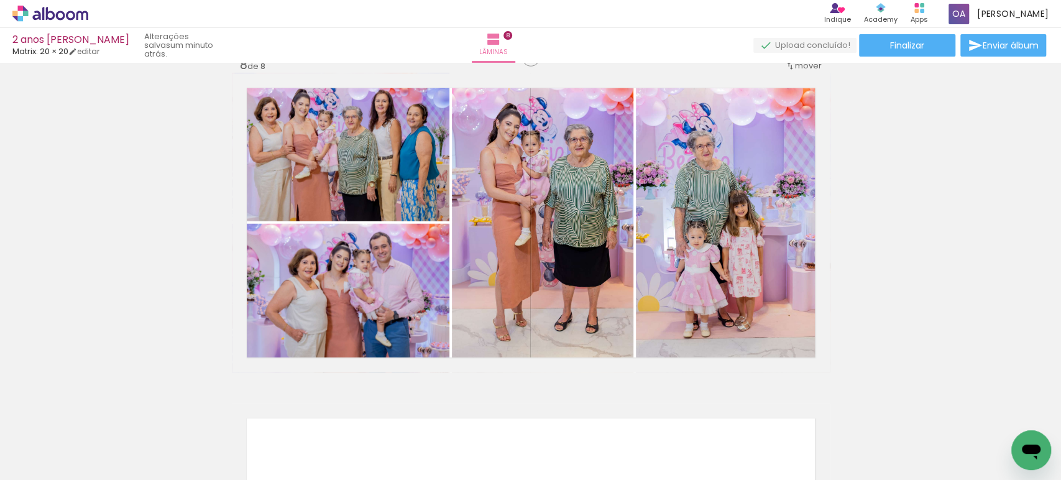
scroll to position [2339, 0]
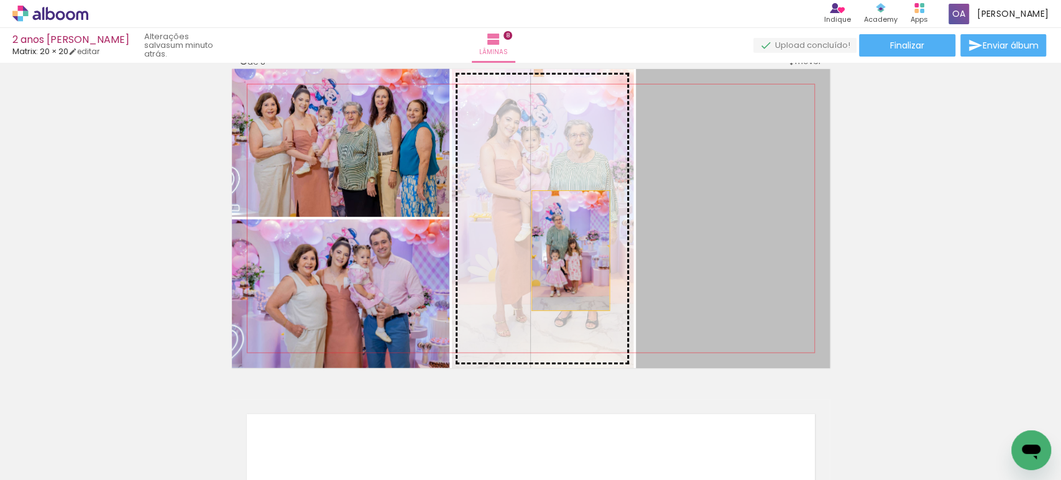
drag, startPoint x: 706, startPoint y: 244, endPoint x: 564, endPoint y: 250, distance: 142.4
click at [0, 0] on slot at bounding box center [0, 0] width 0 height 0
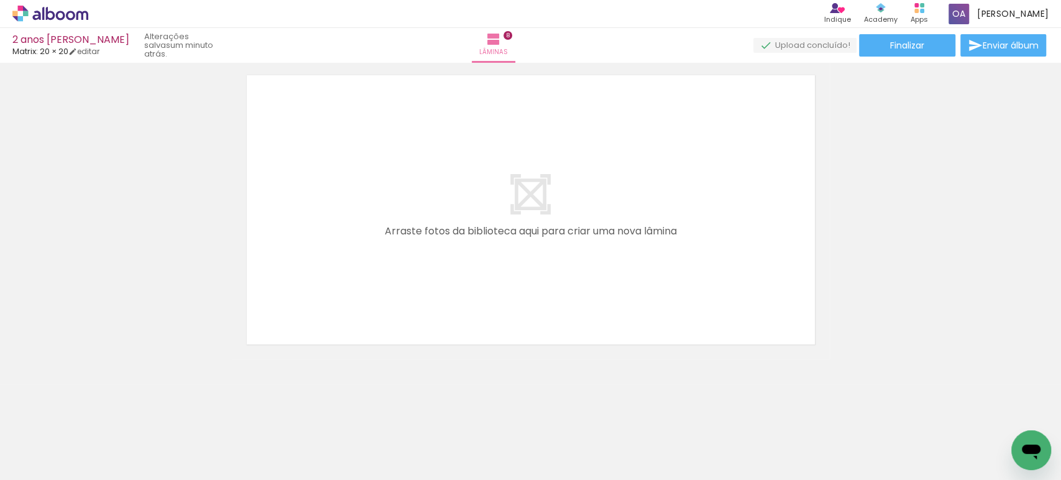
scroll to position [0, 1326]
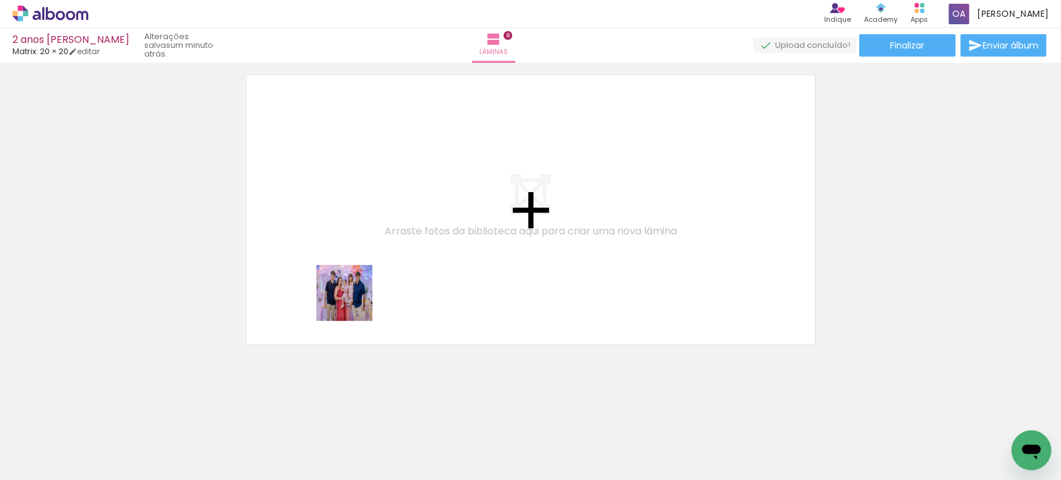
drag, startPoint x: 352, startPoint y: 442, endPoint x: 354, endPoint y: 302, distance: 139.8
click at [354, 302] on quentale-workspace at bounding box center [530, 240] width 1061 height 480
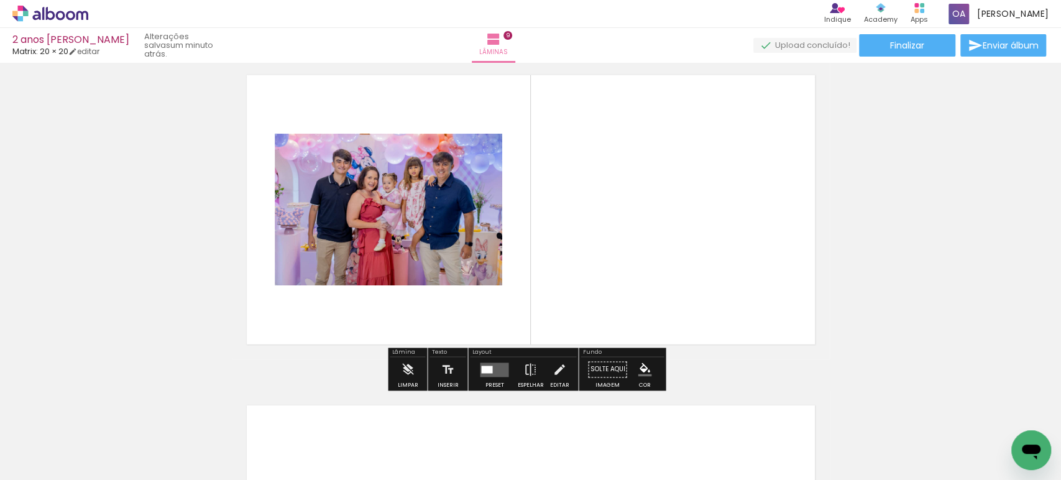
scroll to position [2654, 0]
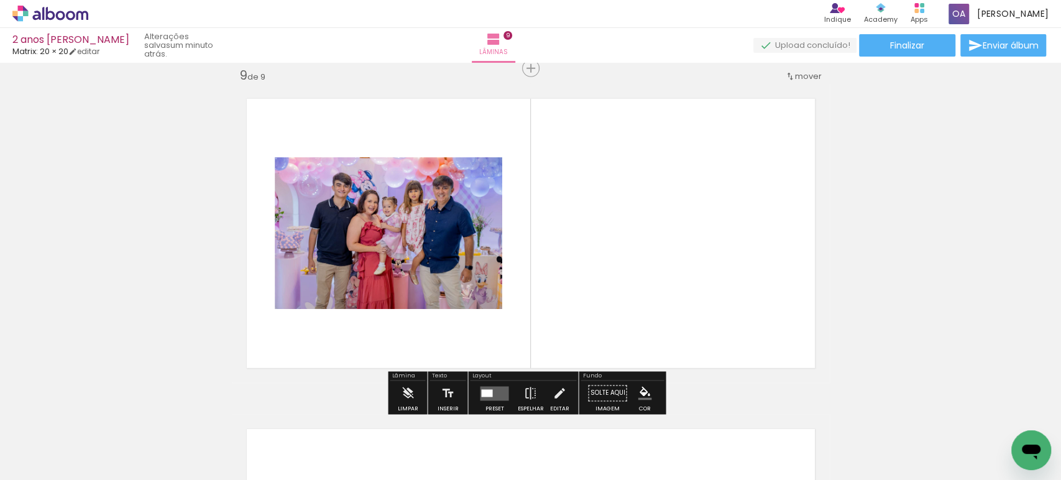
drag, startPoint x: 548, startPoint y: 447, endPoint x: 547, endPoint y: 292, distance: 155.3
click at [546, 364] on quentale-workspace at bounding box center [530, 240] width 1061 height 480
click at [547, 293] on quentale-layouter at bounding box center [531, 233] width 598 height 299
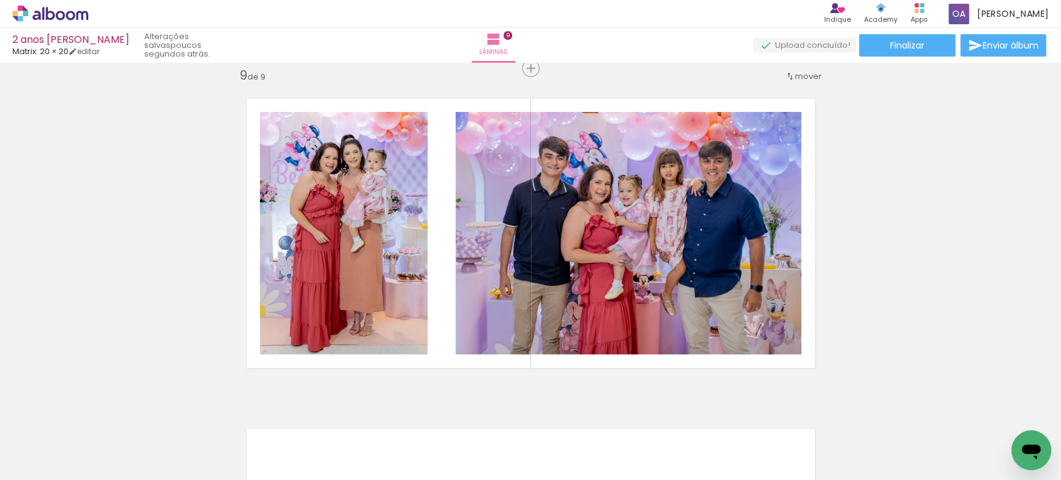
scroll to position [0, 2566]
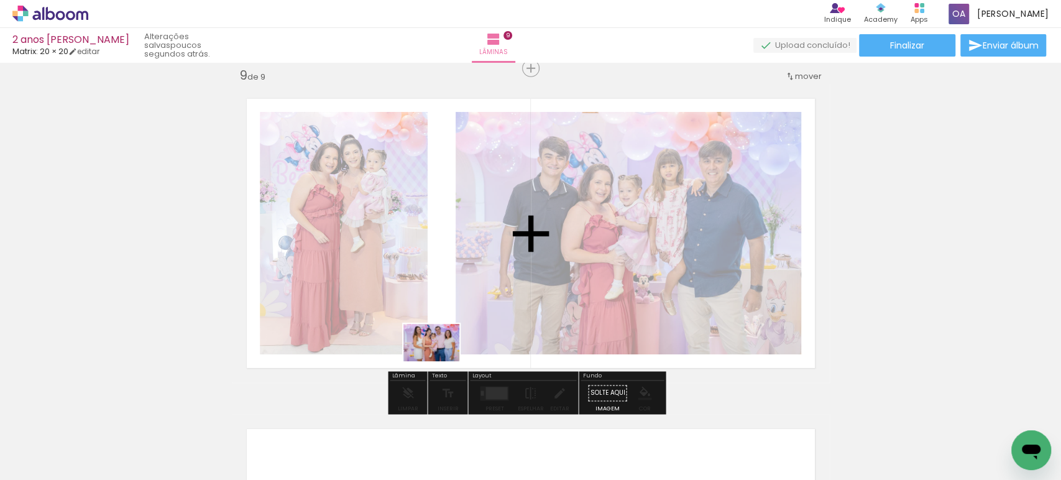
drag, startPoint x: 420, startPoint y: 433, endPoint x: 440, endPoint y: 361, distance: 74.9
click at [440, 361] on quentale-workspace at bounding box center [530, 240] width 1061 height 480
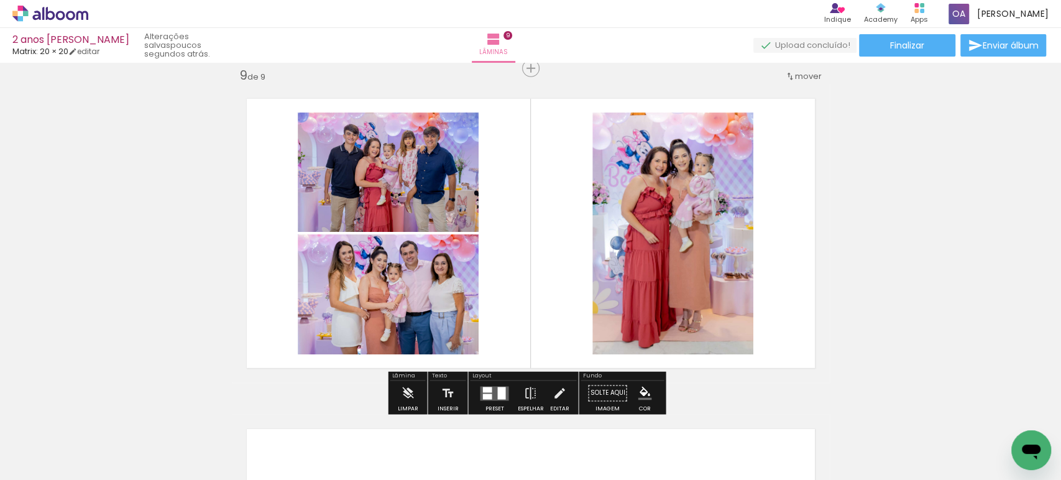
click at [497, 393] on div at bounding box center [501, 392] width 8 height 12
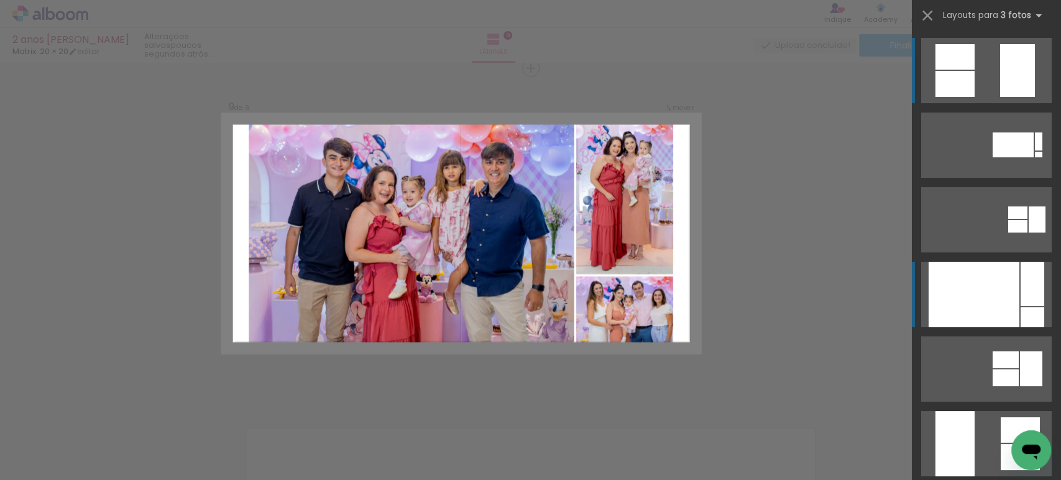
click at [966, 280] on div at bounding box center [973, 294] width 91 height 65
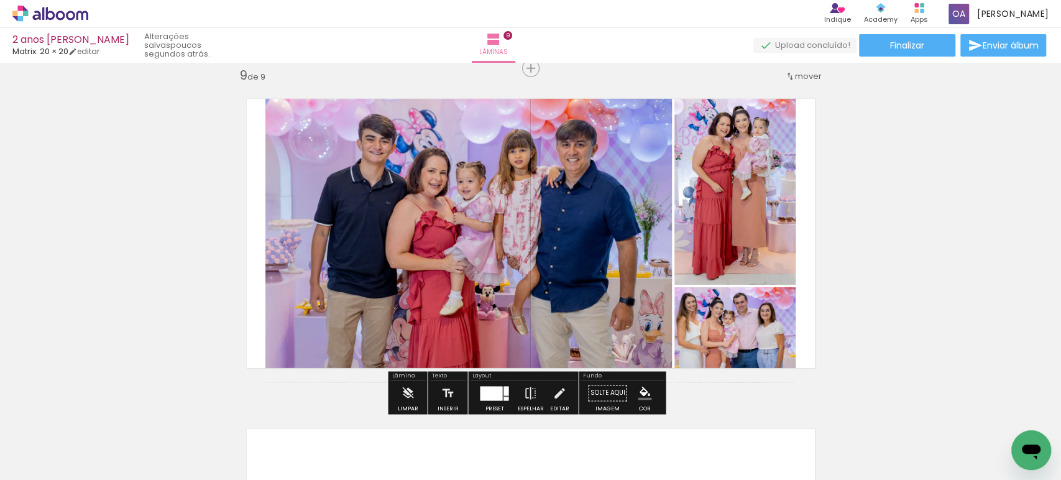
click at [545, 288] on quentale-photo at bounding box center [468, 233] width 406 height 299
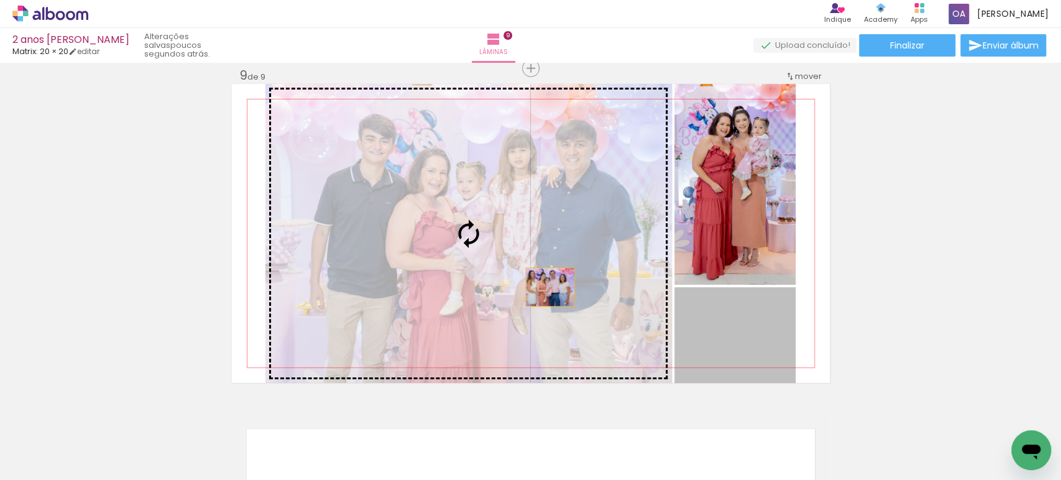
drag, startPoint x: 713, startPoint y: 327, endPoint x: 544, endPoint y: 286, distance: 173.1
click at [0, 0] on slot at bounding box center [0, 0] width 0 height 0
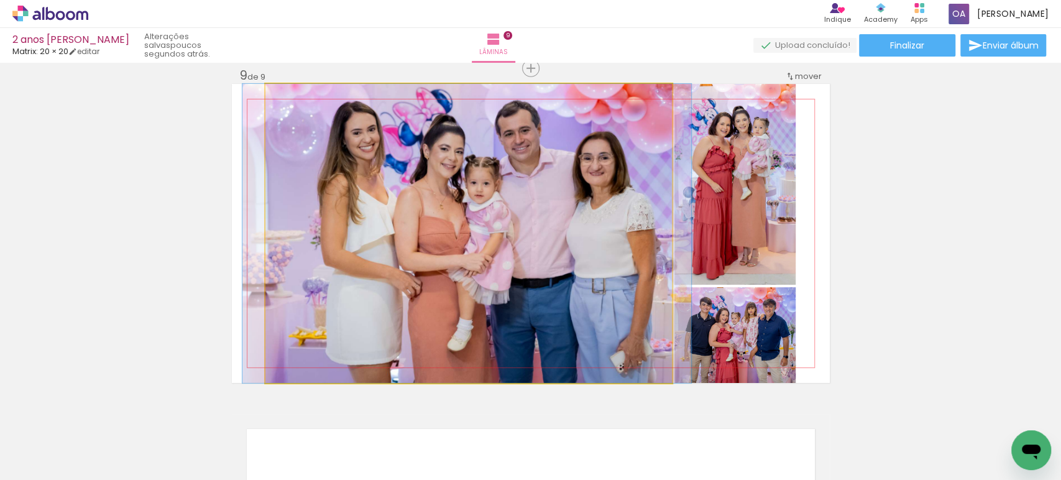
drag, startPoint x: 496, startPoint y: 241, endPoint x: 494, endPoint y: 278, distance: 37.3
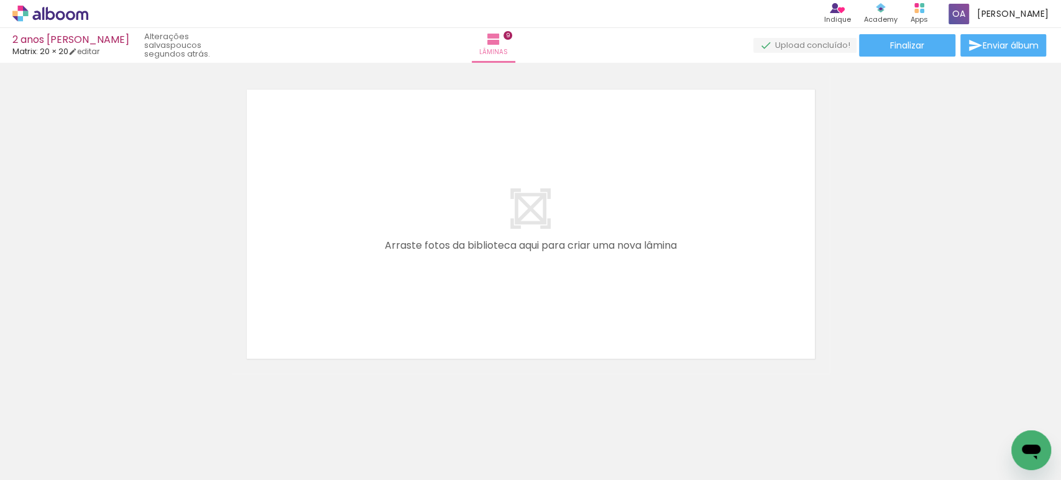
scroll to position [0, 1090]
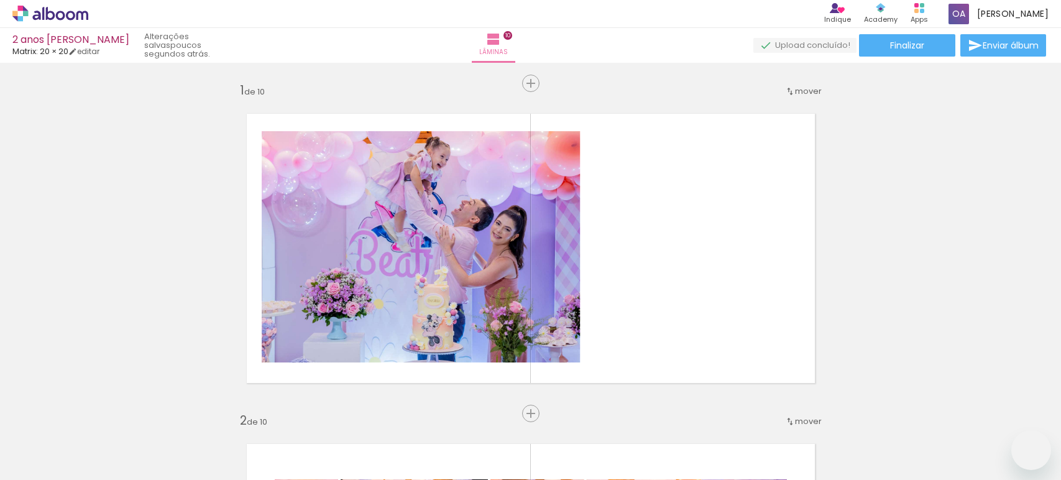
drag, startPoint x: 287, startPoint y: 278, endPoint x: 260, endPoint y: 290, distance: 29.5
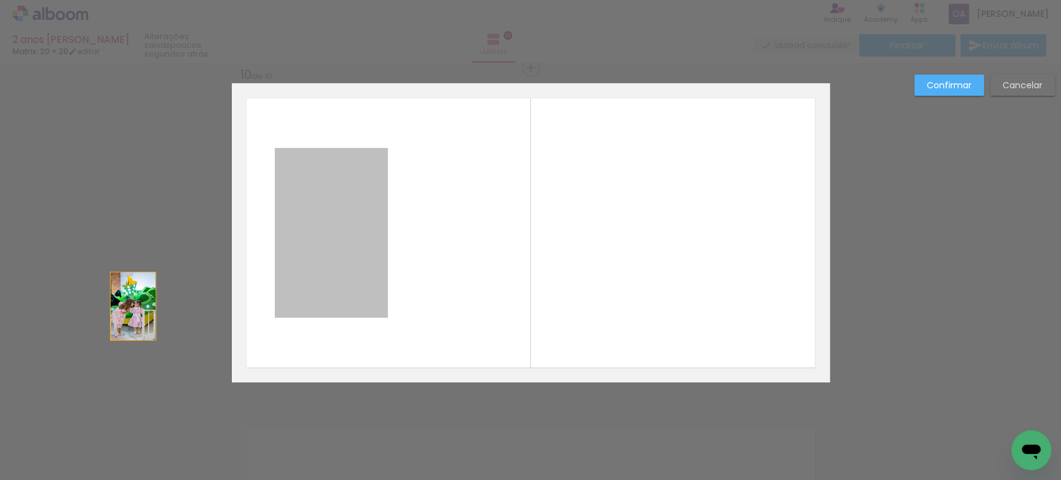
drag, startPoint x: 290, startPoint y: 272, endPoint x: 126, endPoint y: 307, distance: 167.7
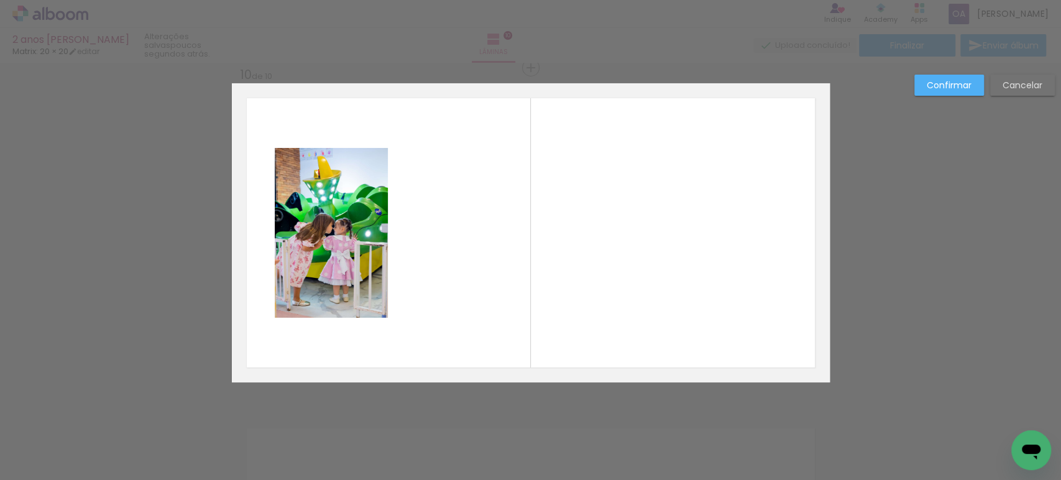
scroll to position [0, 1090]
click at [0, 0] on slot "Cancelar" at bounding box center [0, 0] width 0 height 0
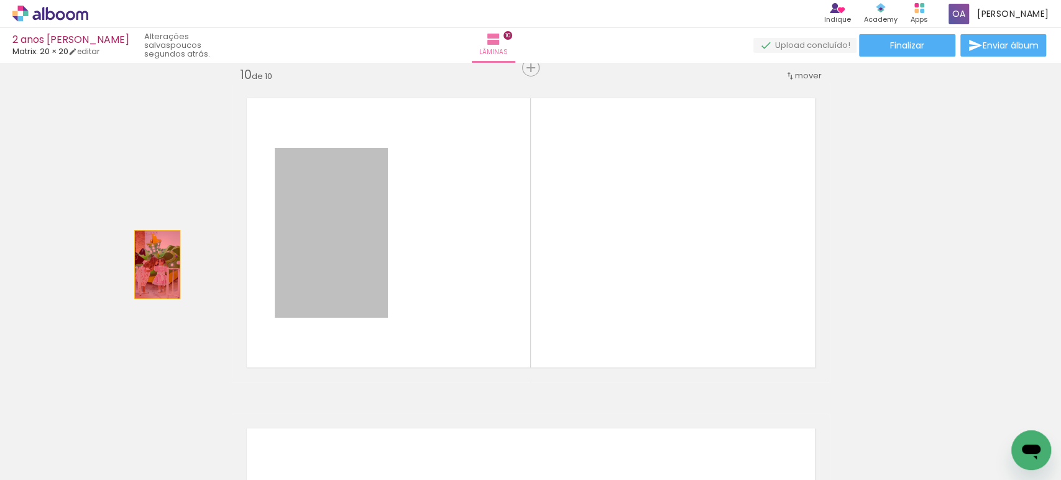
drag, startPoint x: 329, startPoint y: 231, endPoint x: 515, endPoint y: 457, distance: 292.6
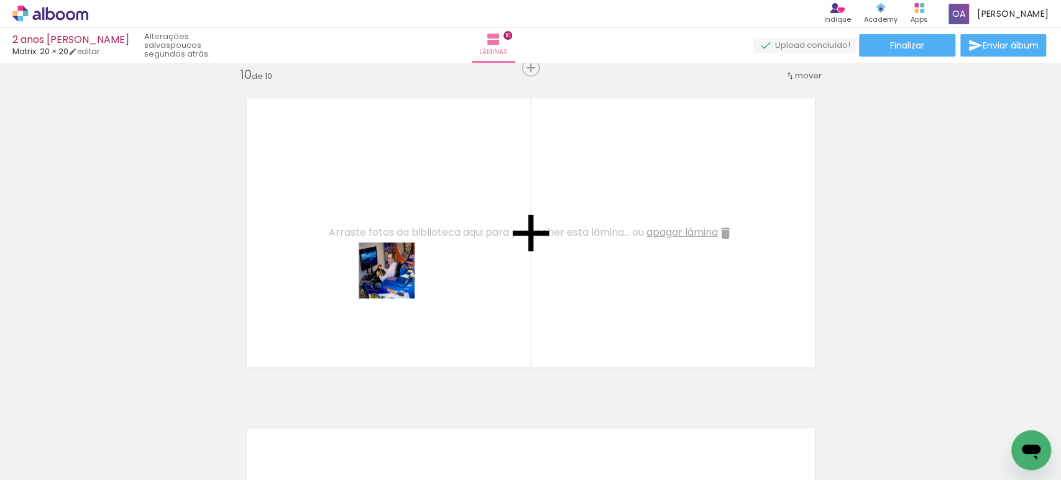
drag, startPoint x: 504, startPoint y: 432, endPoint x: 396, endPoint y: 280, distance: 186.7
click at [396, 280] on quentale-workspace at bounding box center [530, 240] width 1061 height 480
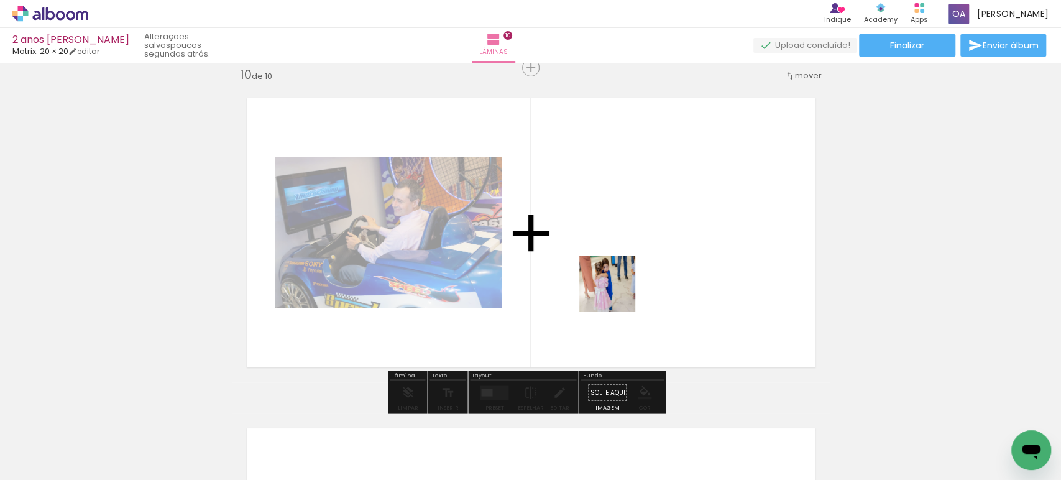
drag, startPoint x: 641, startPoint y: 424, endPoint x: 616, endPoint y: 293, distance: 133.4
click at [616, 293] on quentale-workspace at bounding box center [530, 240] width 1061 height 480
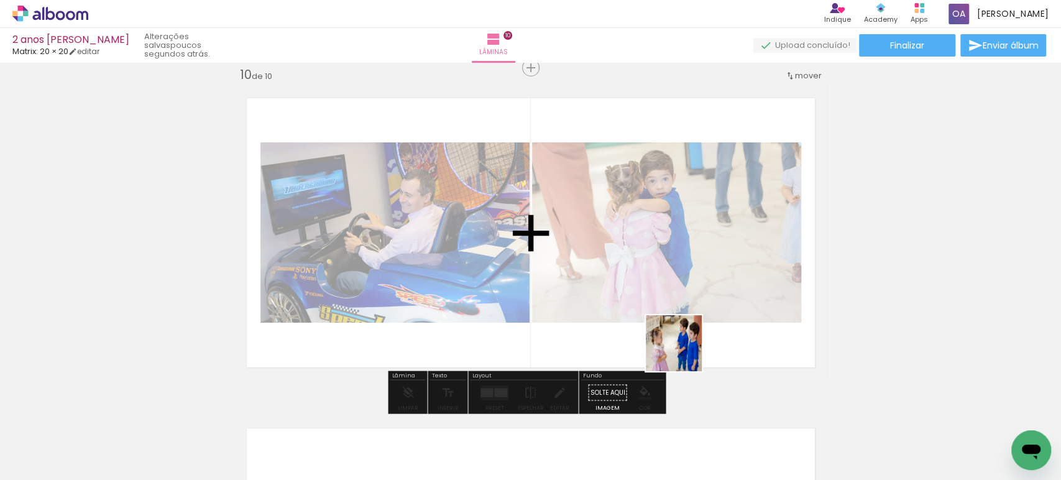
drag, startPoint x: 718, startPoint y: 442, endPoint x: 683, endPoint y: 352, distance: 96.2
click at [683, 352] on quentale-workspace at bounding box center [530, 240] width 1061 height 480
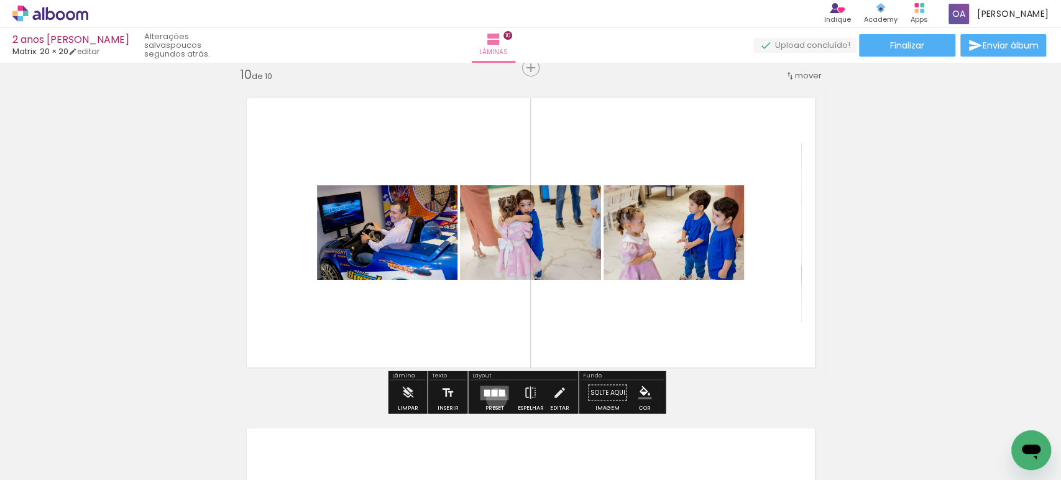
click at [493, 398] on quentale-layouter at bounding box center [494, 392] width 29 height 14
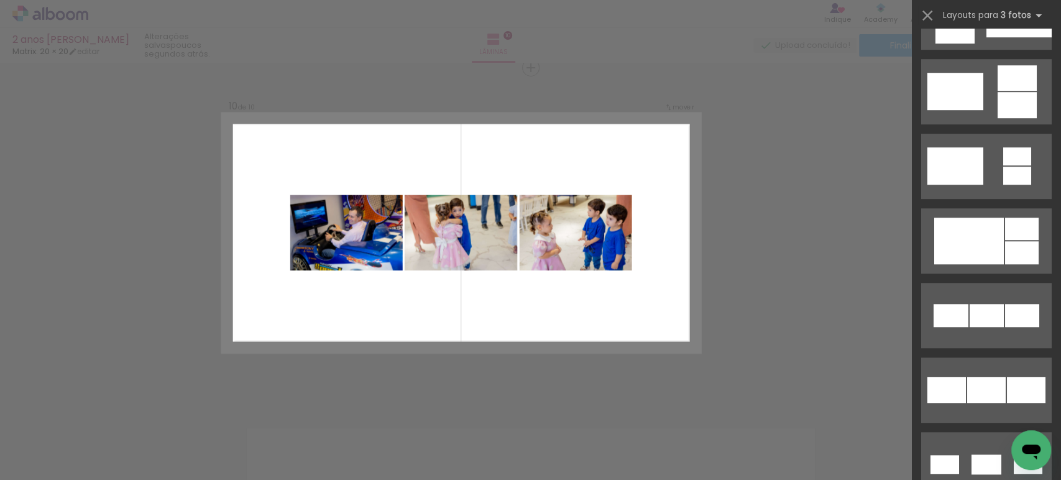
scroll to position [532, 0]
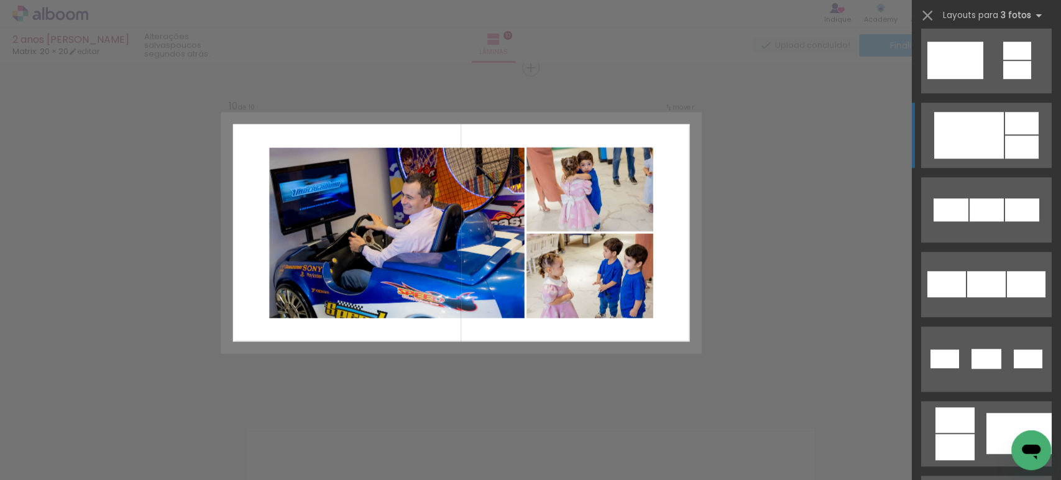
click at [969, 133] on div at bounding box center [969, 135] width 70 height 47
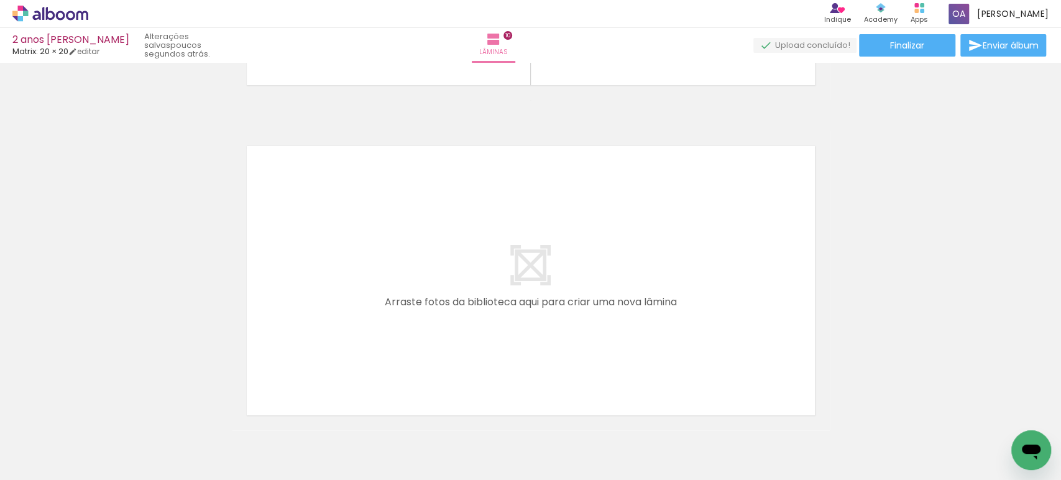
scroll to position [3338, 0]
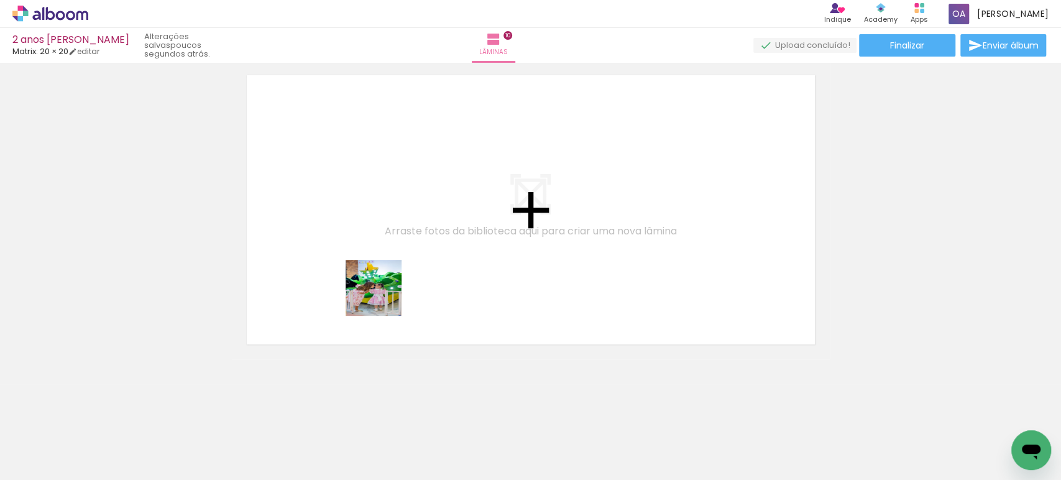
drag, startPoint x: 359, startPoint y: 431, endPoint x: 383, endPoint y: 297, distance: 135.6
click at [383, 297] on quentale-workspace at bounding box center [530, 240] width 1061 height 480
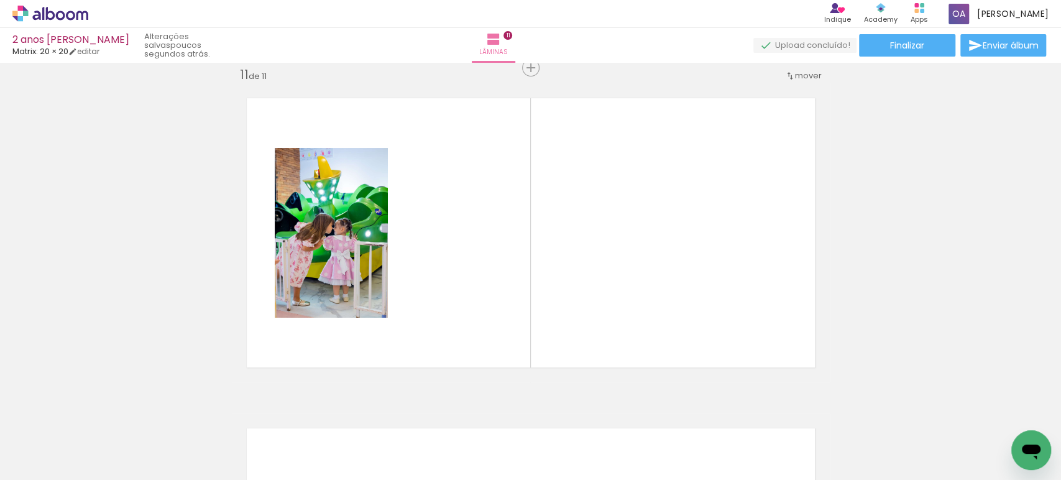
scroll to position [0, 1993]
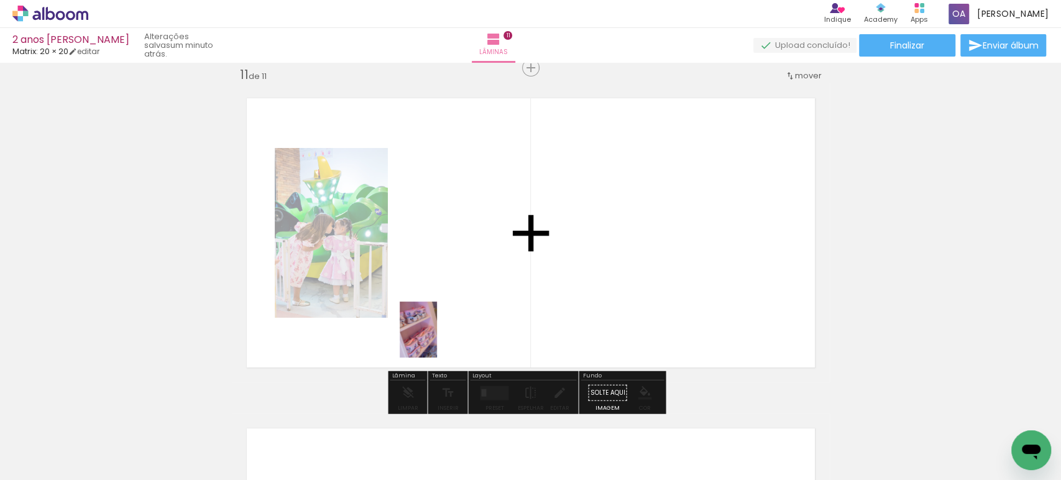
drag, startPoint x: 363, startPoint y: 441, endPoint x: 437, endPoint y: 339, distance: 126.0
click at [437, 339] on quentale-workspace at bounding box center [530, 240] width 1061 height 480
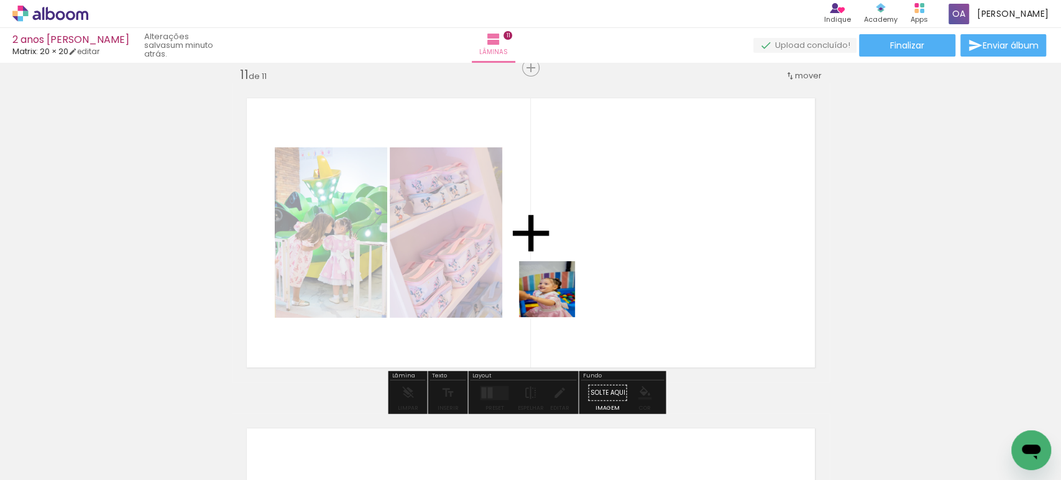
drag, startPoint x: 428, startPoint y: 443, endPoint x: 556, endPoint y: 298, distance: 193.2
click at [556, 298] on quentale-workspace at bounding box center [530, 240] width 1061 height 480
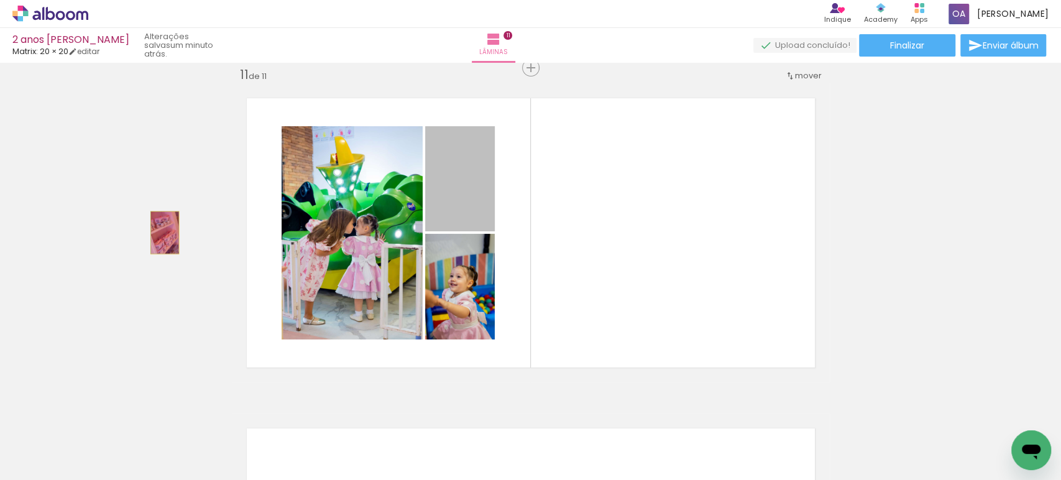
drag, startPoint x: 459, startPoint y: 201, endPoint x: 159, endPoint y: 232, distance: 301.7
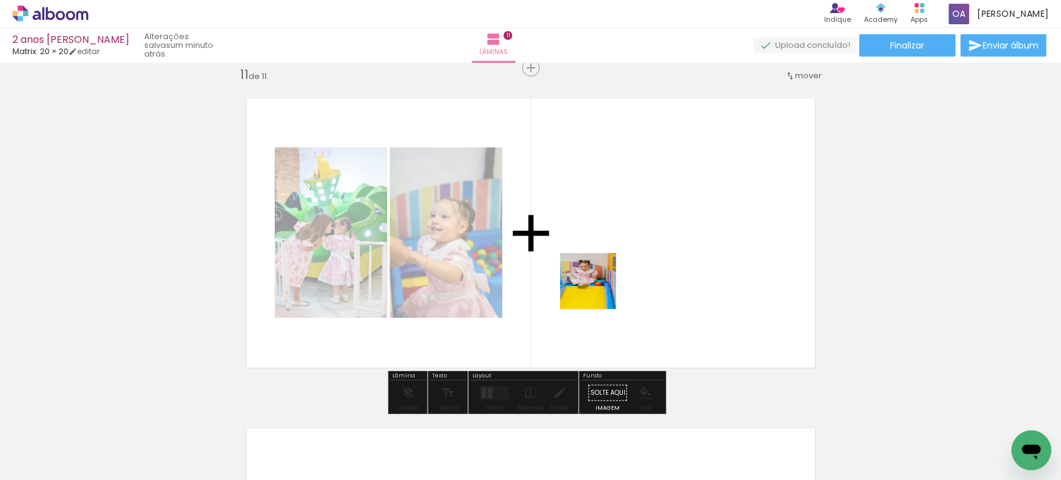
drag, startPoint x: 502, startPoint y: 437, endPoint x: 597, endPoint y: 289, distance: 175.8
click at [597, 289] on quentale-workspace at bounding box center [530, 240] width 1061 height 480
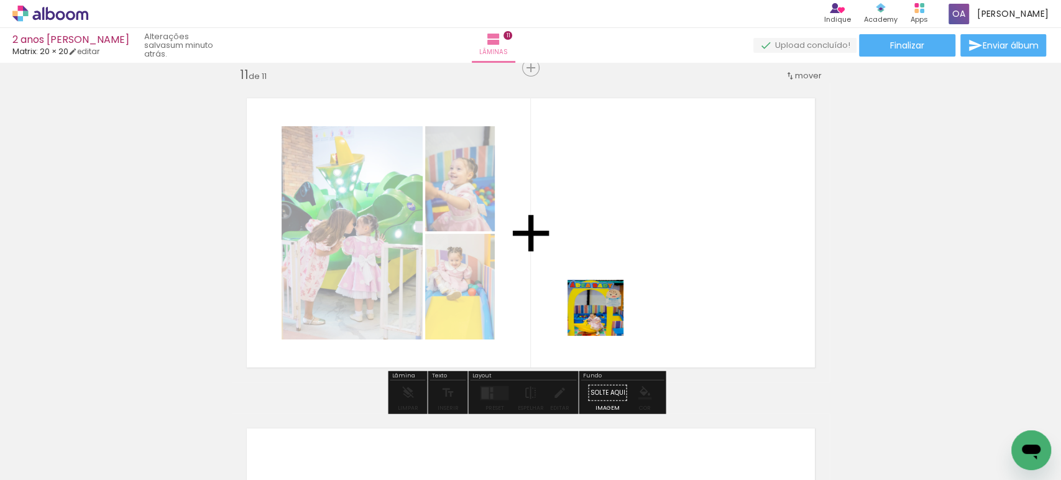
drag, startPoint x: 562, startPoint y: 445, endPoint x: 605, endPoint y: 316, distance: 135.4
click at [605, 316] on quentale-workspace at bounding box center [530, 240] width 1061 height 480
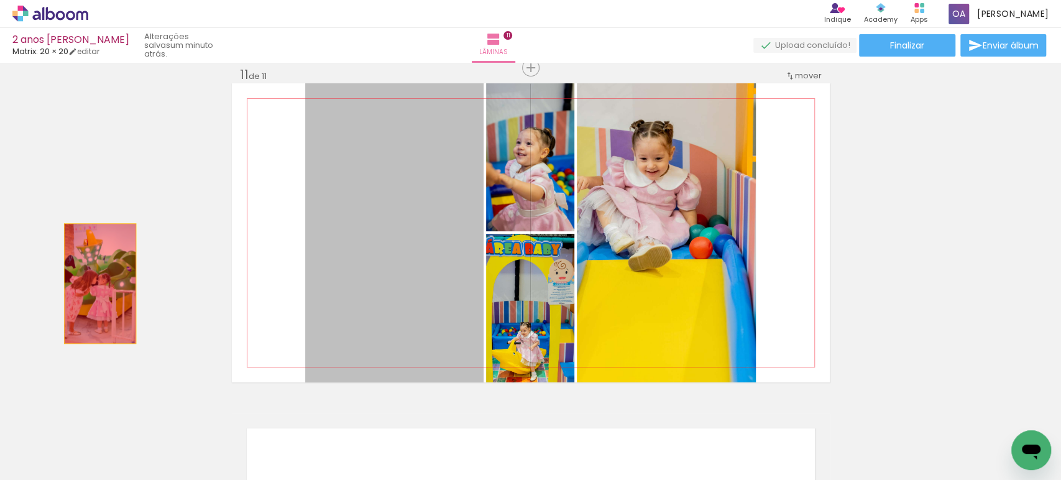
drag, startPoint x: 396, startPoint y: 253, endPoint x: 89, endPoint y: 283, distance: 307.8
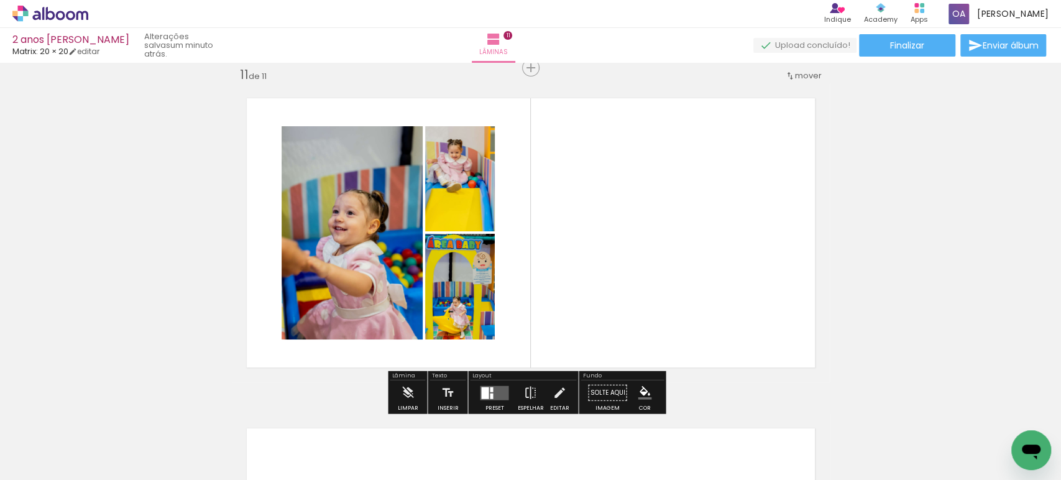
click at [495, 389] on quentale-layouter at bounding box center [494, 392] width 29 height 14
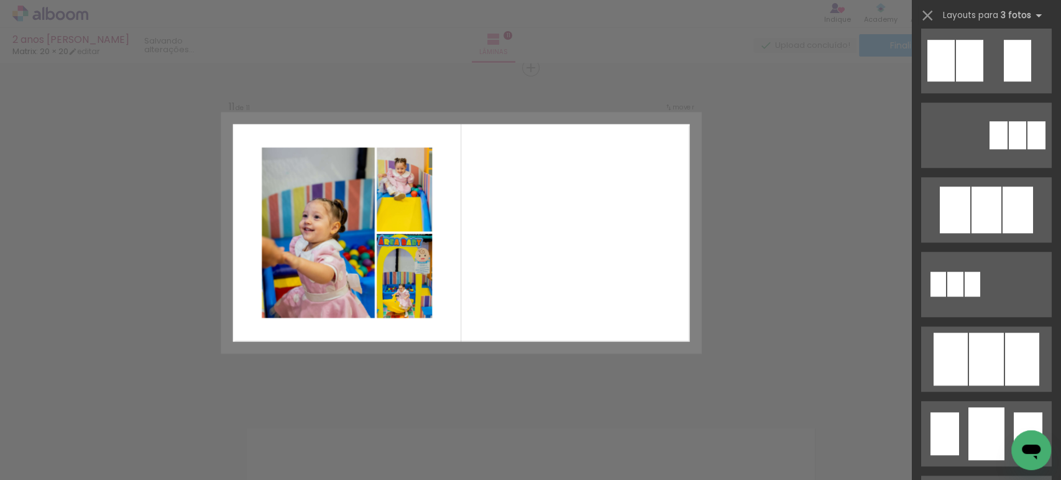
scroll to position [0, 0]
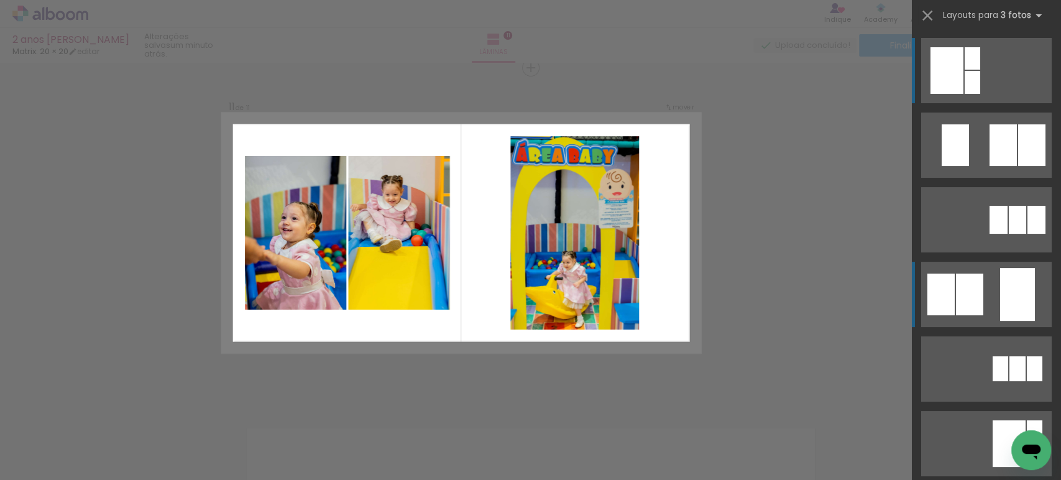
click at [1026, 286] on div at bounding box center [1017, 294] width 35 height 53
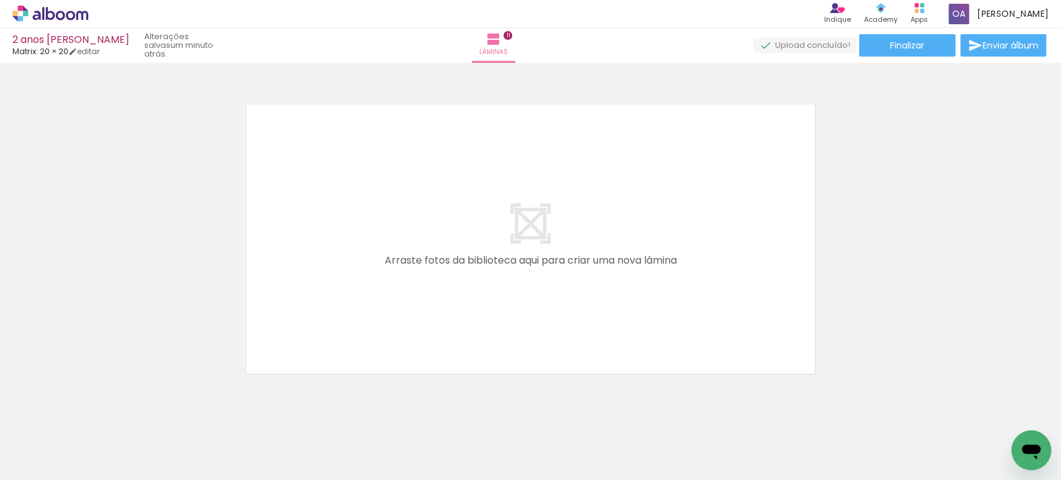
scroll to position [3668, 0]
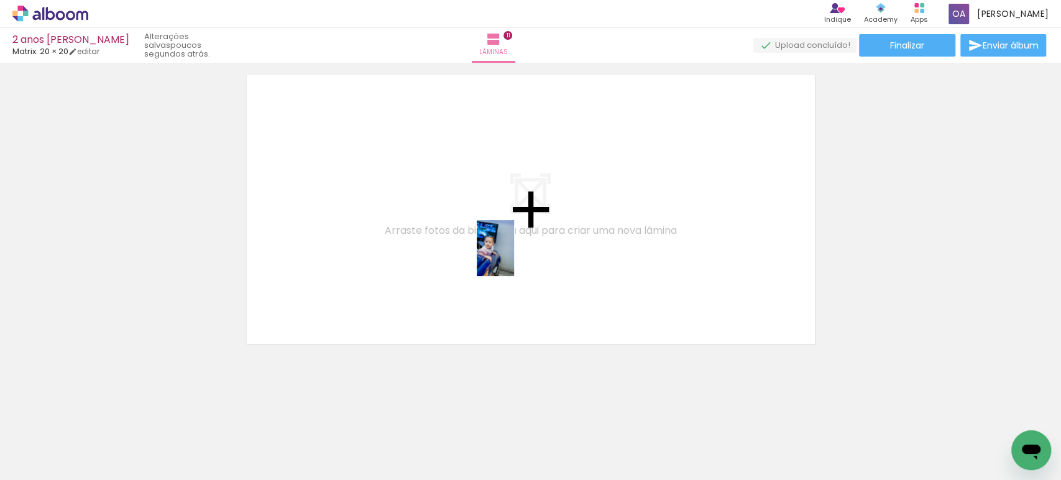
drag, startPoint x: 630, startPoint y: 450, endPoint x: 514, endPoint y: 257, distance: 225.5
click at [514, 257] on quentale-workspace at bounding box center [530, 240] width 1061 height 480
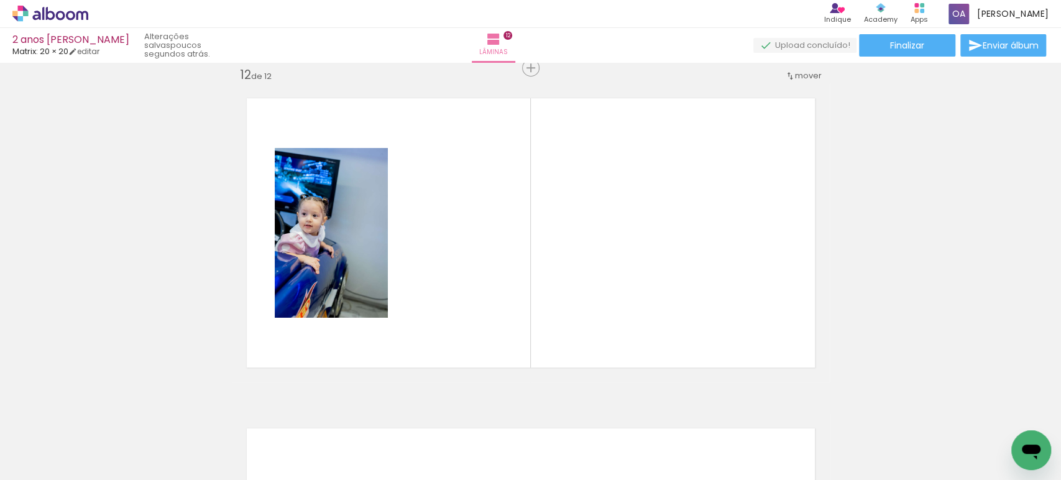
scroll to position [0, 1092]
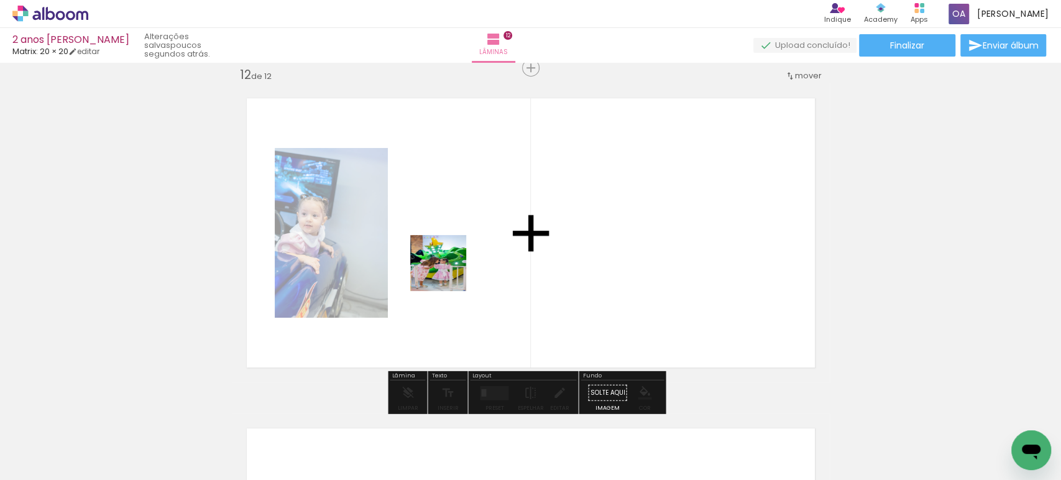
drag, startPoint x: 358, startPoint y: 435, endPoint x: 447, endPoint y: 272, distance: 185.7
click at [447, 272] on quentale-workspace at bounding box center [530, 240] width 1061 height 480
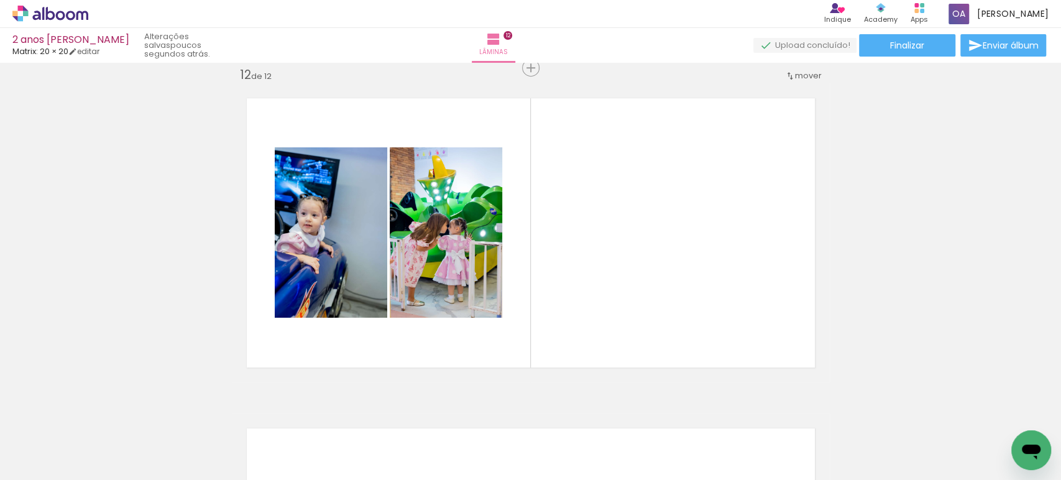
scroll to position [0, 2473]
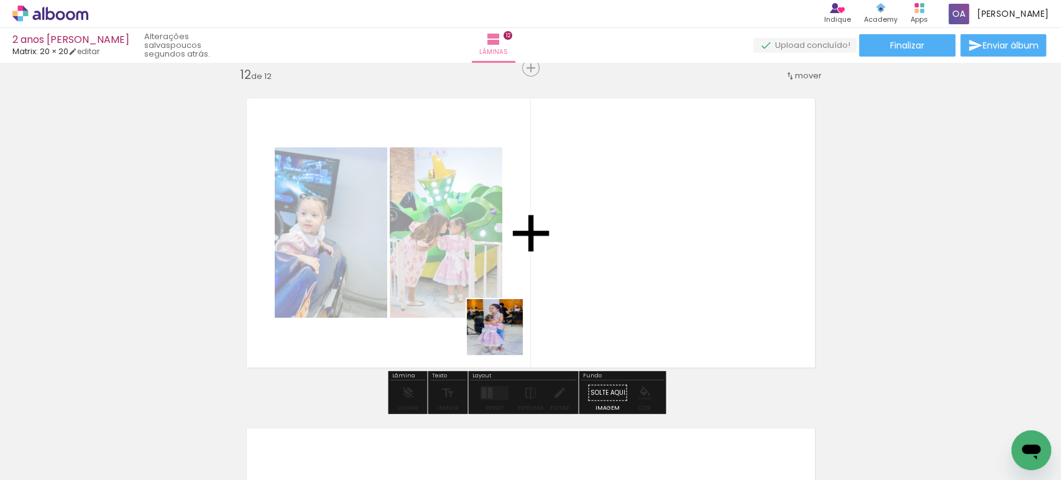
drag, startPoint x: 291, startPoint y: 444, endPoint x: 504, endPoint y: 336, distance: 239.0
click at [504, 336] on quentale-workspace at bounding box center [530, 240] width 1061 height 480
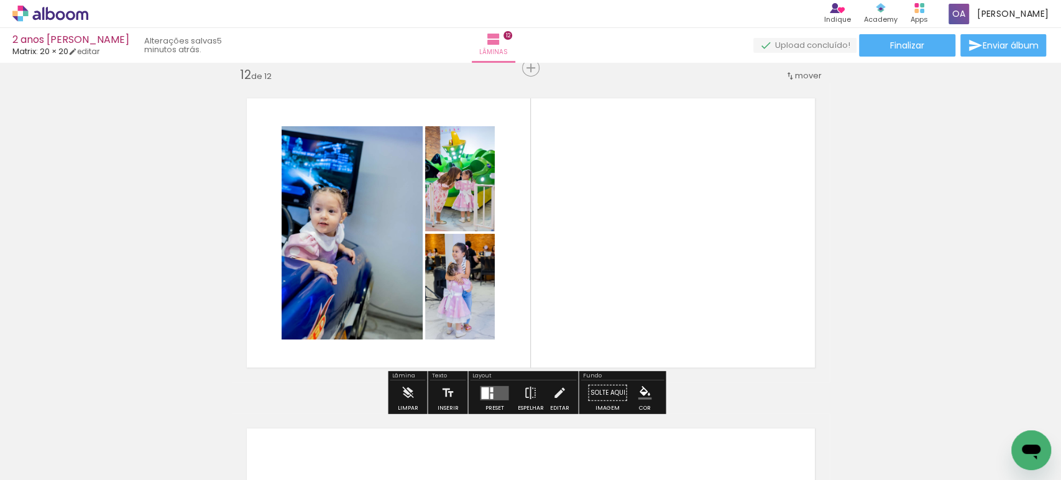
scroll to position [0, 2473]
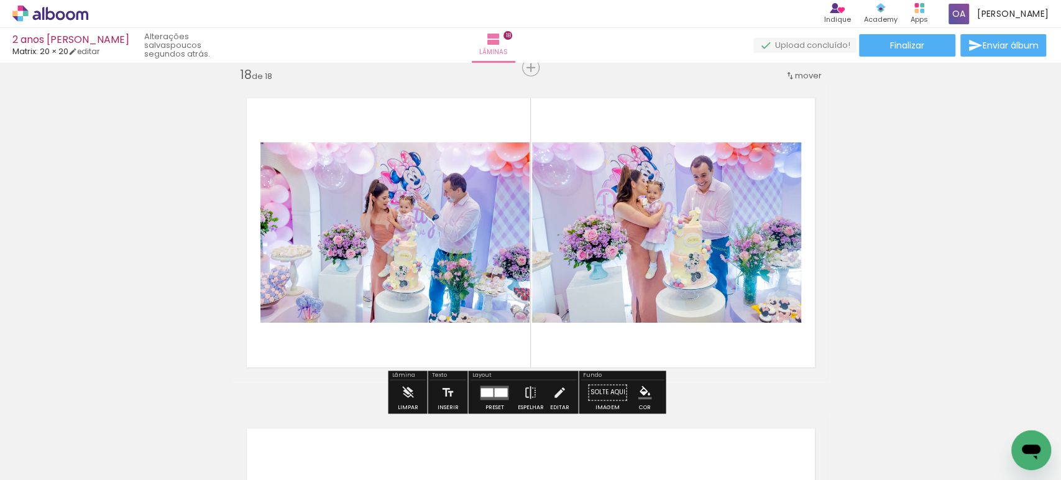
scroll to position [0, 2663]
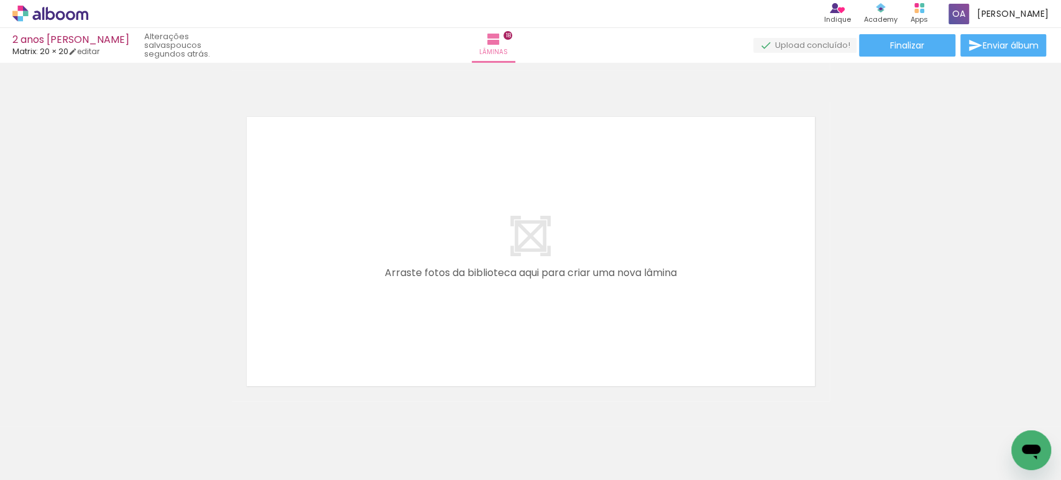
scroll to position [5955, 0]
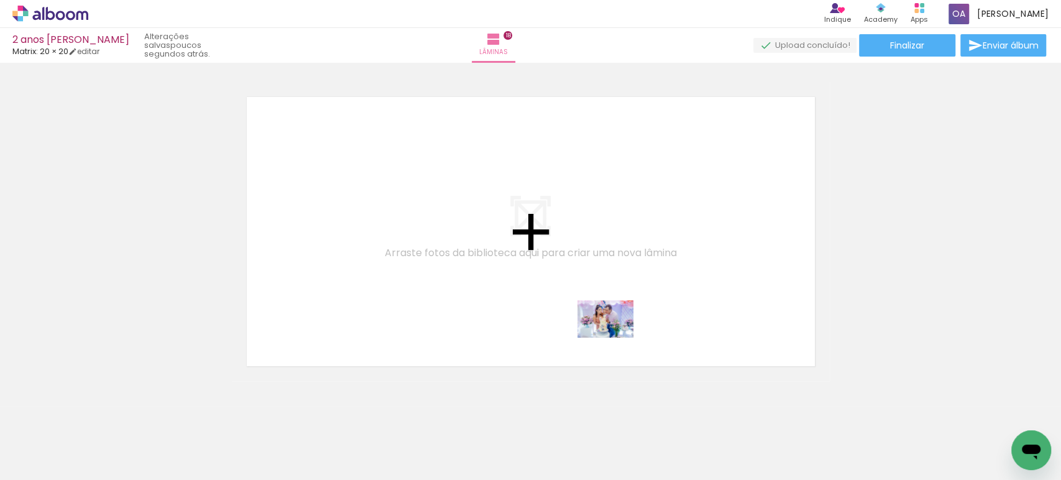
drag, startPoint x: 939, startPoint y: 441, endPoint x: 614, endPoint y: 337, distance: 341.1
click at [614, 337] on quentale-workspace at bounding box center [530, 240] width 1061 height 480
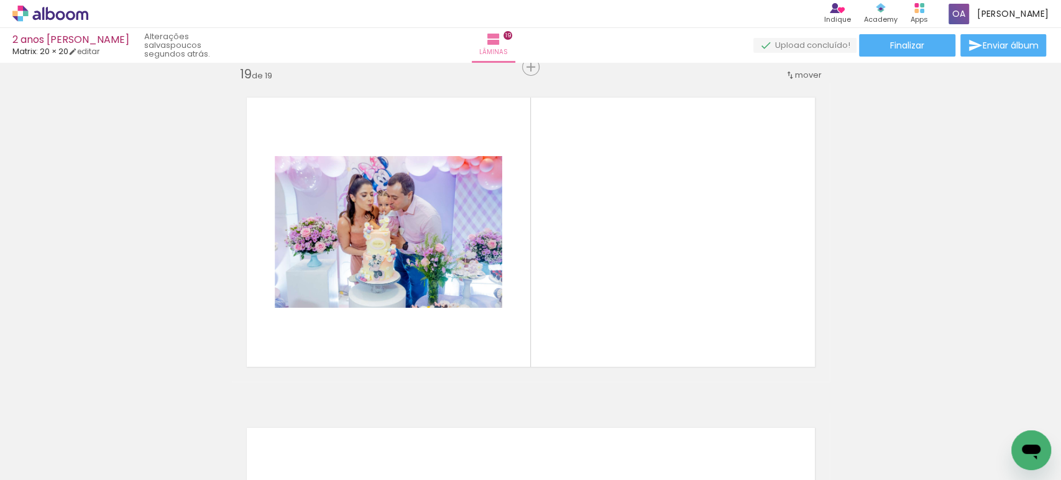
scroll to position [5954, 0]
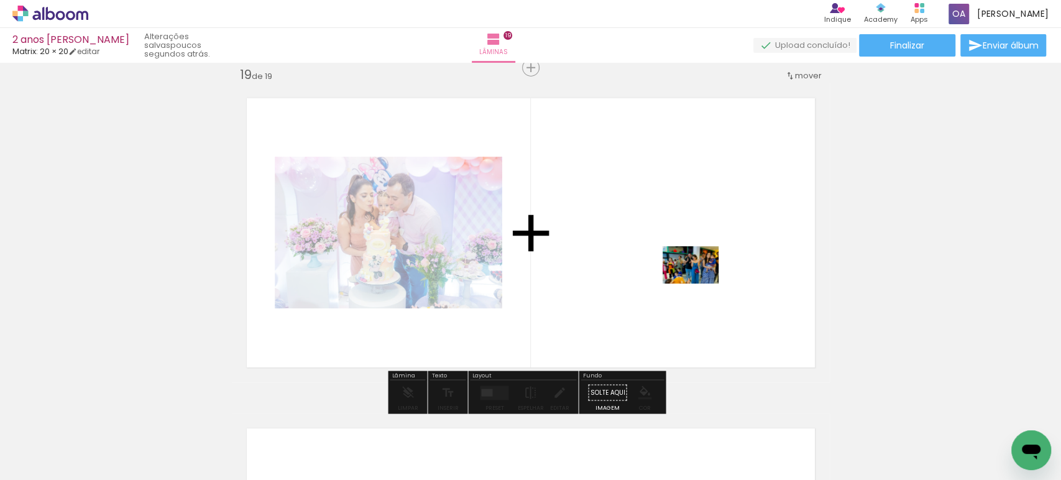
drag, startPoint x: 736, startPoint y: 445, endPoint x: 700, endPoint y: 283, distance: 166.1
click at [700, 283] on quentale-workspace at bounding box center [530, 240] width 1061 height 480
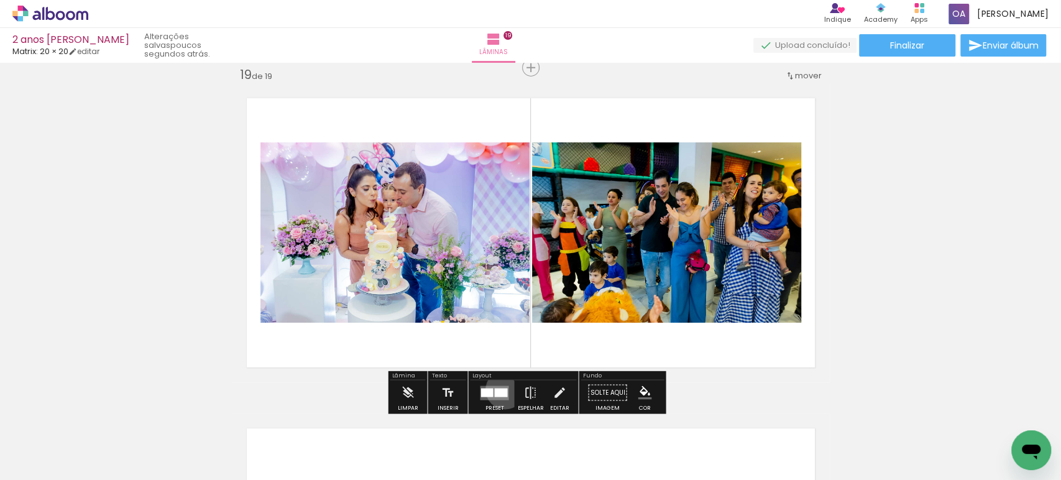
click at [502, 389] on div at bounding box center [500, 392] width 13 height 9
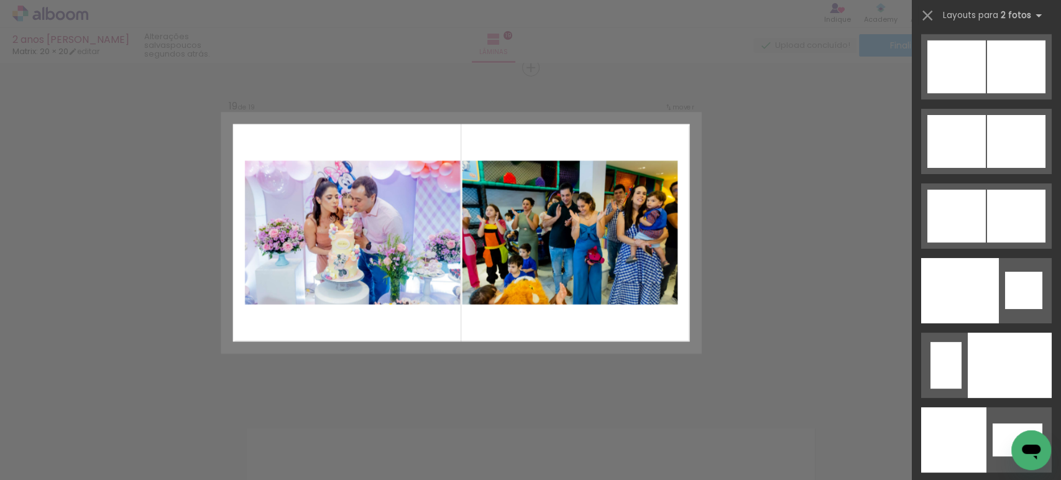
scroll to position [6349, 0]
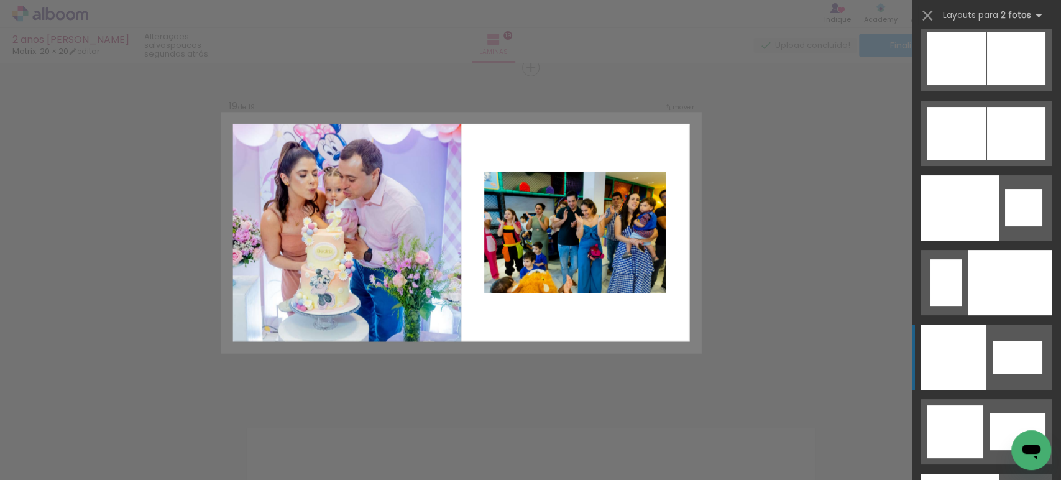
click at [983, 355] on quentale-layouter at bounding box center [986, 356] width 130 height 65
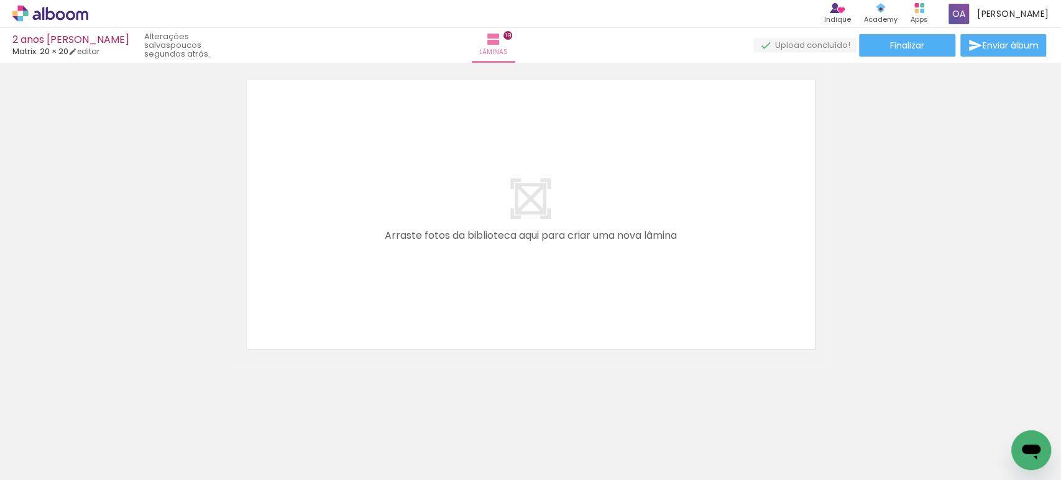
scroll to position [6307, 0]
drag, startPoint x: 996, startPoint y: 436, endPoint x: 582, endPoint y: 275, distance: 444.0
click at [582, 275] on quentale-workspace at bounding box center [530, 240] width 1061 height 480
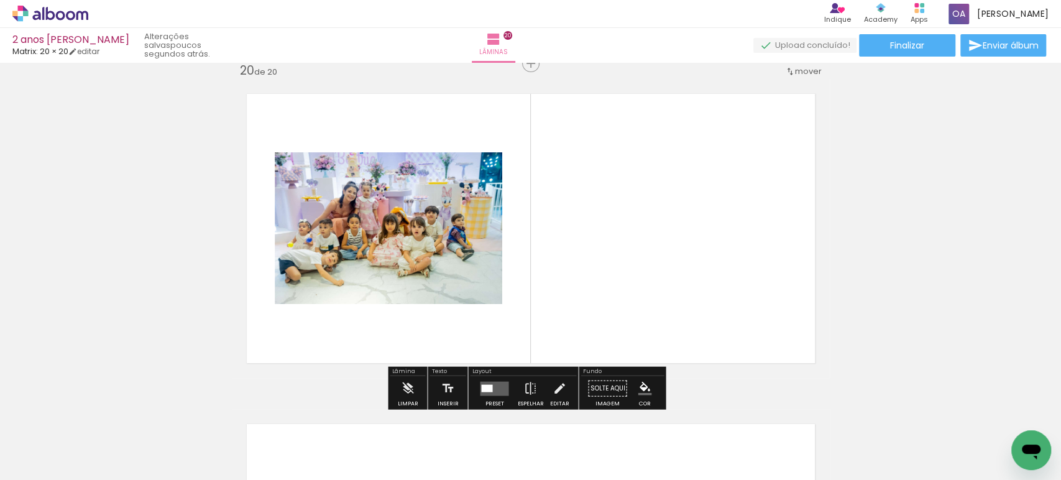
scroll to position [6284, 0]
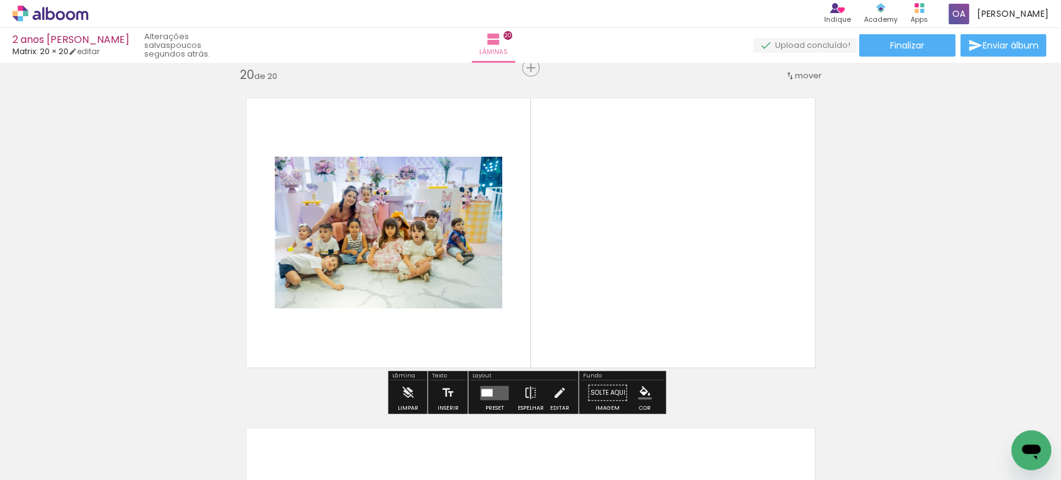
click at [492, 391] on quentale-layouter at bounding box center [494, 392] width 29 height 14
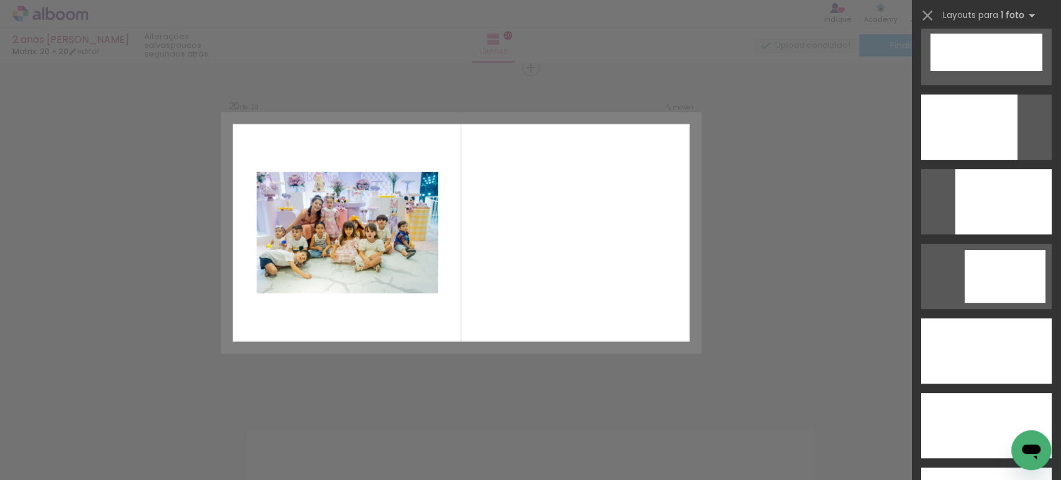
scroll to position [3355, 0]
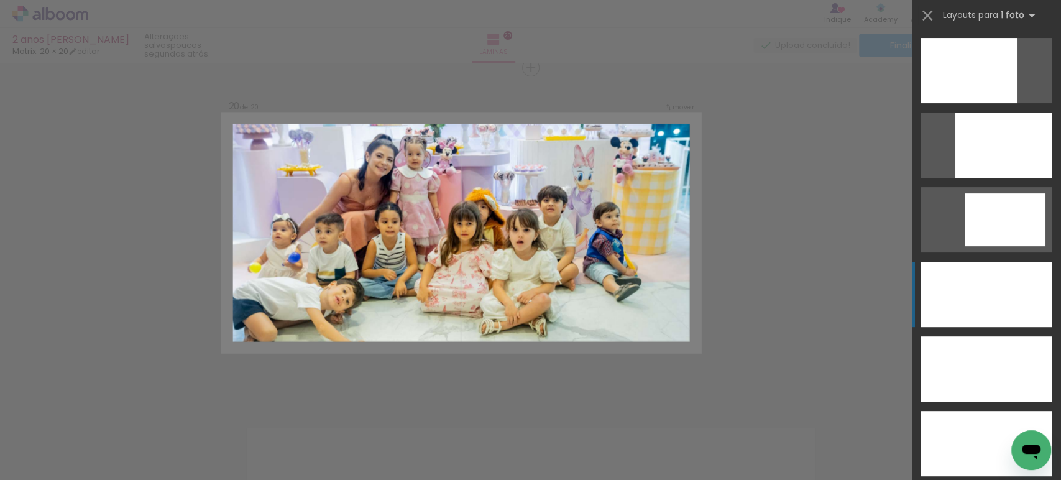
click at [992, 280] on div at bounding box center [986, 294] width 130 height 65
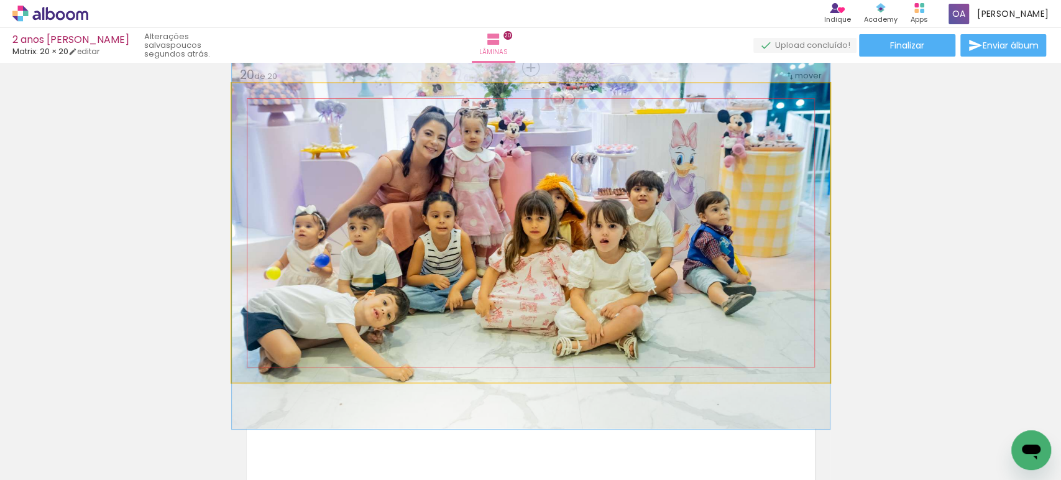
drag, startPoint x: 664, startPoint y: 240, endPoint x: 681, endPoint y: 237, distance: 17.7
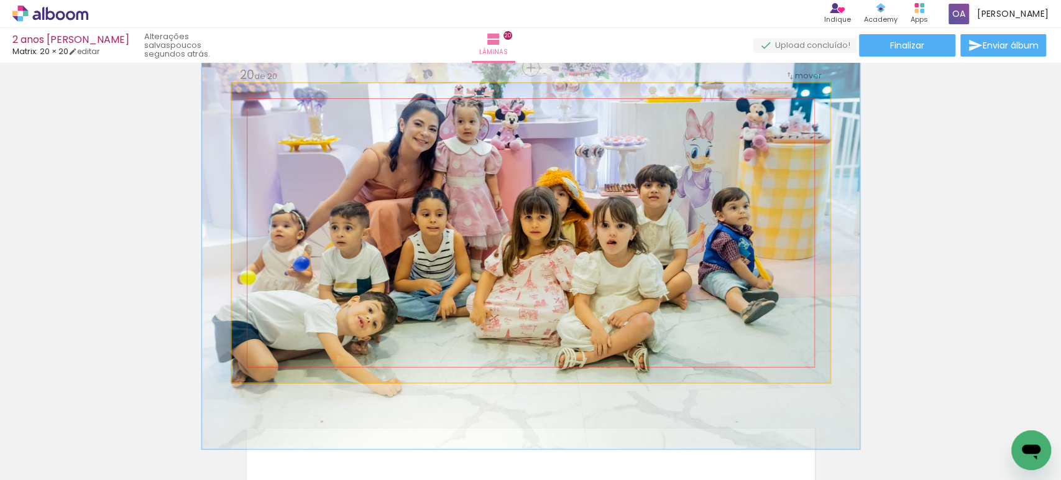
type paper-slider "110"
click at [262, 100] on div at bounding box center [265, 96] width 20 height 20
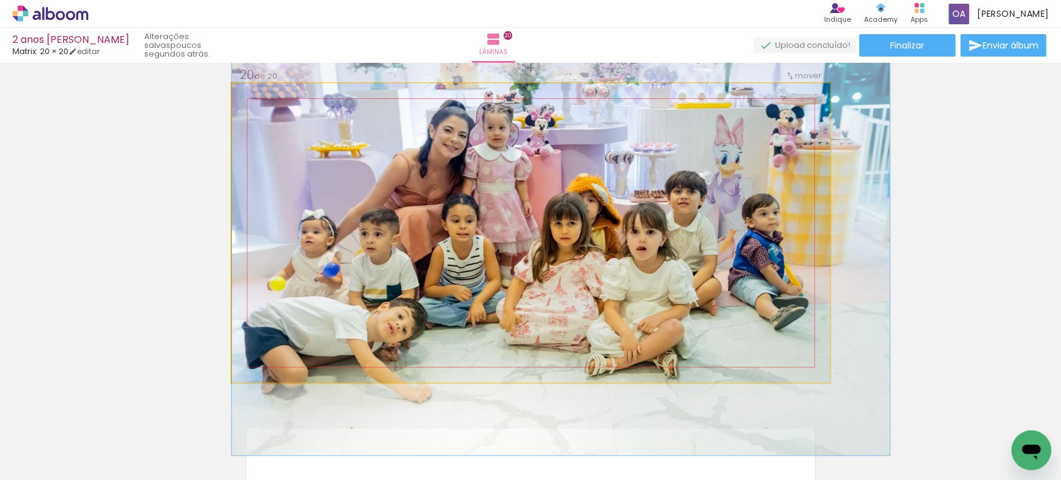
drag, startPoint x: 438, startPoint y: 217, endPoint x: 483, endPoint y: 224, distance: 45.8
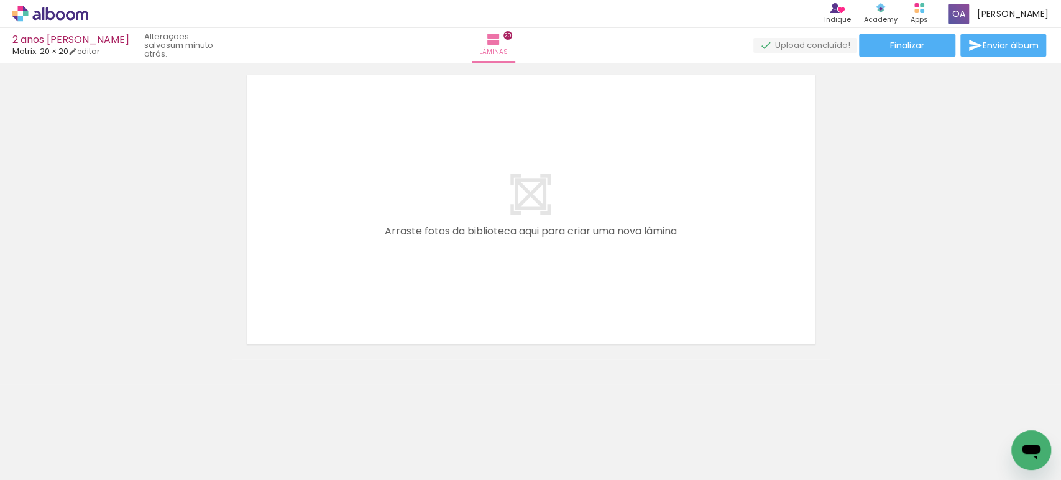
scroll to position [0, 244]
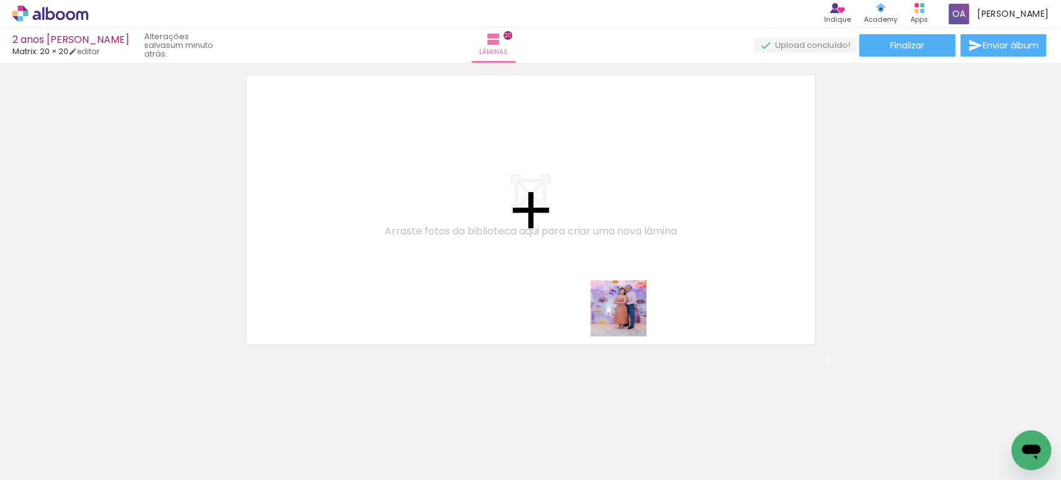
drag, startPoint x: 593, startPoint y: 432, endPoint x: 636, endPoint y: 302, distance: 137.3
click at [636, 302] on quentale-workspace at bounding box center [530, 240] width 1061 height 480
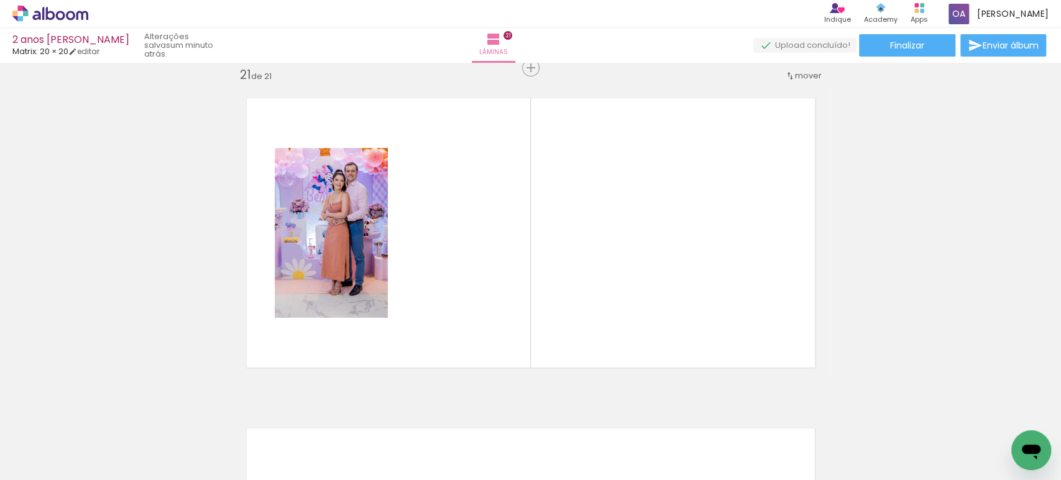
scroll to position [0, 2663]
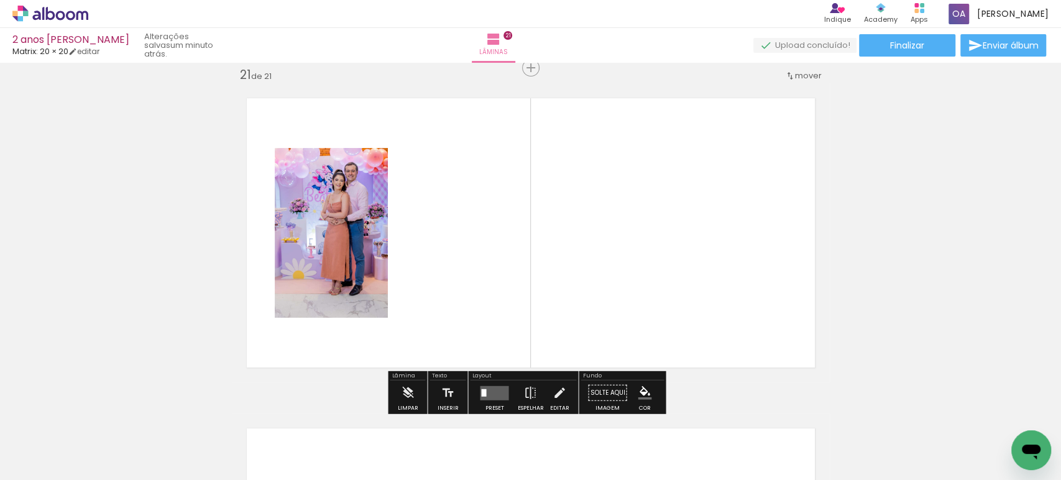
click at [339, 275] on quentale-photo at bounding box center [331, 233] width 113 height 170
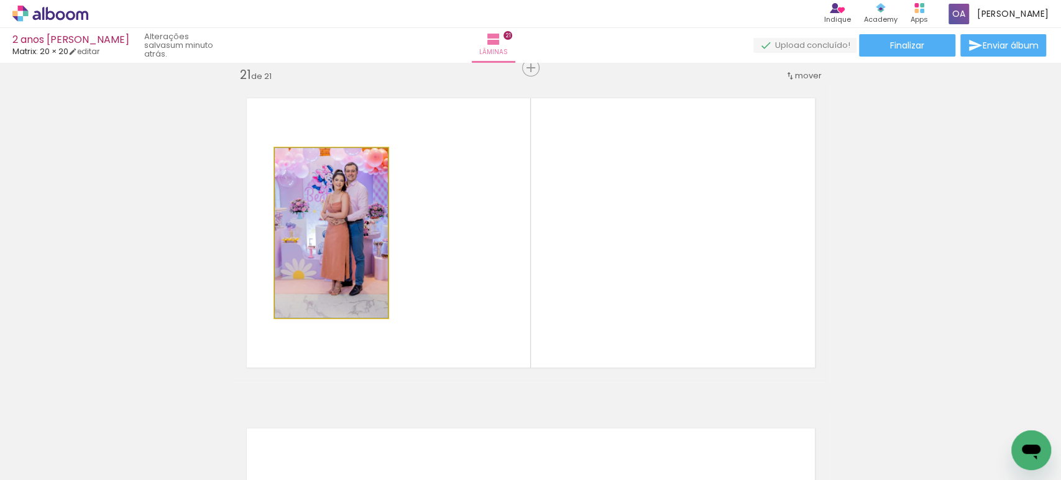
click at [339, 275] on quentale-photo at bounding box center [331, 233] width 113 height 170
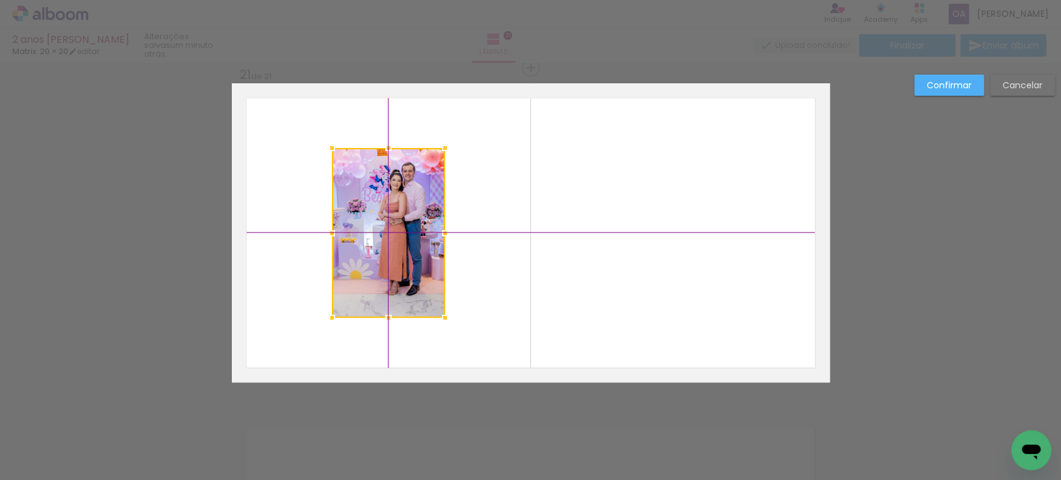
drag, startPoint x: 336, startPoint y: 278, endPoint x: 404, endPoint y: 289, distance: 68.6
click at [404, 289] on div at bounding box center [388, 233] width 113 height 170
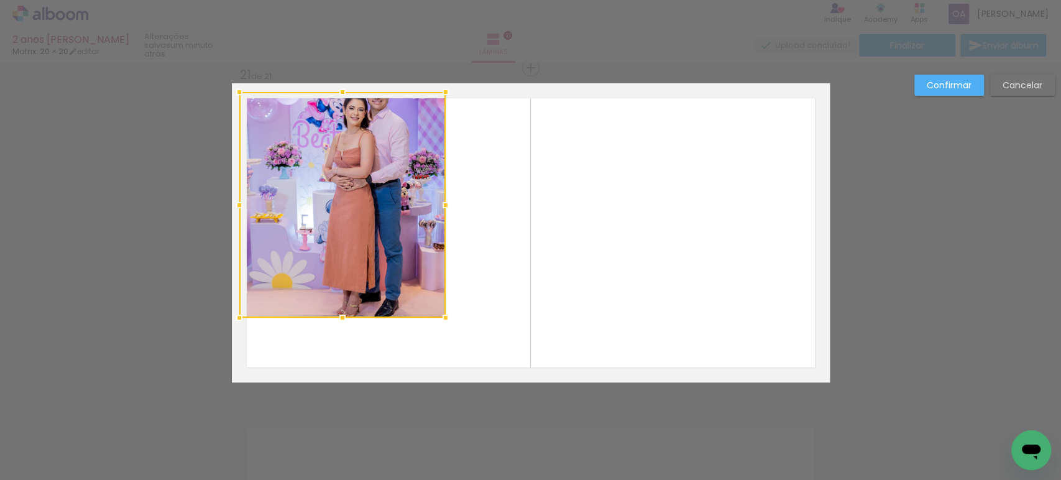
drag, startPoint x: 329, startPoint y: 149, endPoint x: 173, endPoint y: 55, distance: 182.0
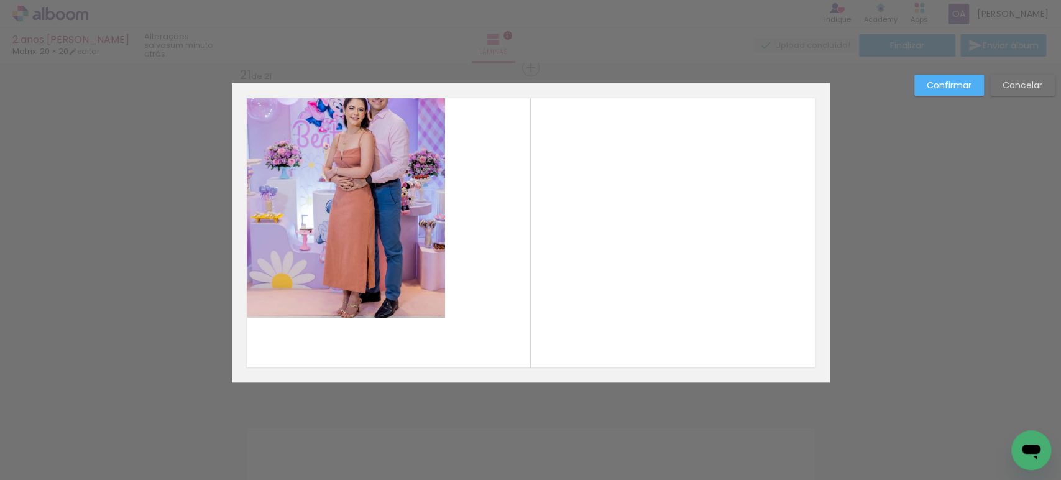
click at [427, 302] on quentale-photo at bounding box center [342, 205] width 206 height 226
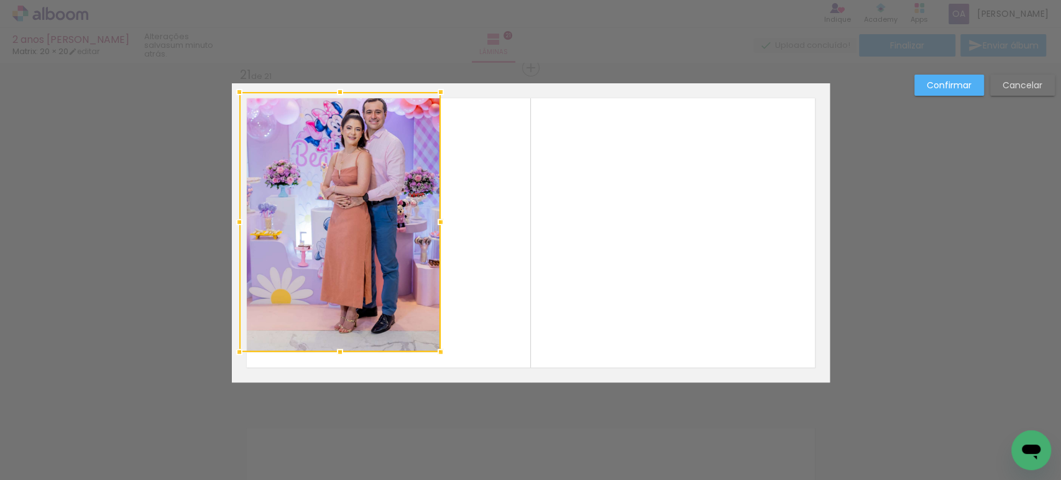
drag, startPoint x: 444, startPoint y: 320, endPoint x: 492, endPoint y: 445, distance: 134.0
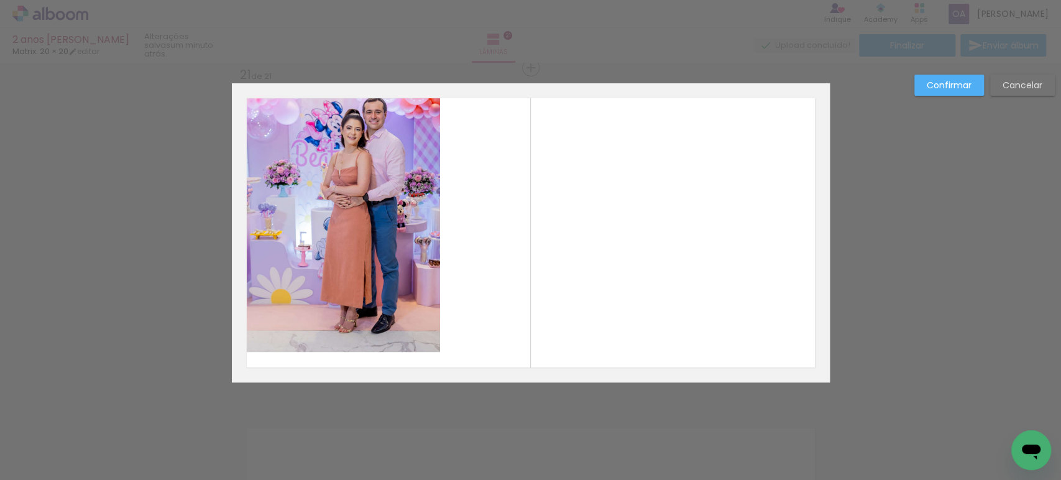
click at [358, 332] on quentale-photo at bounding box center [339, 222] width 201 height 260
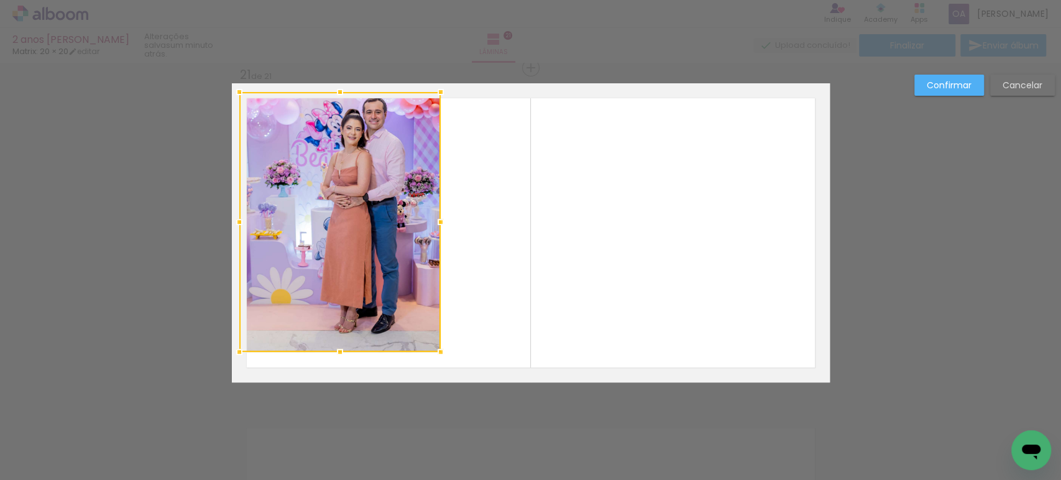
drag, startPoint x: 349, startPoint y: 349, endPoint x: 338, endPoint y: 365, distance: 19.6
click at [345, 371] on album-spread "21 de 21" at bounding box center [531, 232] width 598 height 299
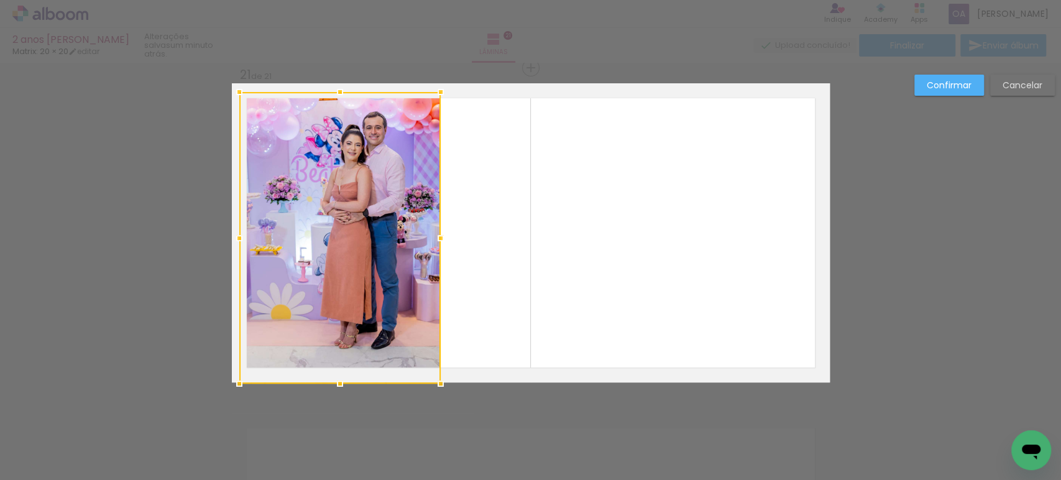
drag, startPoint x: 334, startPoint y: 350, endPoint x: 347, endPoint y: 319, distance: 34.3
click at [347, 319] on div at bounding box center [339, 237] width 201 height 291
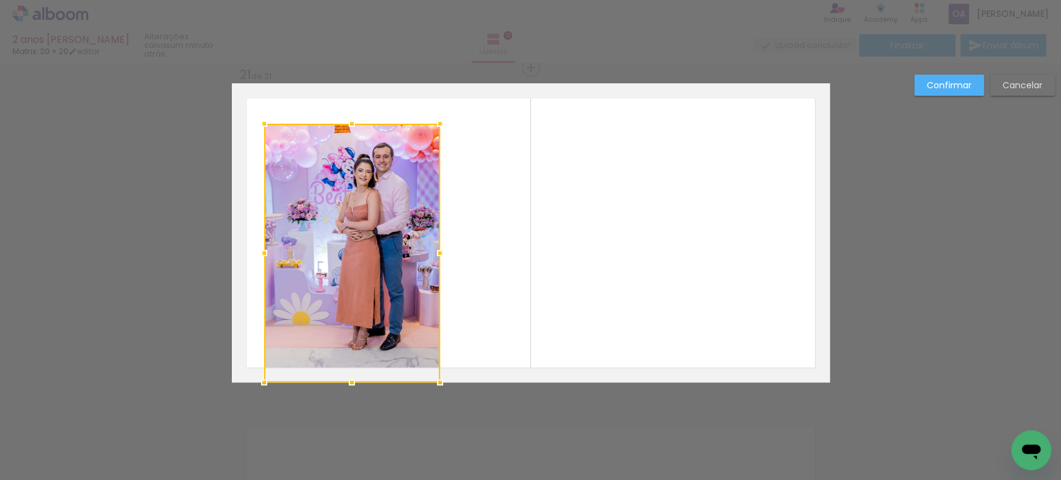
drag, startPoint x: 230, startPoint y: 89, endPoint x: 256, endPoint y: 121, distance: 40.7
click at [256, 121] on div at bounding box center [264, 123] width 25 height 25
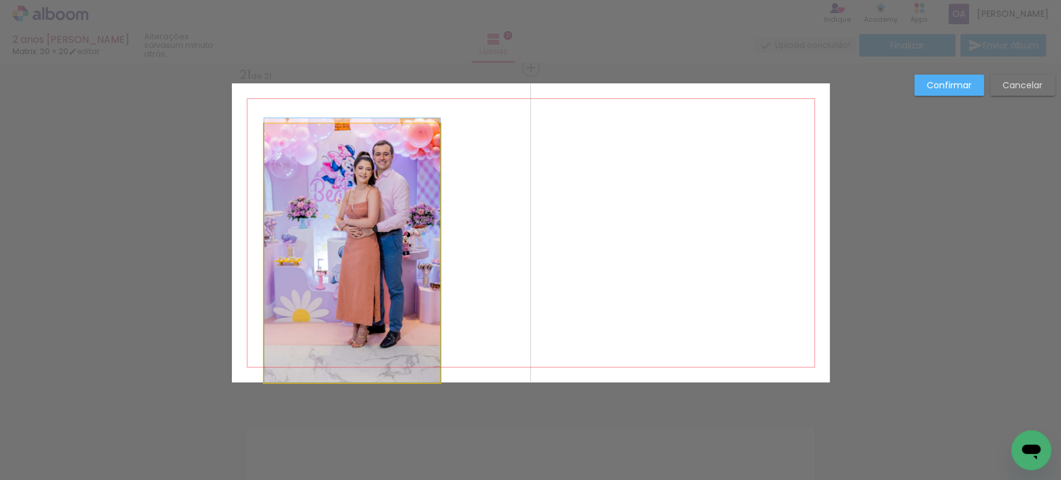
drag, startPoint x: 308, startPoint y: 197, endPoint x: 298, endPoint y: 170, distance: 28.5
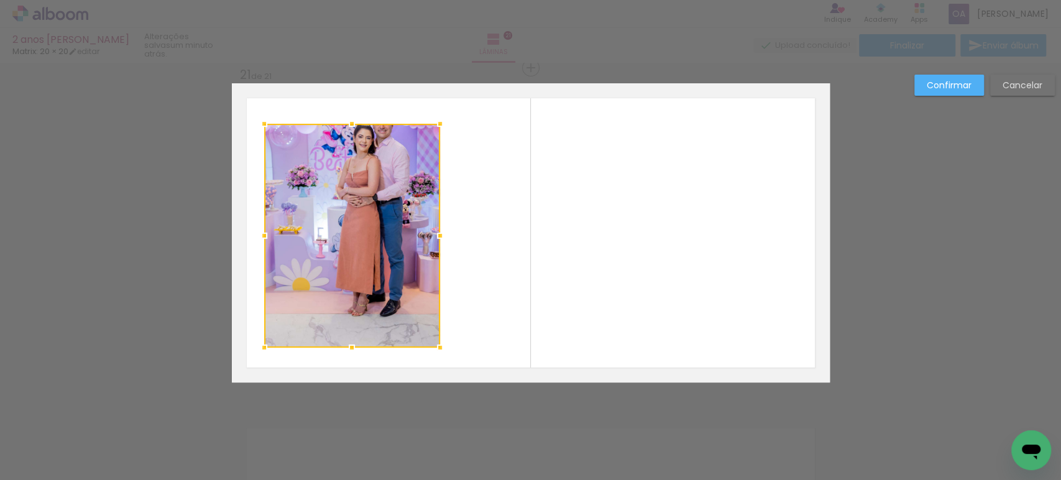
drag, startPoint x: 345, startPoint y: 381, endPoint x: 349, endPoint y: 346, distance: 35.0
click at [349, 346] on div at bounding box center [351, 347] width 25 height 25
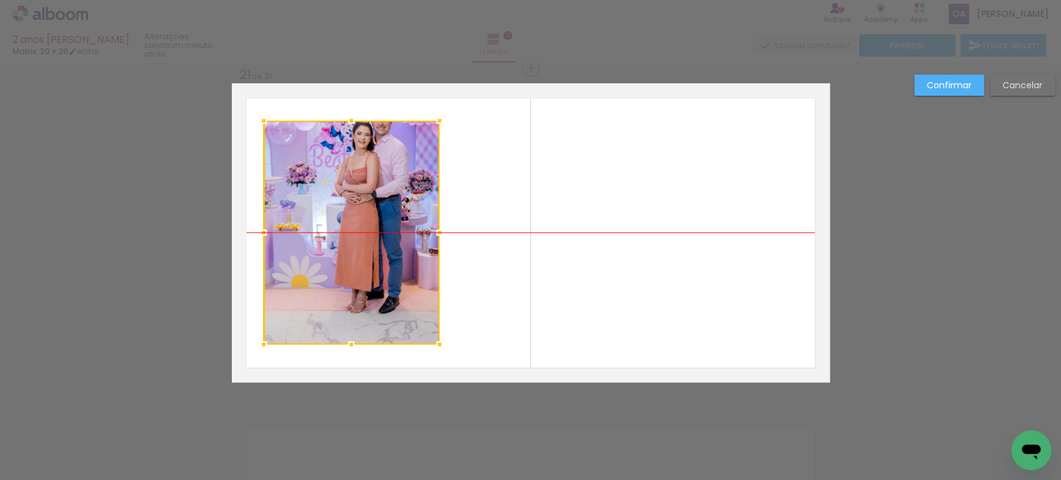
drag, startPoint x: 334, startPoint y: 204, endPoint x: 333, endPoint y: 198, distance: 6.9
click at [333, 198] on div at bounding box center [351, 233] width 176 height 224
click at [0, 0] on slot "Confirmar" at bounding box center [0, 0] width 0 height 0
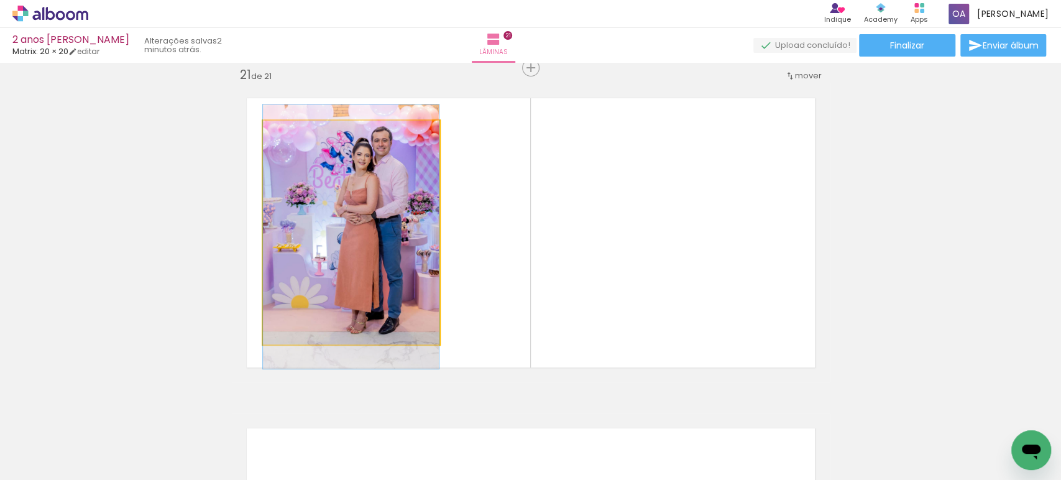
drag, startPoint x: 393, startPoint y: 204, endPoint x: 386, endPoint y: 224, distance: 21.8
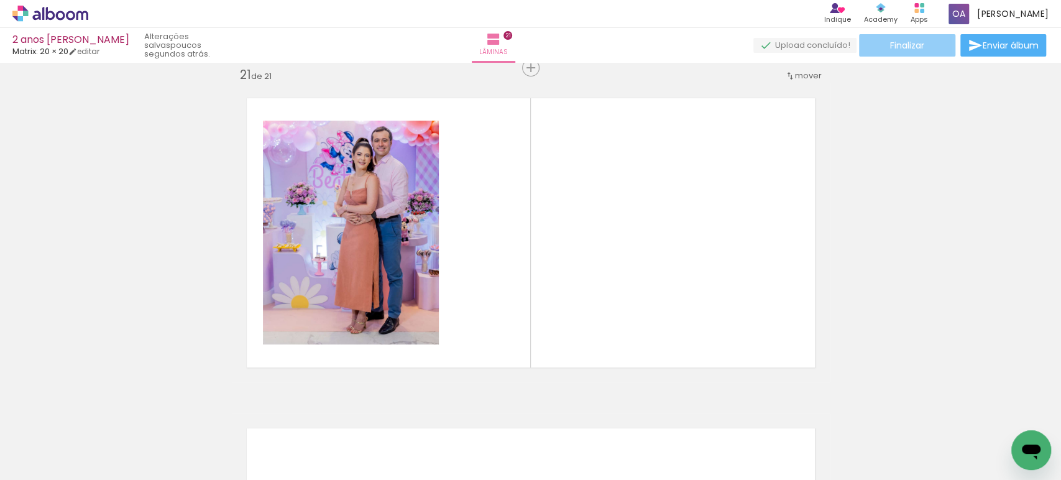
click at [890, 47] on span "Finalizar" at bounding box center [907, 45] width 34 height 9
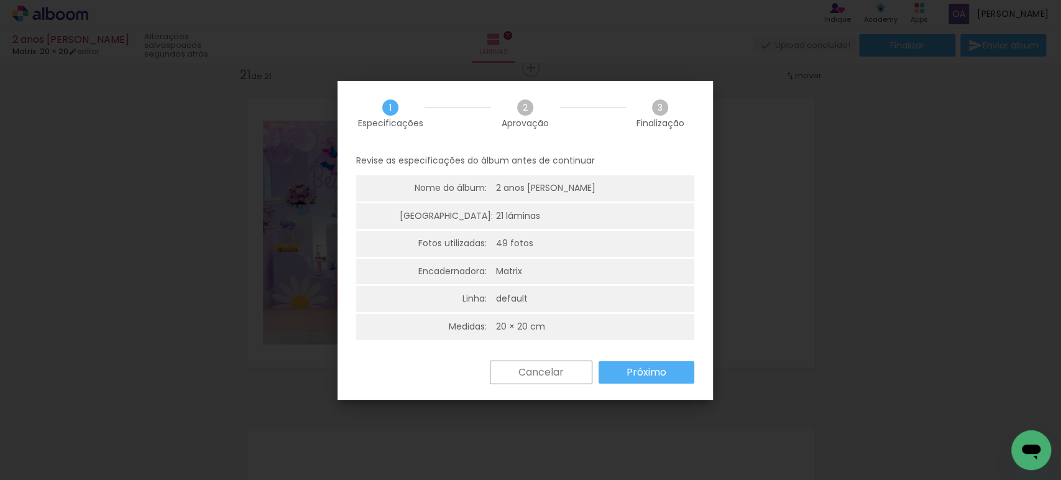
click at [0, 0] on slot "Próximo" at bounding box center [0, 0] width 0 height 0
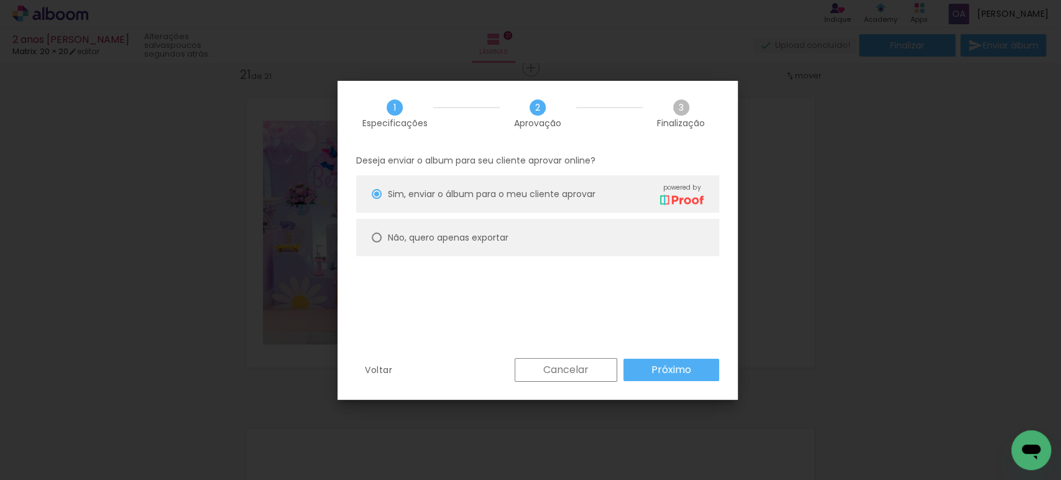
click at [0, 0] on slot "Não, quero apenas exportar" at bounding box center [0, 0] width 0 height 0
type paper-radio-button "on"
click at [411, 197] on span "Sim, enviar o álbum para o meu cliente aprovar" at bounding box center [492, 194] width 208 height 13
type paper-radio-button "on"
click at [0, 0] on slot "Próximo" at bounding box center [0, 0] width 0 height 0
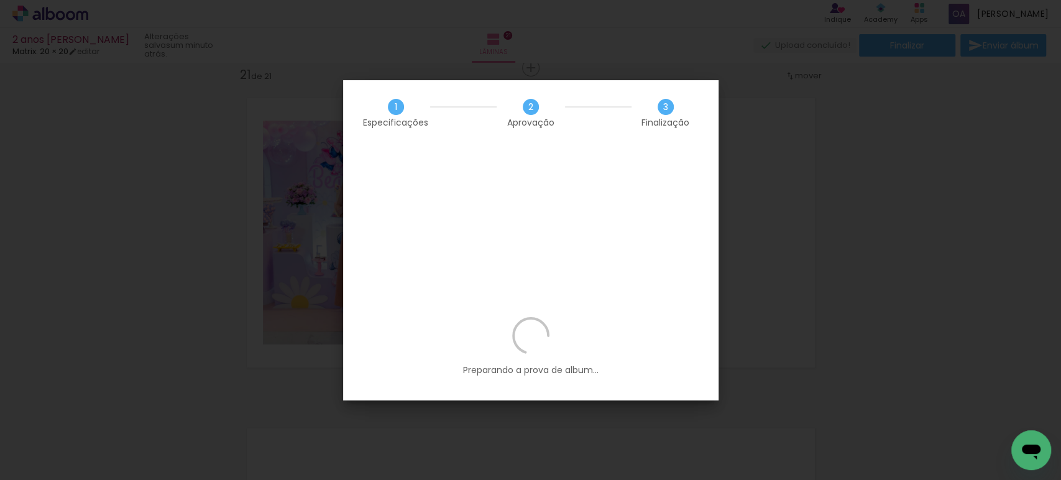
scroll to position [0, 2663]
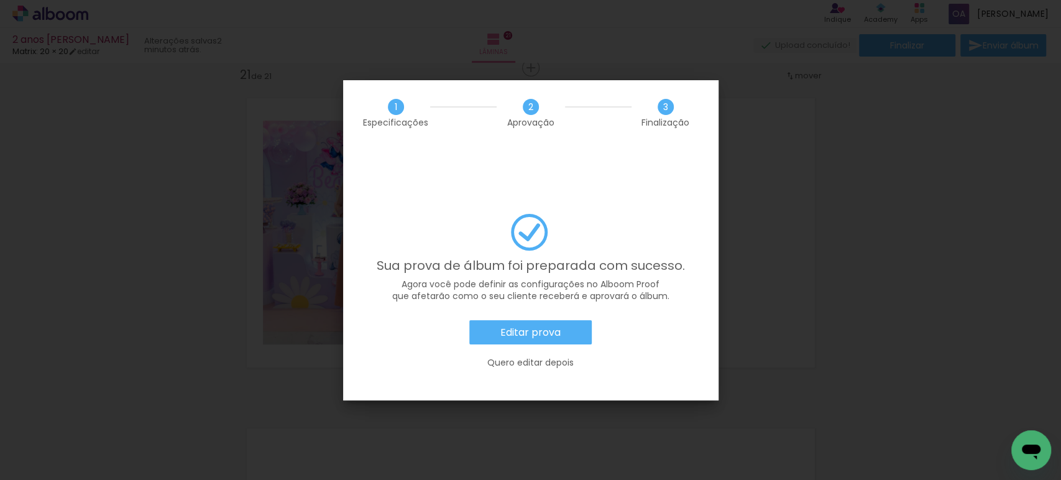
click at [0, 0] on slot "Editar prova" at bounding box center [0, 0] width 0 height 0
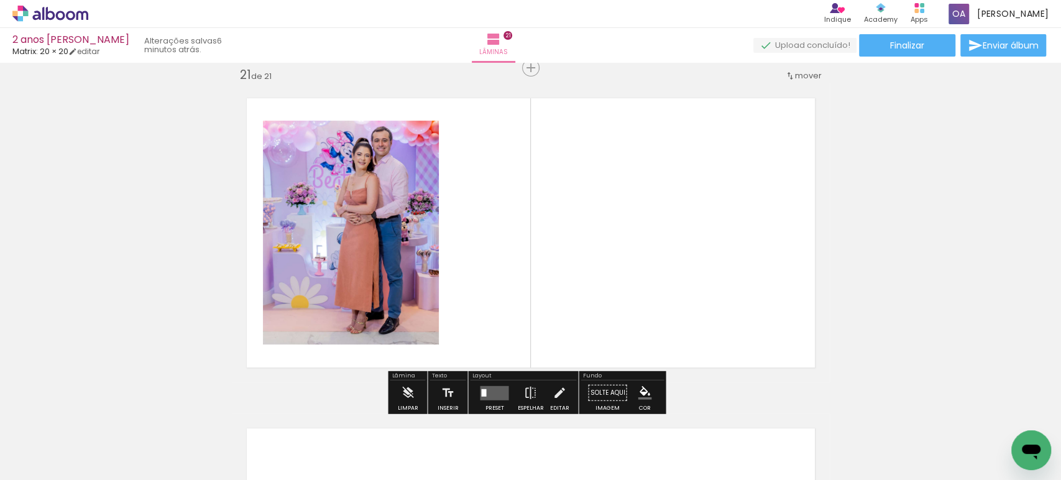
scroll to position [0, 2663]
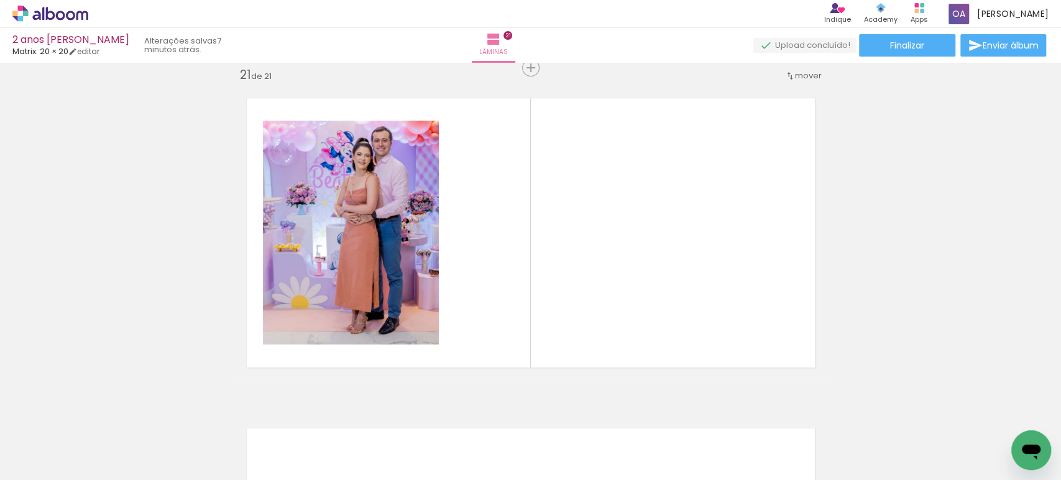
scroll to position [0, 2663]
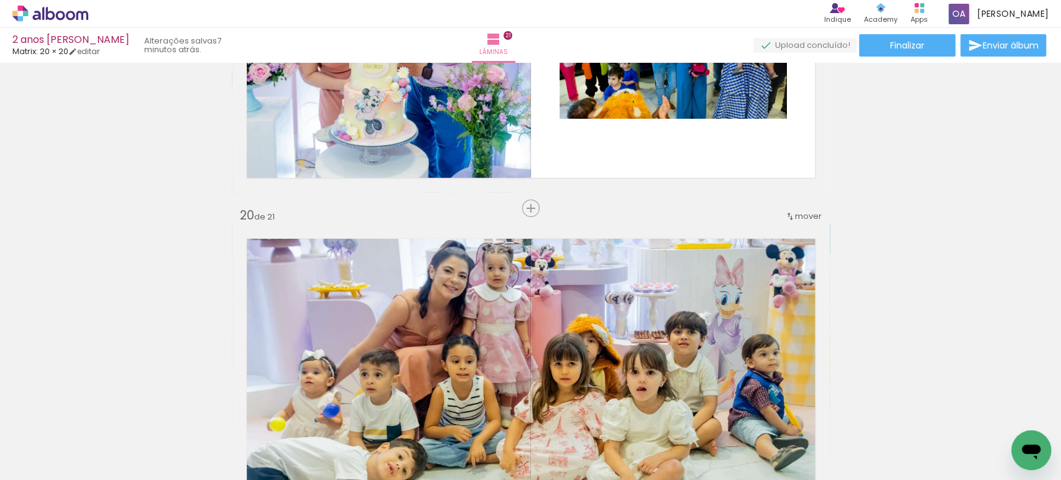
scroll to position [6125, 0]
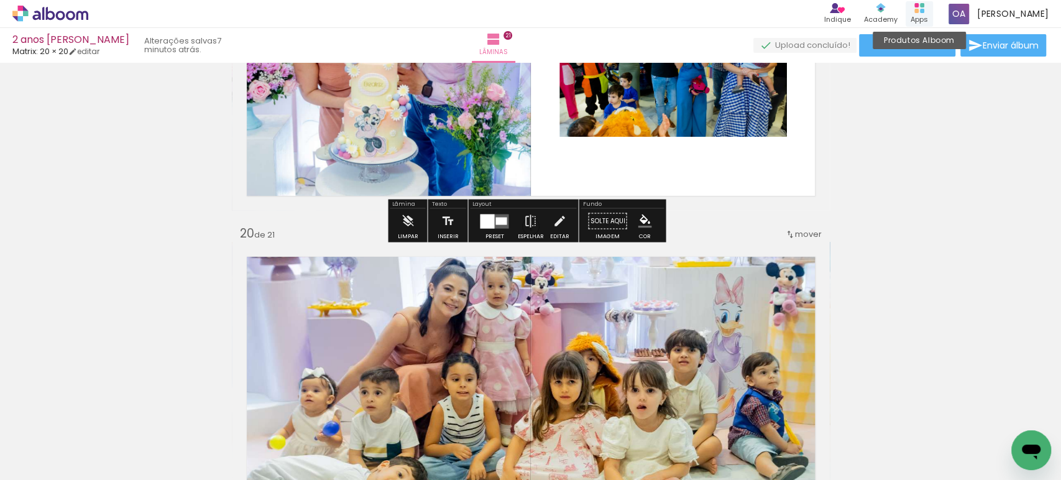
click at [929, 9] on div "Produtos Alboom Apps" at bounding box center [918, 13] width 27 height 25
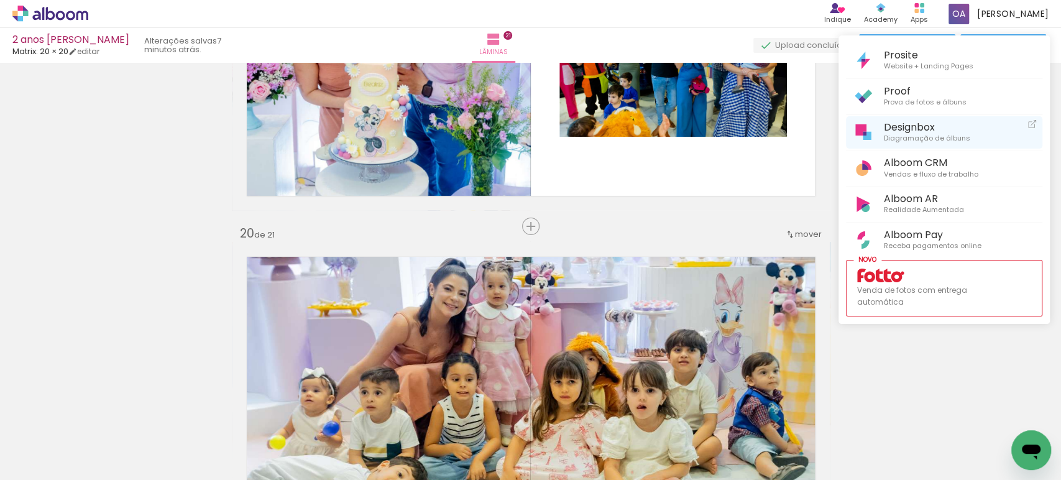
click at [927, 126] on span "Designbox" at bounding box center [926, 127] width 86 height 12
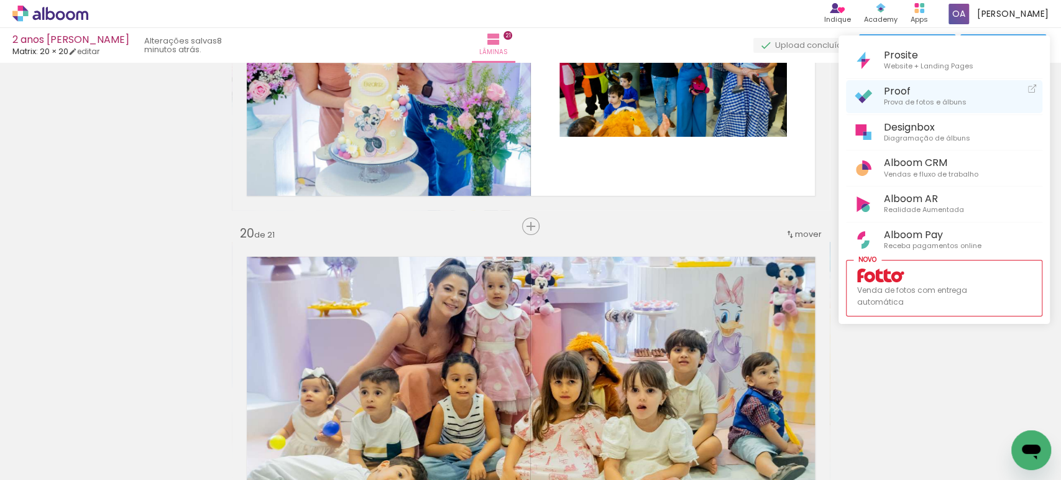
click at [918, 98] on span "Prova de fotos e álbuns" at bounding box center [924, 102] width 83 height 11
